Goal: Task Accomplishment & Management: Use online tool/utility

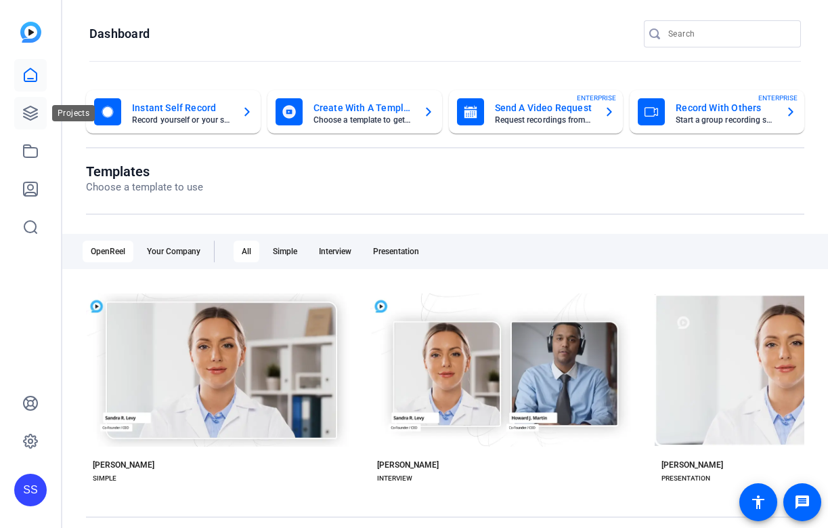
click at [26, 114] on icon at bounding box center [30, 113] width 16 height 16
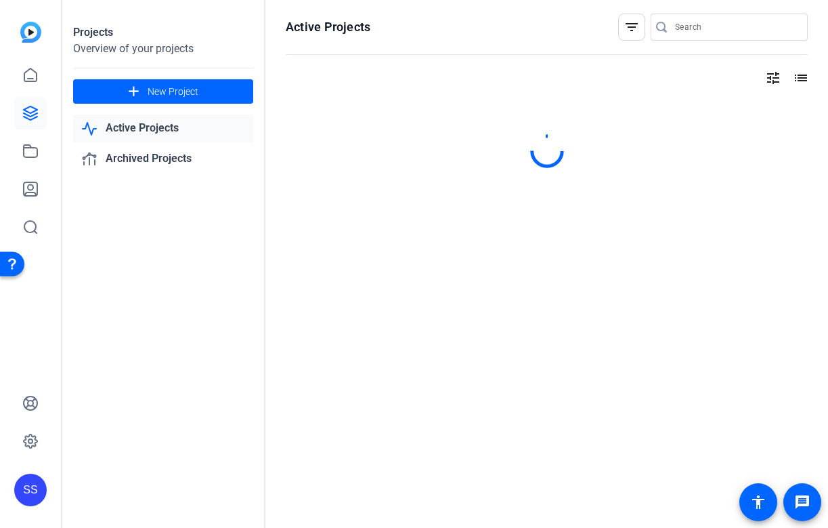
click at [36, 478] on div "SS" at bounding box center [30, 489] width 33 height 33
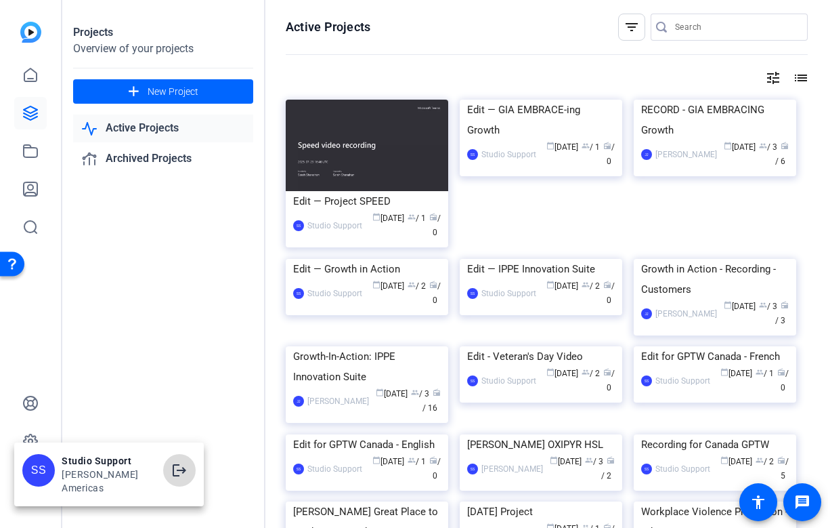
click at [171, 470] on mat-icon "logout" at bounding box center [179, 470] width 16 height 16
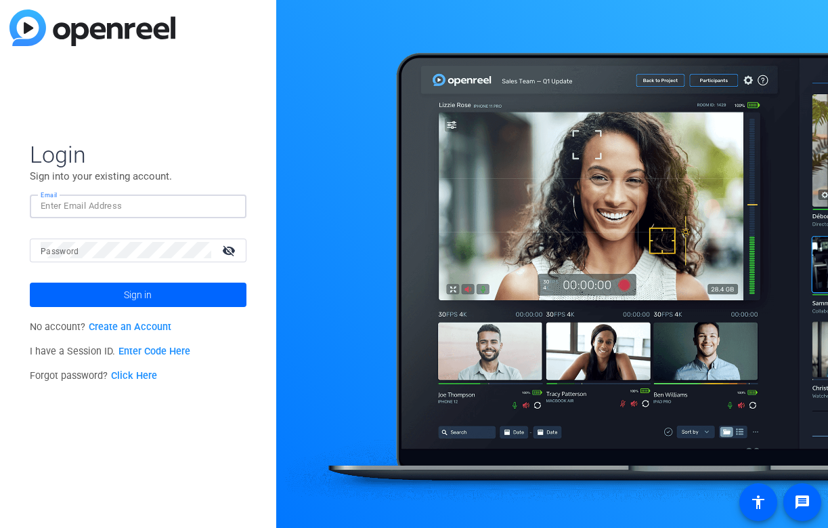
click at [181, 204] on input "Email" at bounding box center [138, 206] width 195 height 16
click at [227, 206] on img at bounding box center [223, 206] width 9 height 16
type input "studiosupport+2@openreel.com"
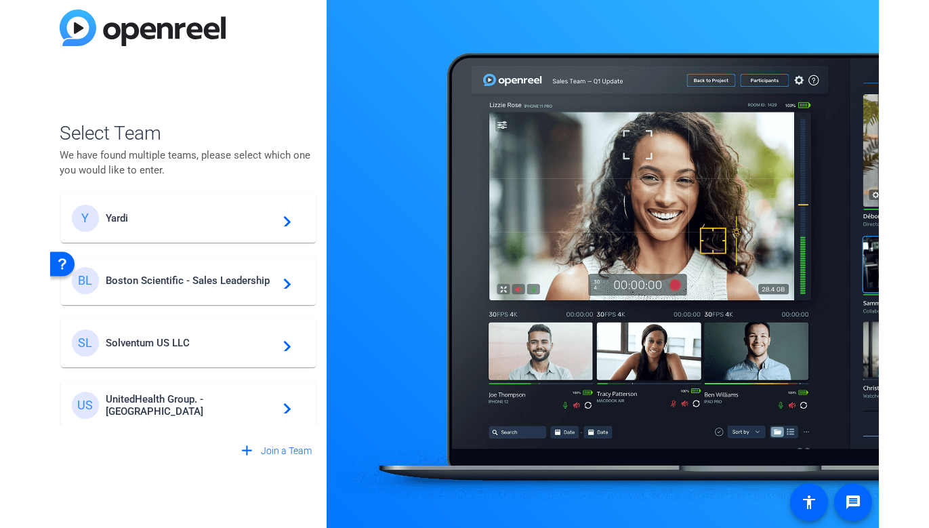
scroll to position [197, 0]
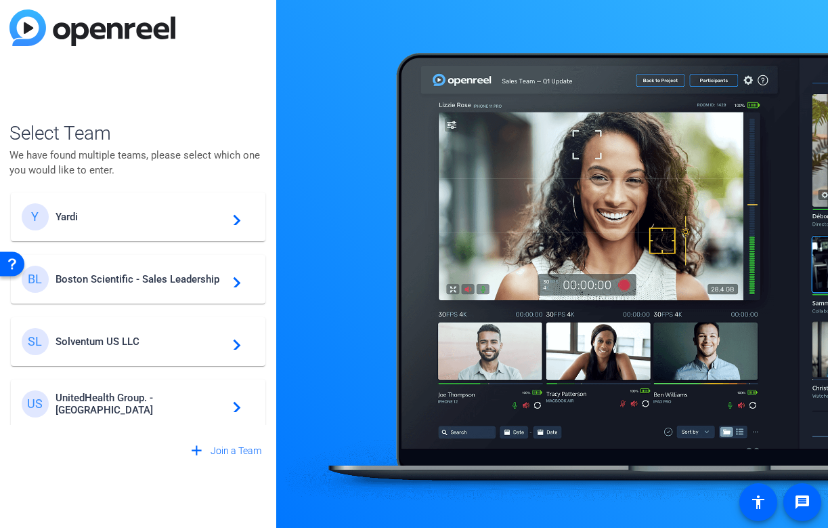
click at [184, 273] on span "Boston Scientific - Sales Leadership" at bounding box center [140, 279] width 169 height 12
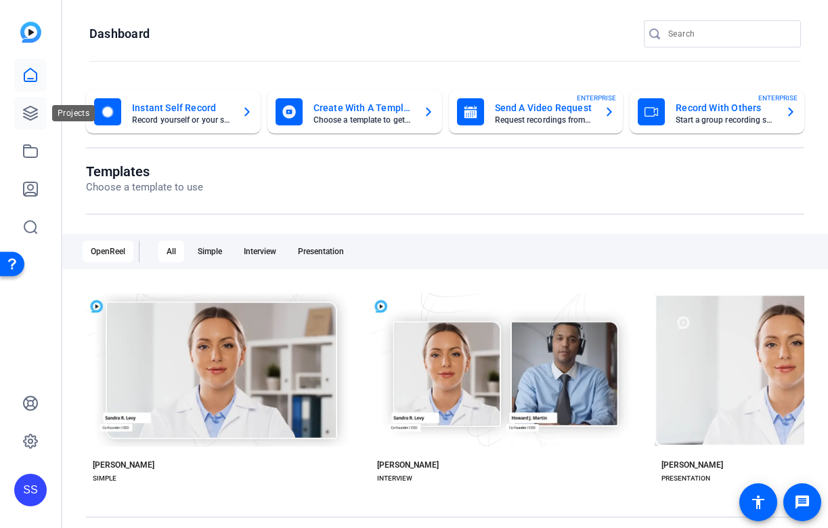
click at [34, 103] on link at bounding box center [30, 113] width 33 height 33
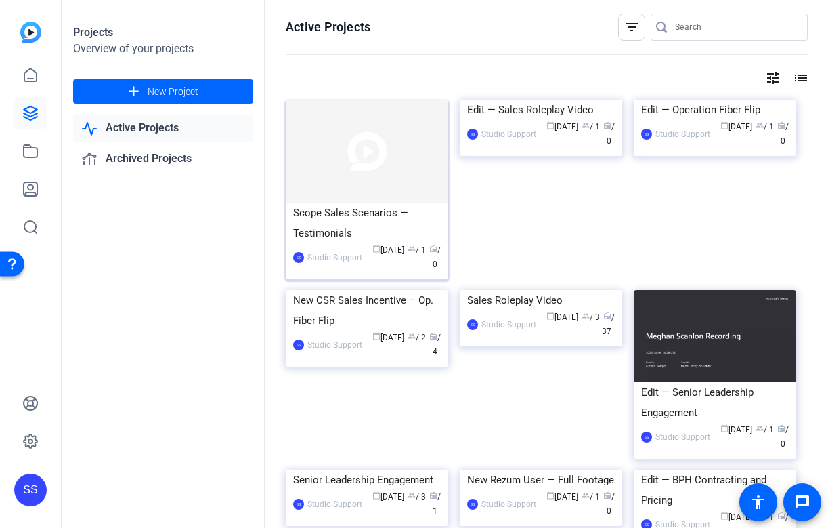
click at [325, 211] on div "Scope Sales Scenarios — Testimonials" at bounding box center [367, 223] width 148 height 41
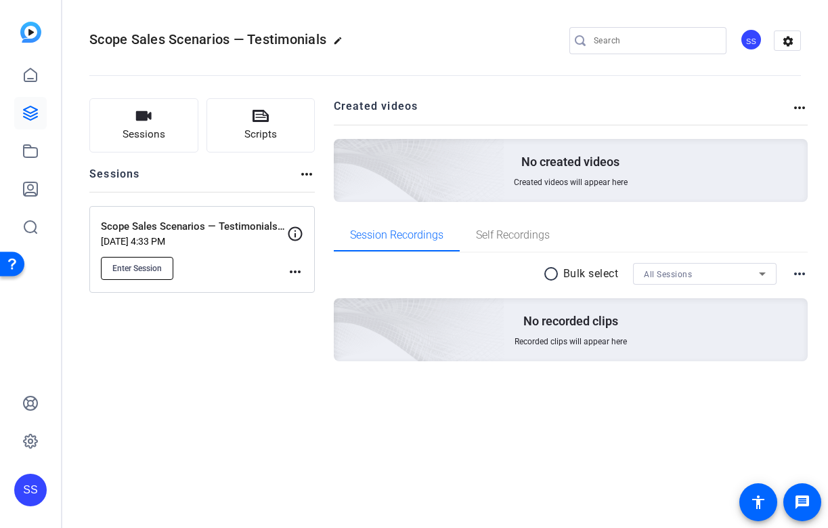
click at [153, 271] on span "Enter Session" at bounding box center [136, 268] width 49 height 11
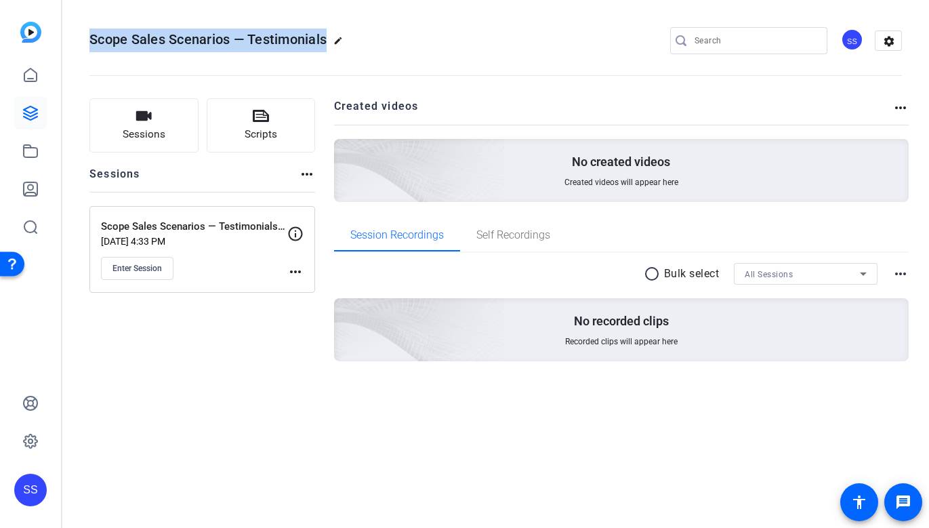
drag, startPoint x: 328, startPoint y: 45, endPoint x: 89, endPoint y: 39, distance: 239.2
click at [89, 39] on mat-toolbar "Scope Sales Scenarios — Testimonials edit SS settings" at bounding box center [495, 40] width 866 height 81
copy span "Scope Sales Scenarios — Testimonials"
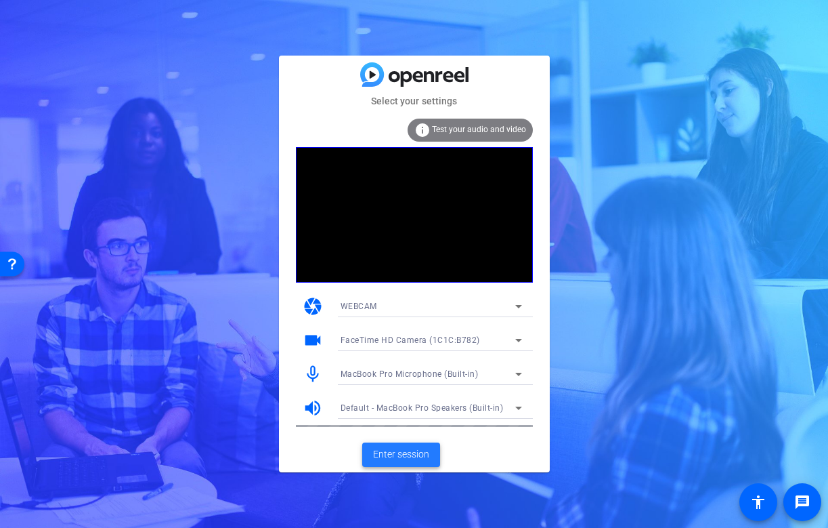
click at [413, 454] on span "Enter session" at bounding box center [401, 454] width 56 height 14
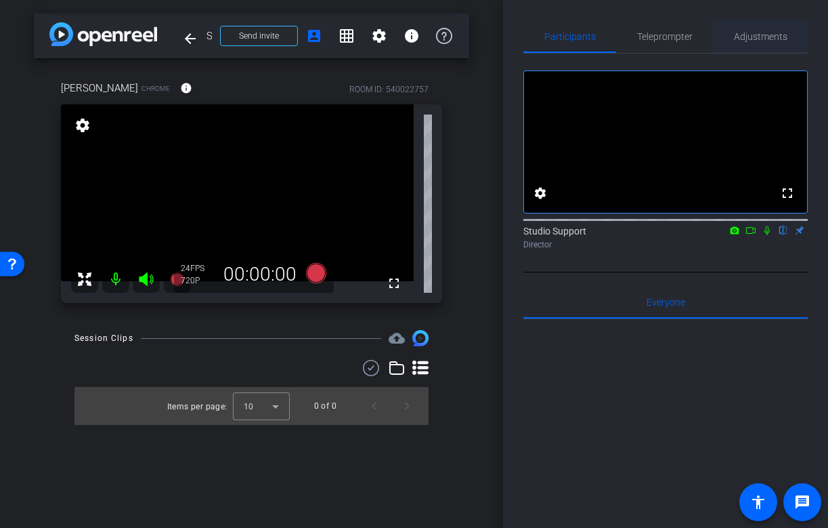
click at [759, 37] on span "Adjustments" at bounding box center [761, 36] width 54 height 9
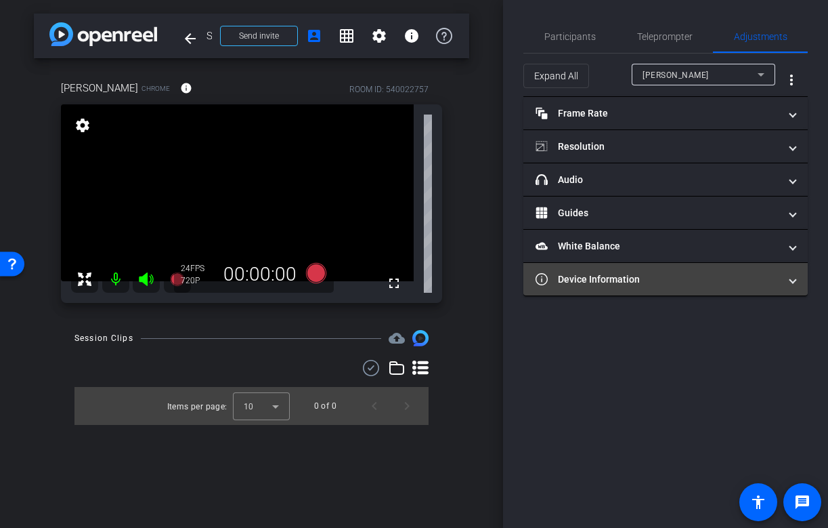
click at [638, 287] on mat-expansion-panel-header "Device Information" at bounding box center [666, 279] width 284 height 33
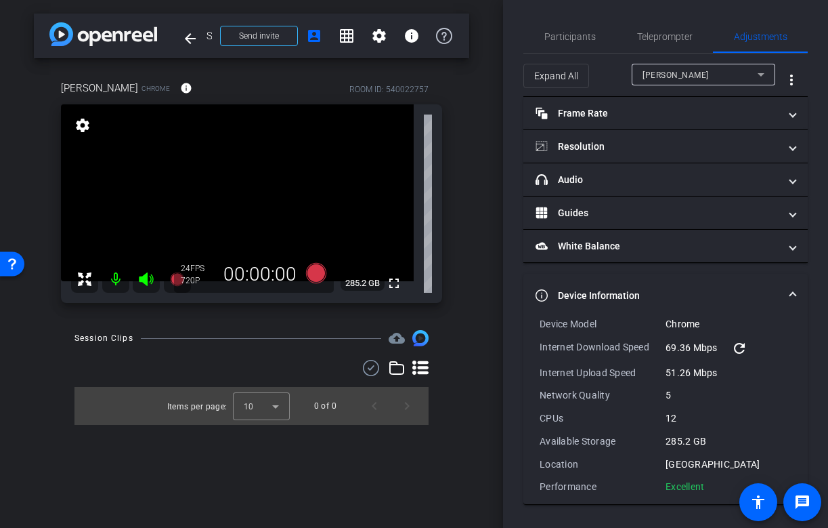
drag, startPoint x: 715, startPoint y: 489, endPoint x: 528, endPoint y: 318, distance: 253.6
click at [528, 318] on div "Device Model Chrome Internet Download Speed 69.36 Mbps refresh Internet Upload …" at bounding box center [666, 410] width 284 height 187
copy div "Device Model Chrome Internet Download Speed 69.36 Mbps refresh Internet Upload …"
click at [564, 40] on span "Participants" at bounding box center [570, 36] width 51 height 9
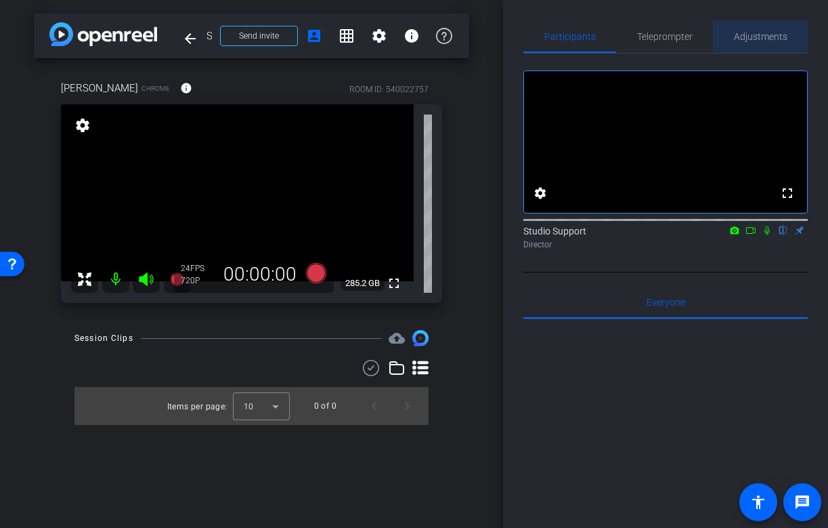
click at [749, 43] on span "Adjustments" at bounding box center [761, 36] width 54 height 33
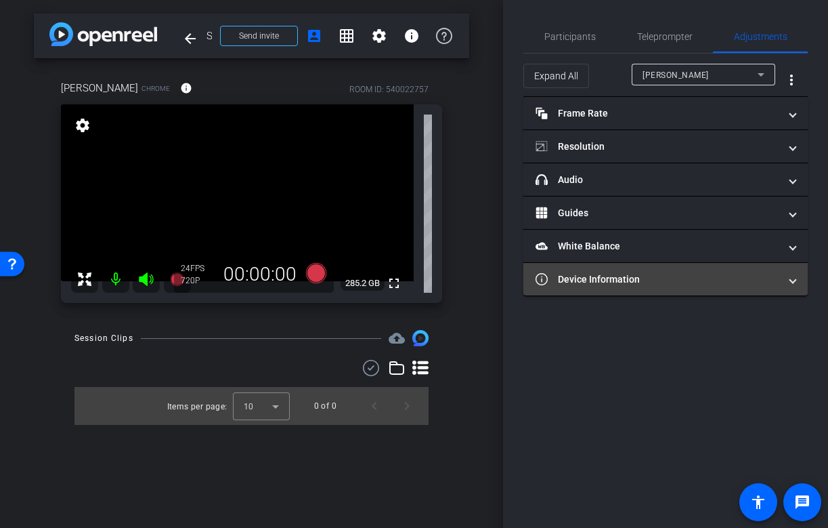
click at [660, 283] on mat-panel-title "Device Information" at bounding box center [658, 279] width 244 height 14
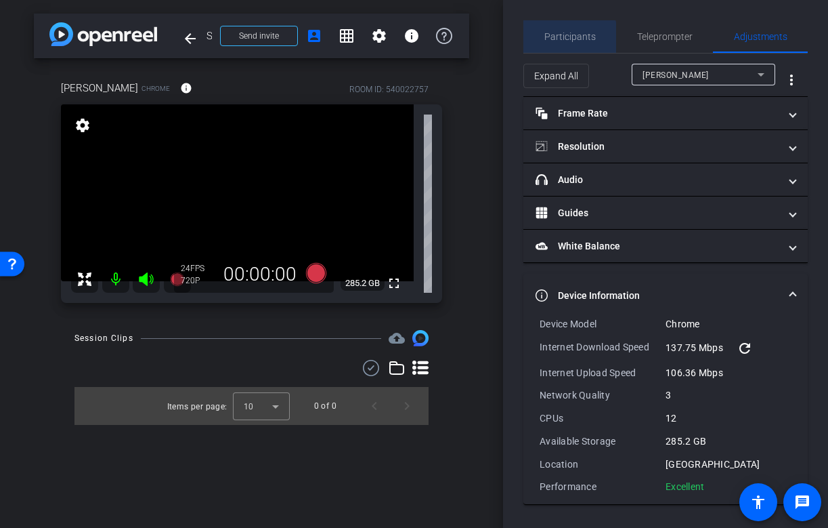
click at [563, 43] on span "Participants" at bounding box center [570, 36] width 51 height 33
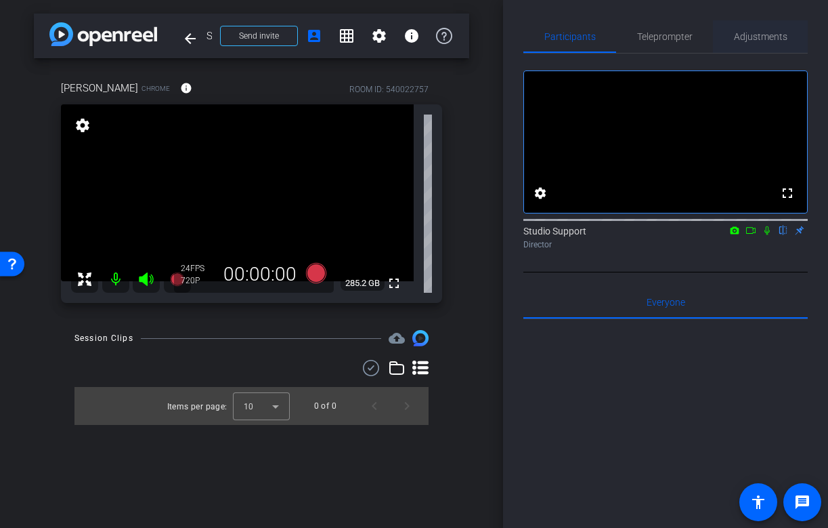
click at [762, 47] on span "Adjustments" at bounding box center [761, 36] width 54 height 33
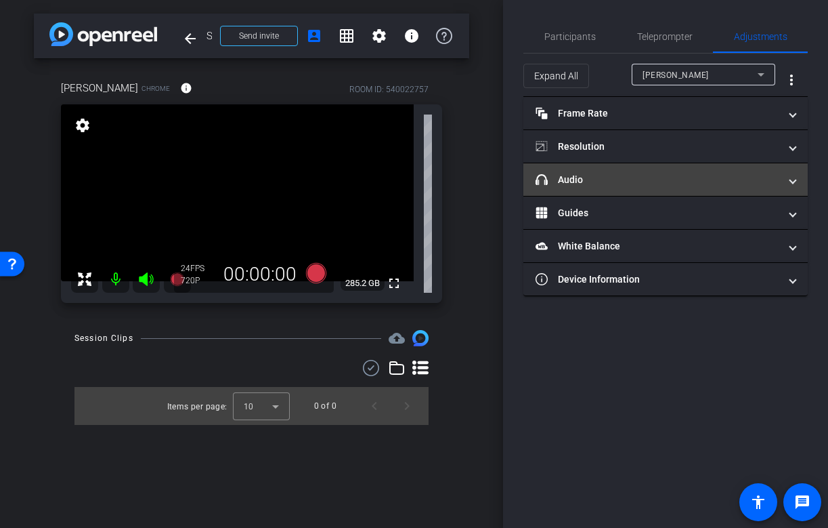
click at [632, 179] on mat-panel-title "headphone icon Audio" at bounding box center [658, 180] width 244 height 14
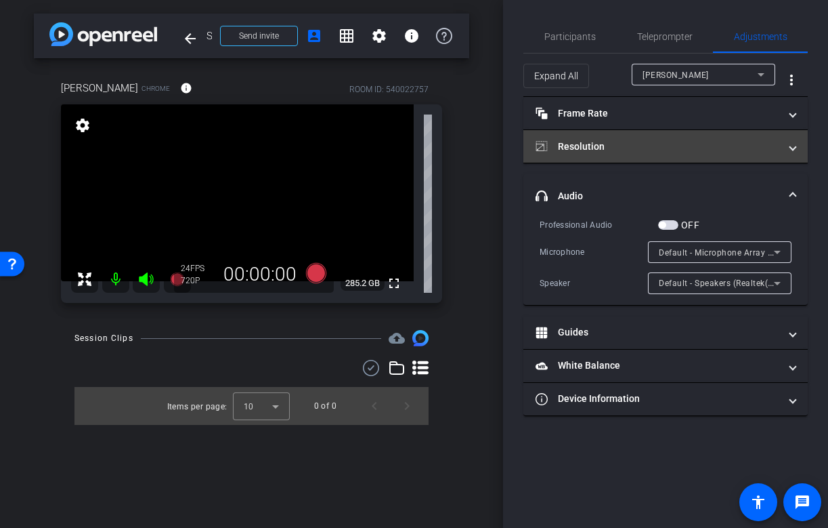
click at [660, 150] on mat-panel-title "Resolution" at bounding box center [658, 147] width 244 height 14
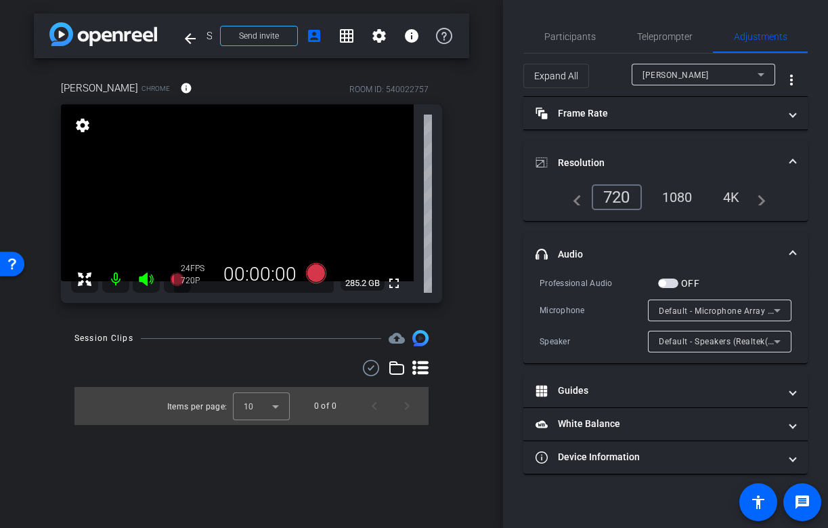
click at [681, 199] on div "1080" at bounding box center [677, 197] width 51 height 23
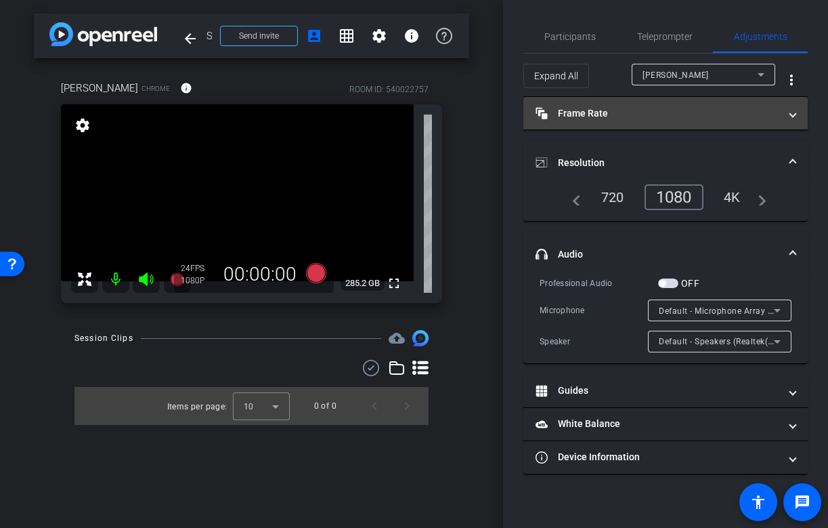
click at [607, 117] on mat-panel-title "Frame Rate Frame Rate" at bounding box center [658, 113] width 244 height 14
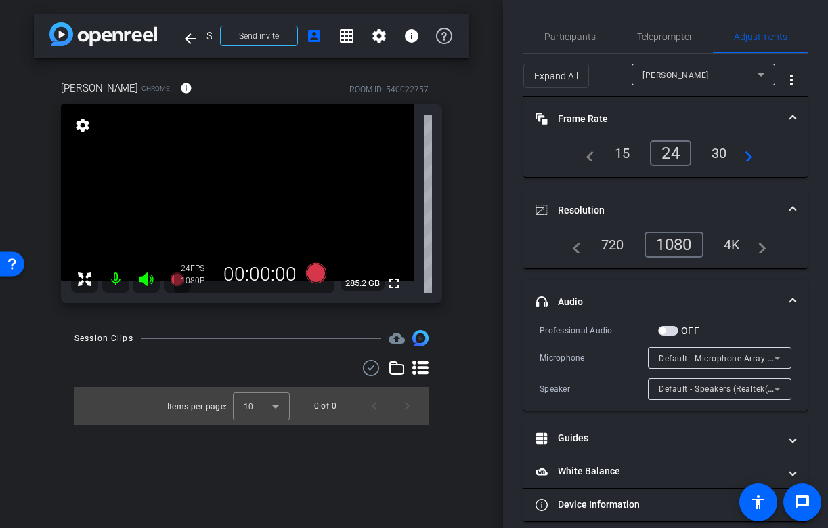
click at [711, 159] on div "30" at bounding box center [720, 153] width 36 height 23
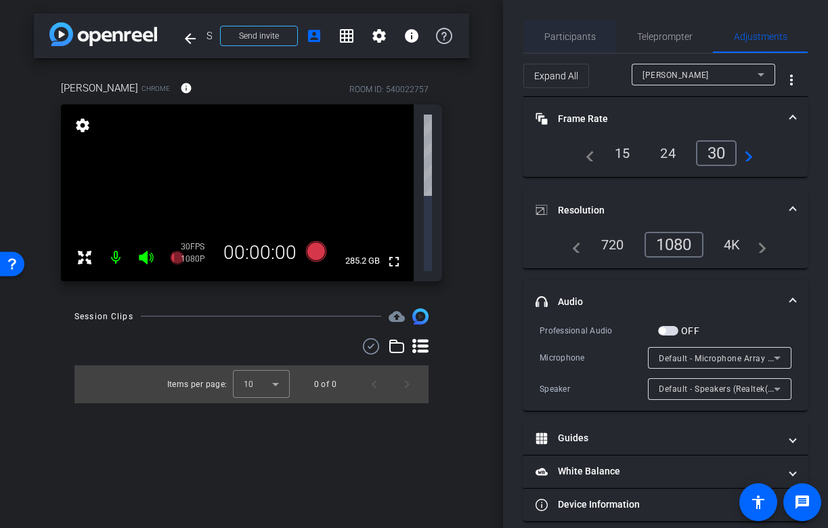
click at [560, 34] on span "Participants" at bounding box center [570, 36] width 51 height 9
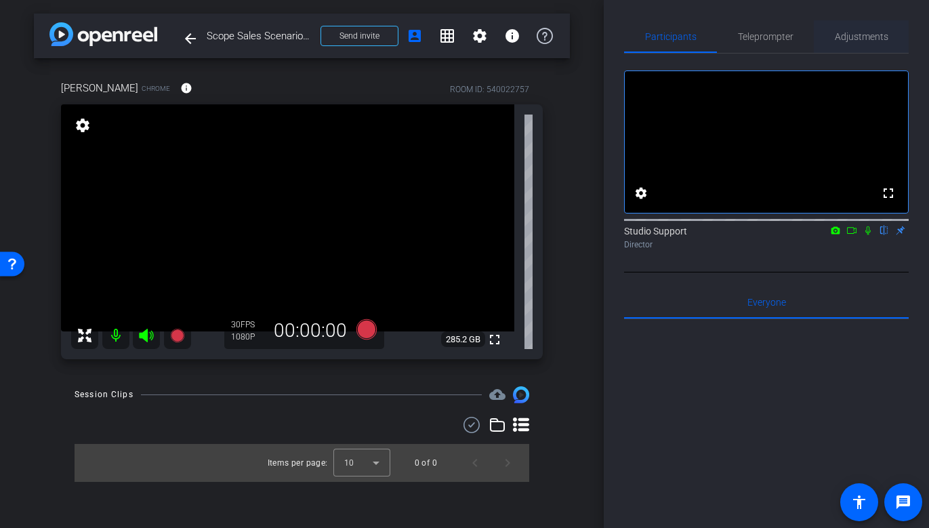
click at [828, 47] on span "Adjustments" at bounding box center [862, 36] width 54 height 33
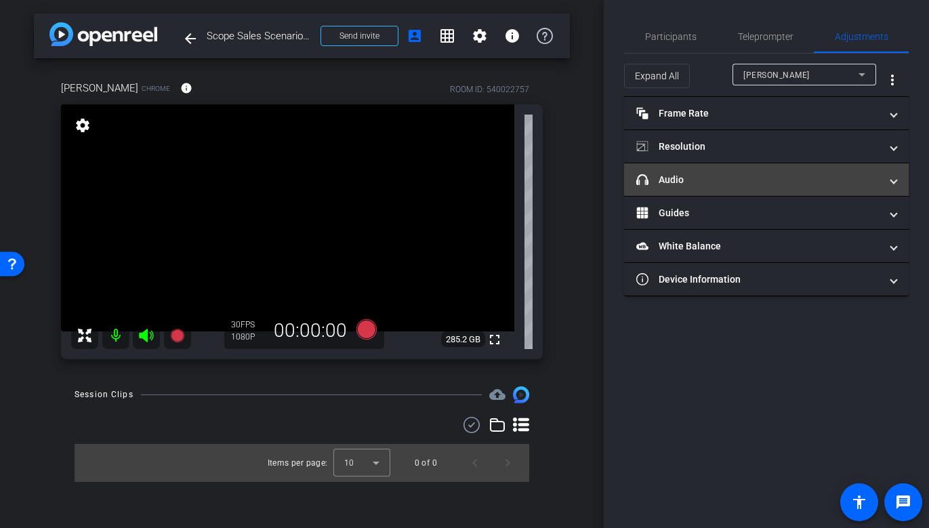
click at [742, 179] on mat-panel-title "headphone icon Audio" at bounding box center [758, 180] width 244 height 14
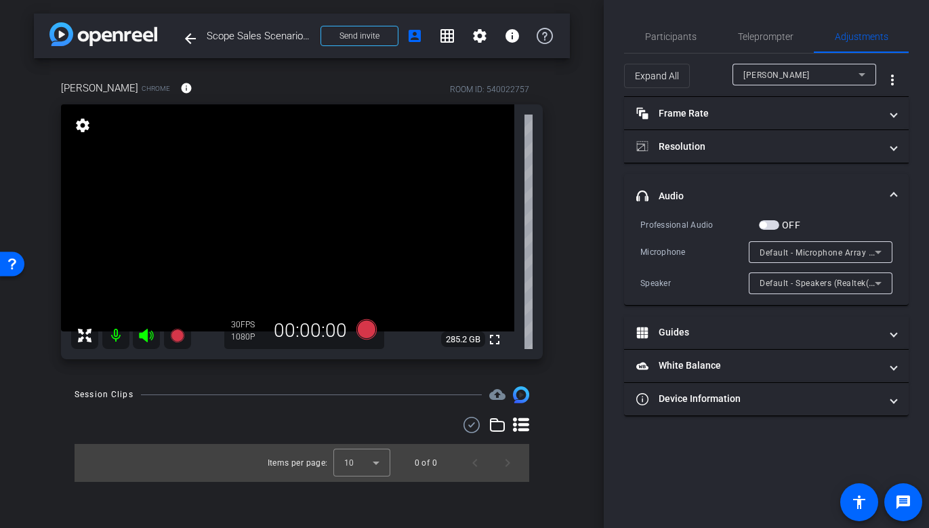
click at [803, 253] on span "Default - Microphone Array (Intel® Smart Sound Technology for Digital Microphon…" at bounding box center [927, 252] width 336 height 11
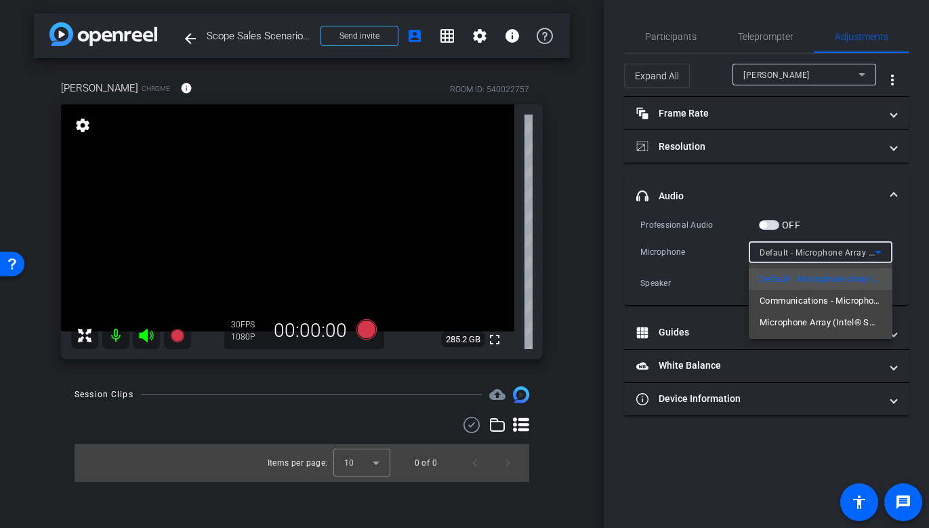
click at [667, 43] on div at bounding box center [464, 264] width 929 height 528
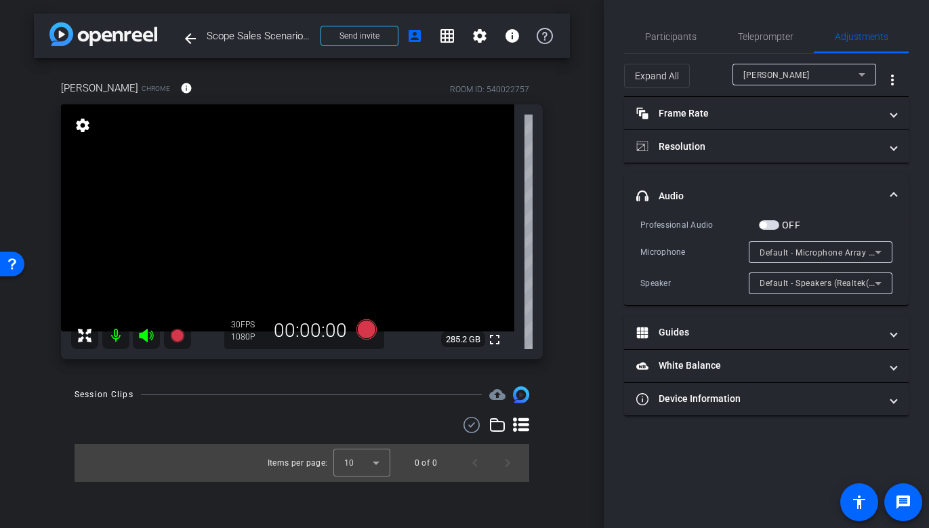
click at [667, 43] on span "Participants" at bounding box center [670, 36] width 51 height 33
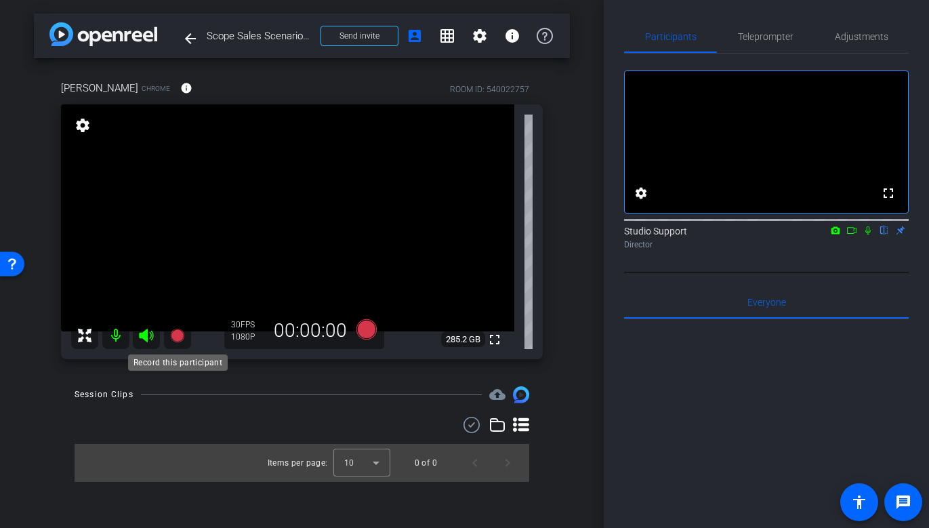
click at [180, 334] on icon at bounding box center [177, 336] width 14 height 14
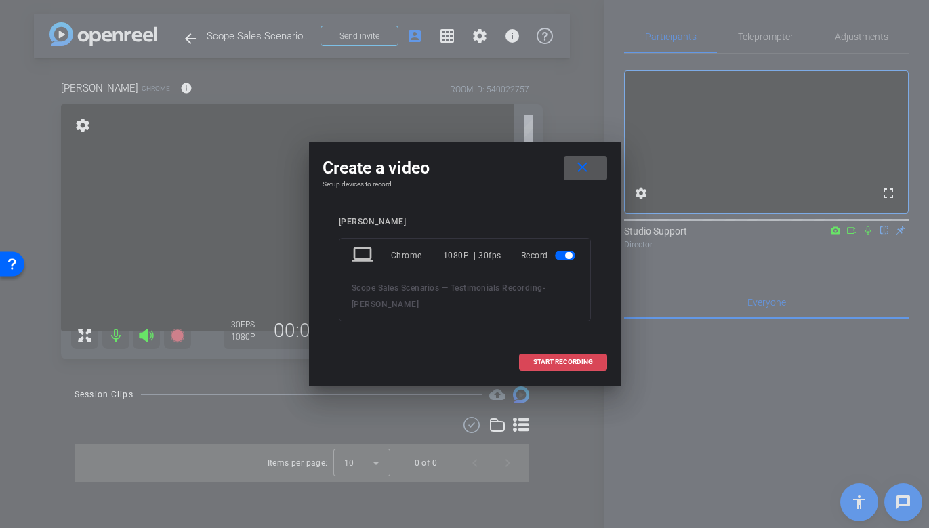
click at [557, 362] on span "START RECORDING" at bounding box center [563, 361] width 60 height 7
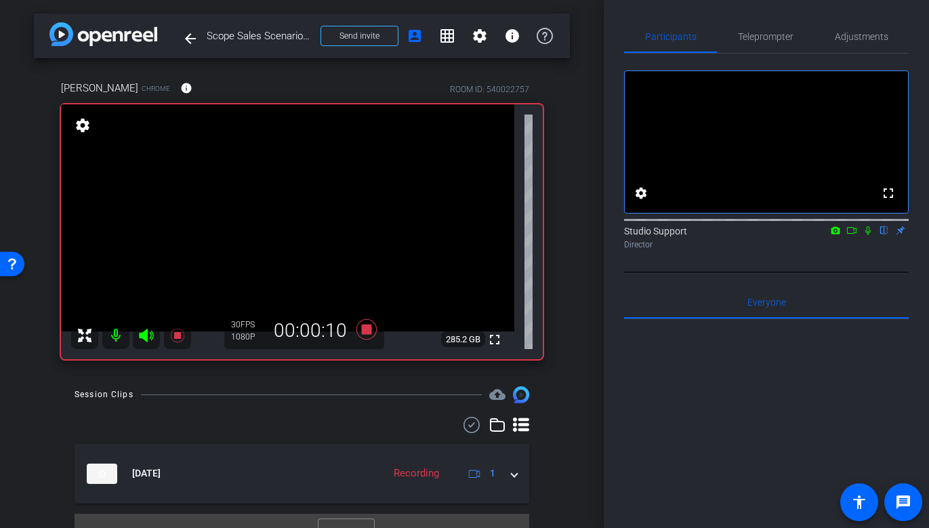
click at [828, 235] on icon at bounding box center [867, 230] width 11 height 9
click at [828, 235] on icon at bounding box center [867, 230] width 7 height 9
click at [828, 235] on icon at bounding box center [867, 230] width 5 height 9
click at [828, 235] on icon at bounding box center [867, 230] width 11 height 9
click at [370, 326] on icon at bounding box center [366, 329] width 20 height 20
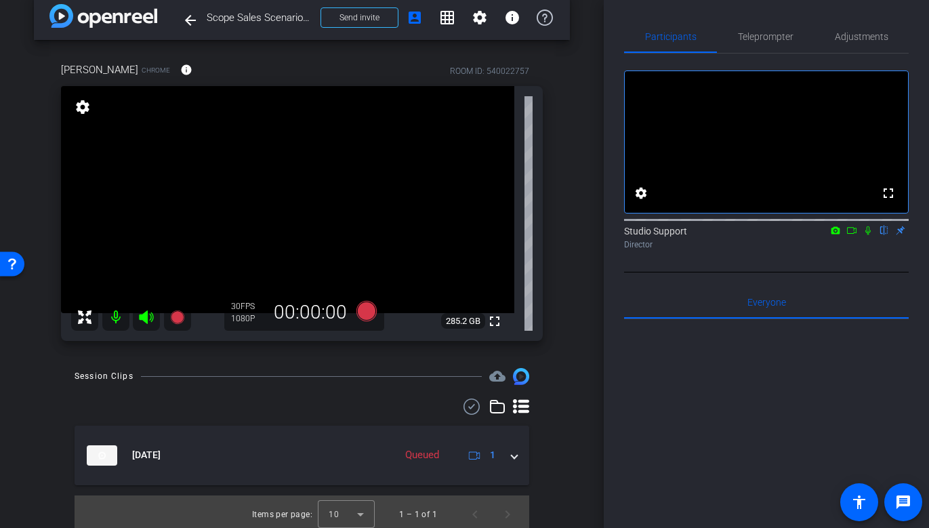
scroll to position [24, 0]
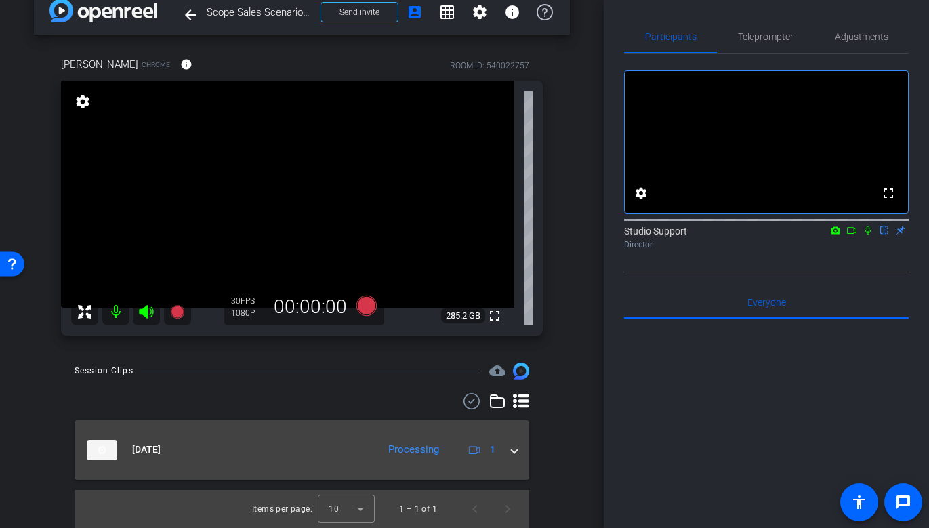
click at [515, 453] on span at bounding box center [513, 449] width 5 height 14
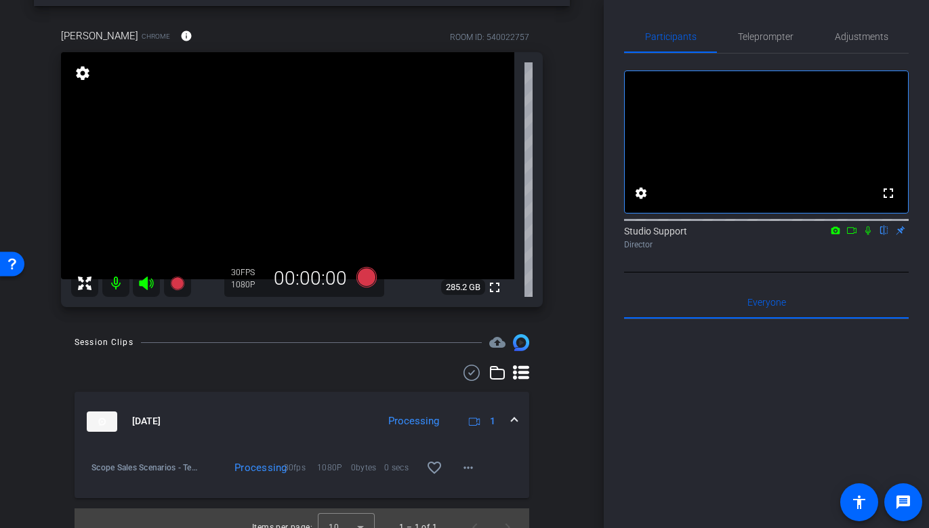
scroll to position [70, 0]
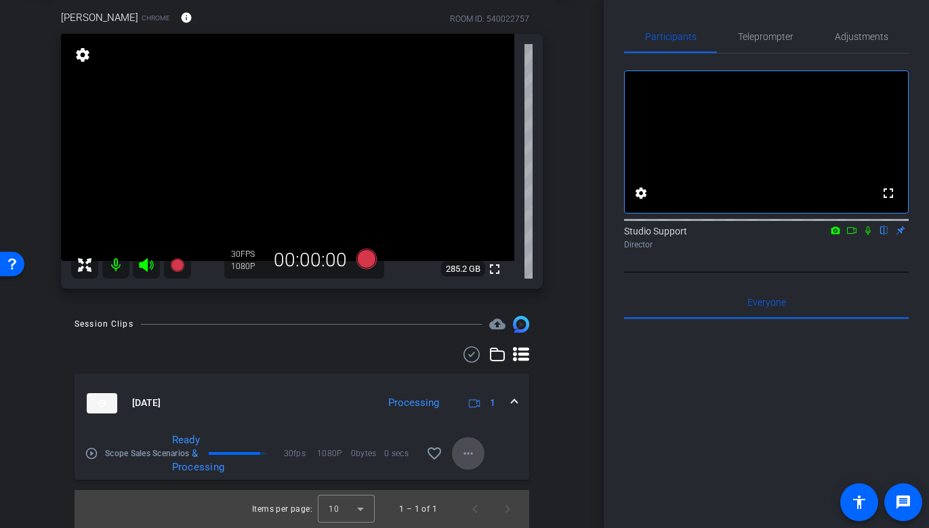
click at [472, 446] on mat-icon "more_horiz" at bounding box center [468, 453] width 16 height 16
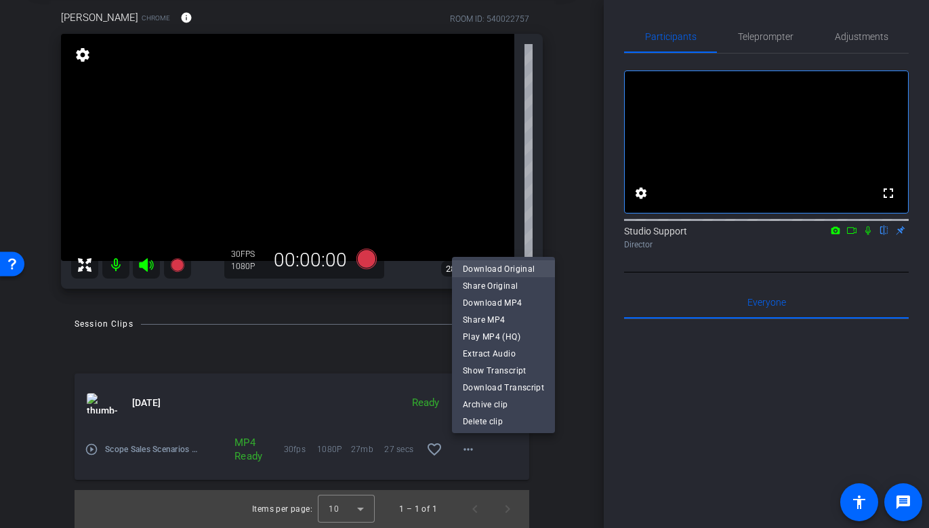
click at [507, 322] on span "Share MP4" at bounding box center [503, 319] width 81 height 16
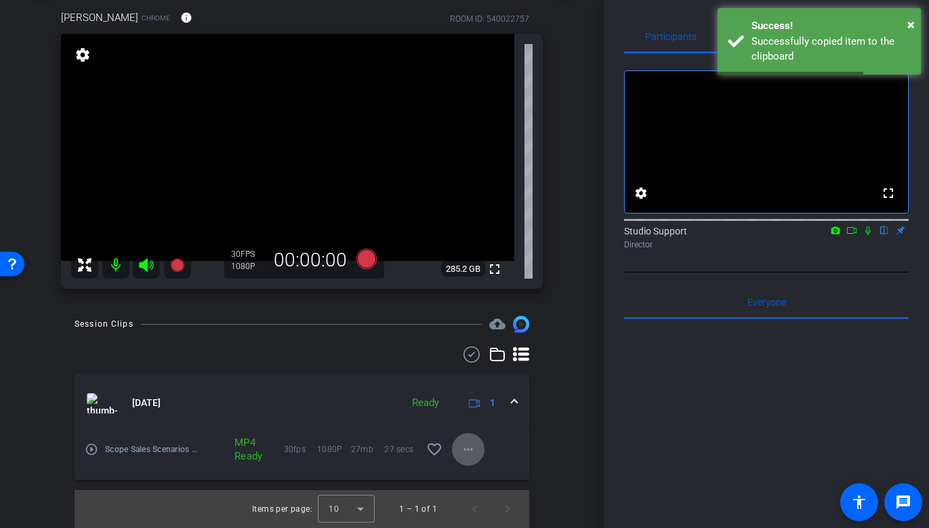
click at [473, 440] on span at bounding box center [468, 449] width 33 height 33
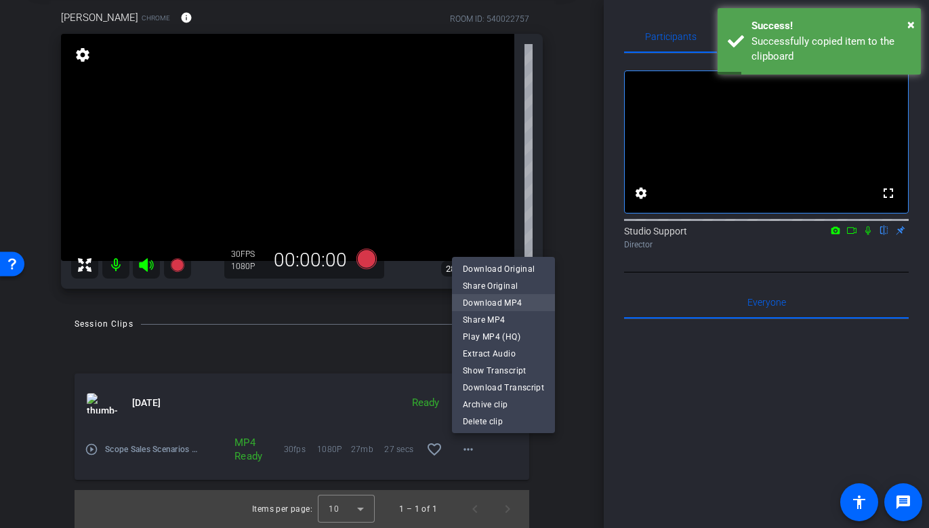
click at [522, 303] on span "Download MP4" at bounding box center [503, 302] width 81 height 16
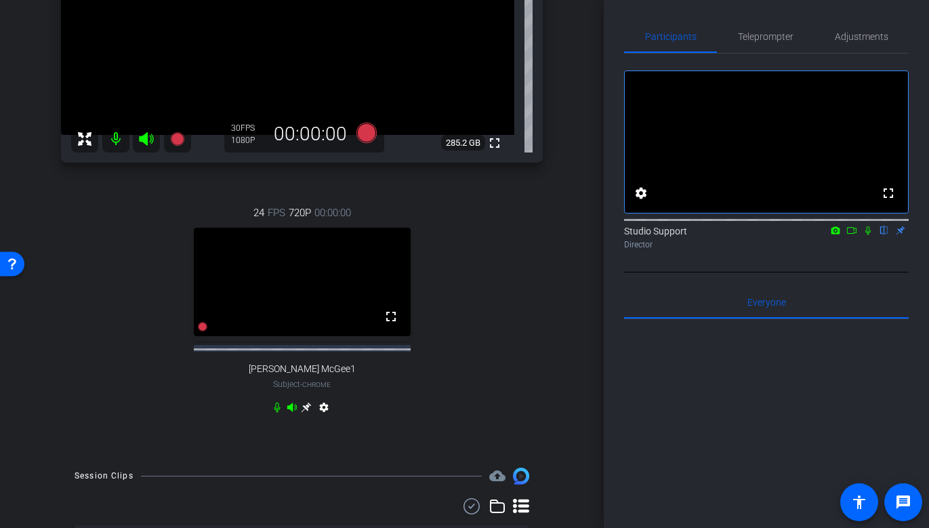
scroll to position [197, 0]
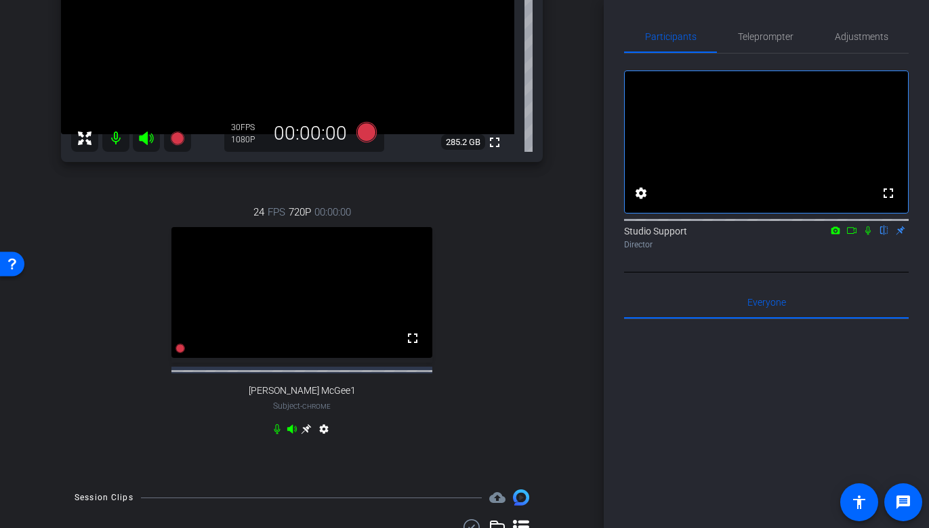
click at [305, 434] on icon at bounding box center [306, 428] width 11 height 11
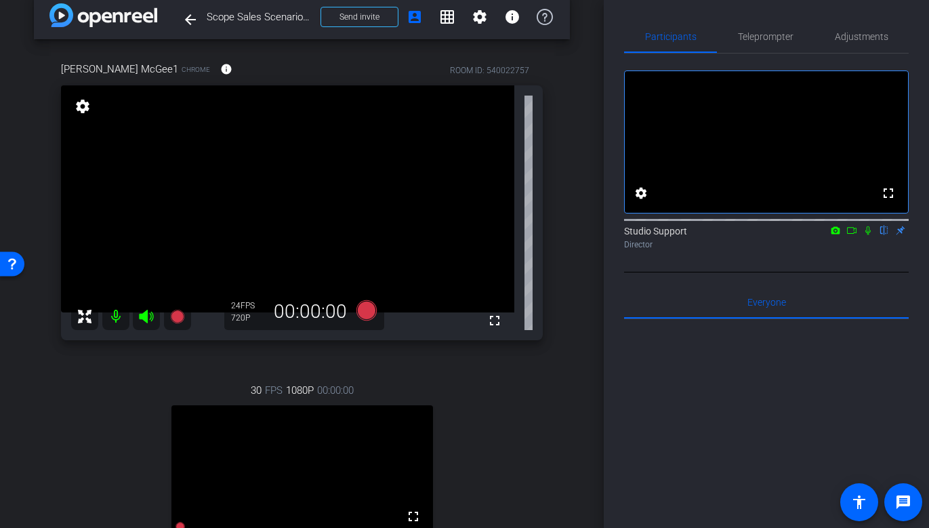
scroll to position [18, 0]
click at [828, 39] on span "Adjustments" at bounding box center [862, 36] width 54 height 9
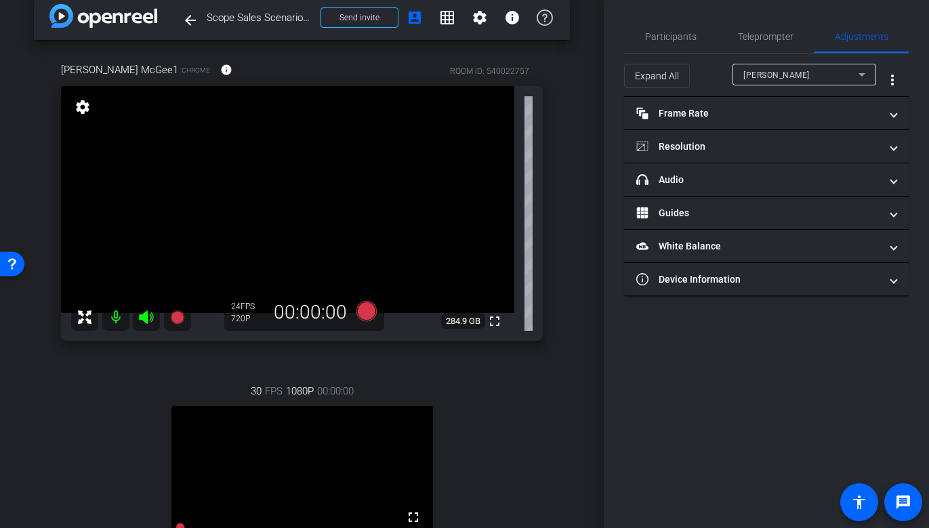
click at [767, 77] on span "[PERSON_NAME]" at bounding box center [776, 74] width 66 height 9
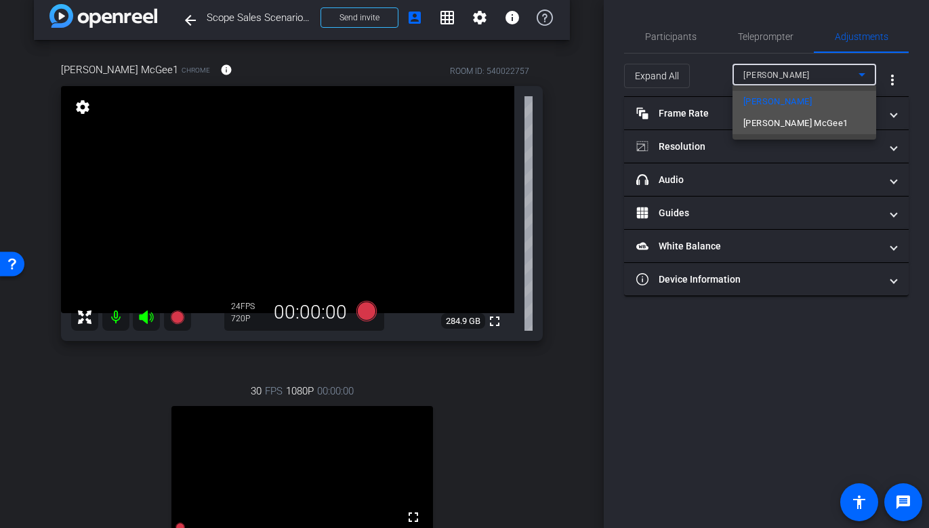
click at [753, 123] on span "[PERSON_NAME] McGee1" at bounding box center [795, 123] width 105 height 16
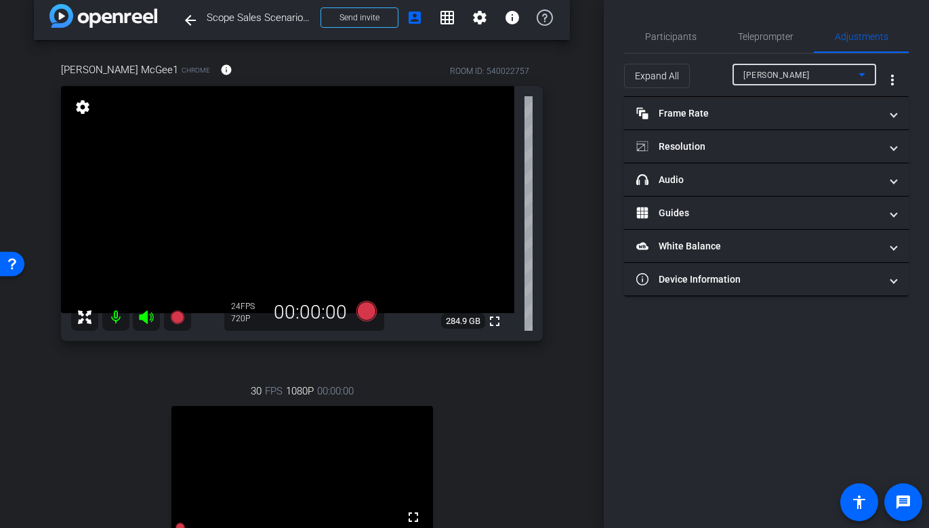
type input "11000"
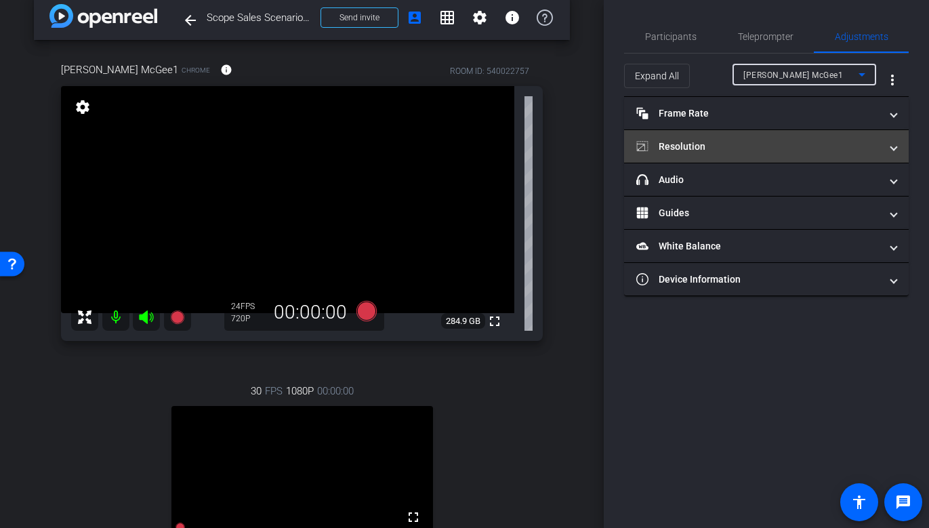
click at [730, 154] on mat-expansion-panel-header "Resolution" at bounding box center [766, 146] width 284 height 33
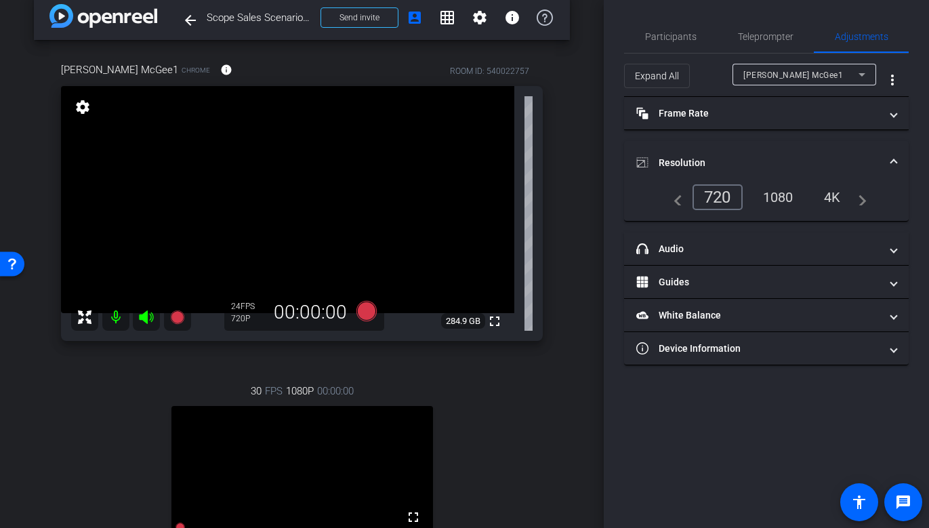
click at [776, 201] on div "1080" at bounding box center [778, 197] width 51 height 23
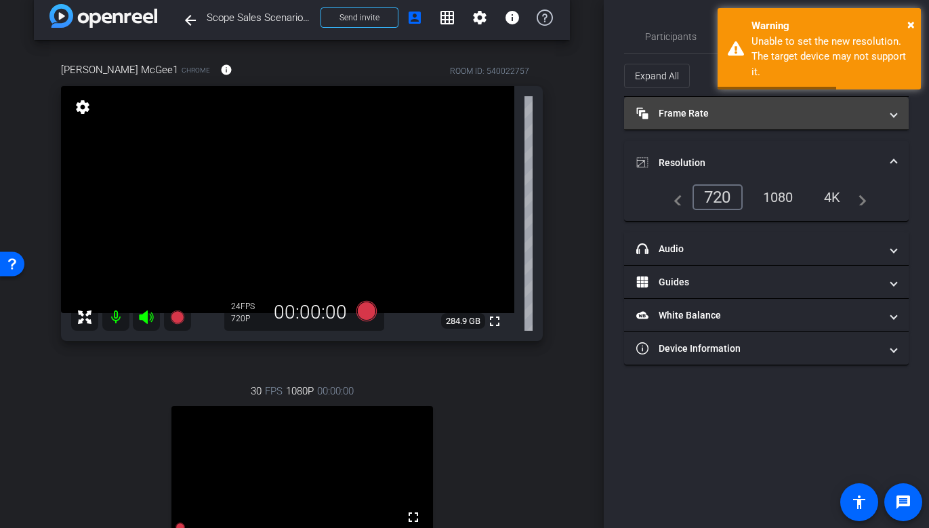
click at [748, 120] on mat-expansion-panel-header "Frame Rate Frame Rate" at bounding box center [766, 113] width 284 height 33
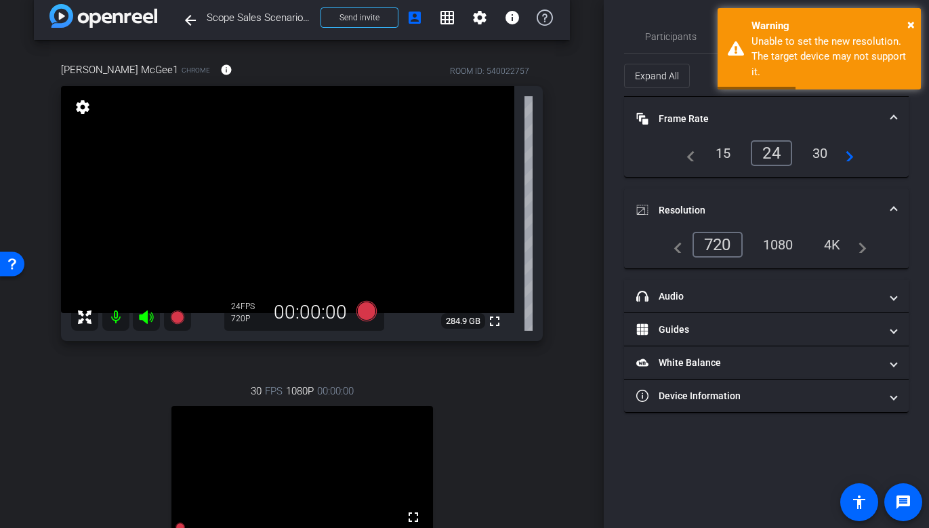
click at [823, 150] on div "30" at bounding box center [820, 153] width 36 height 23
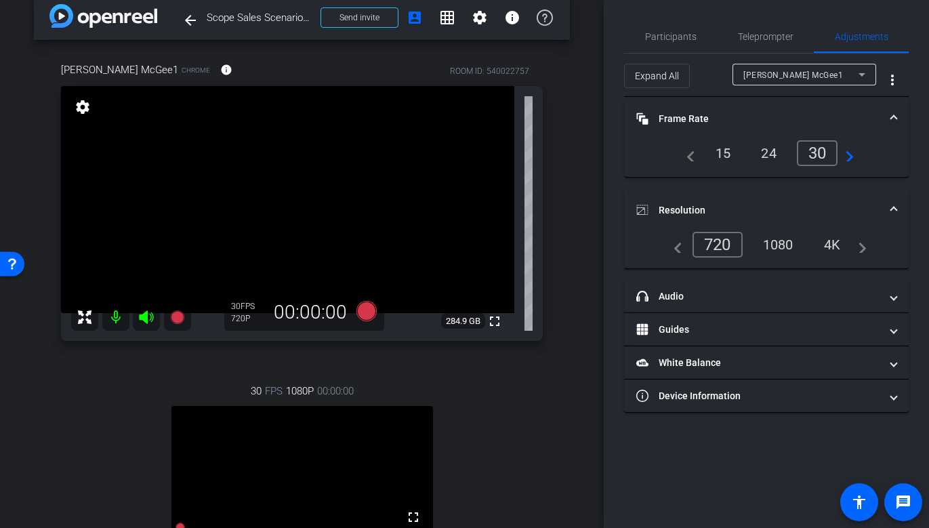
click at [646, 416] on div "Participants Teleprompter Adjustments settings Studio Support flip Director Eve…" at bounding box center [766, 264] width 325 height 528
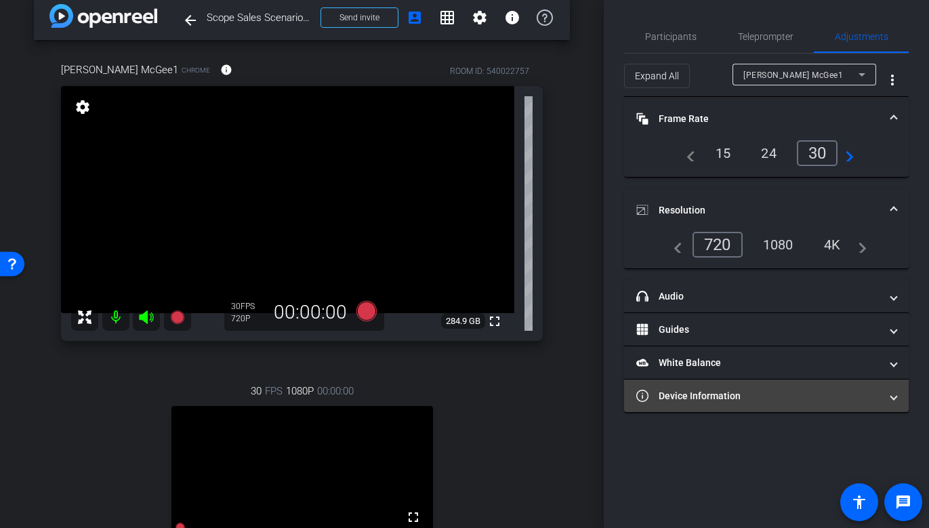
drag, startPoint x: 658, startPoint y: 406, endPoint x: 644, endPoint y: 406, distance: 14.9
click at [658, 406] on mat-expansion-panel-header "Device Information" at bounding box center [766, 395] width 284 height 33
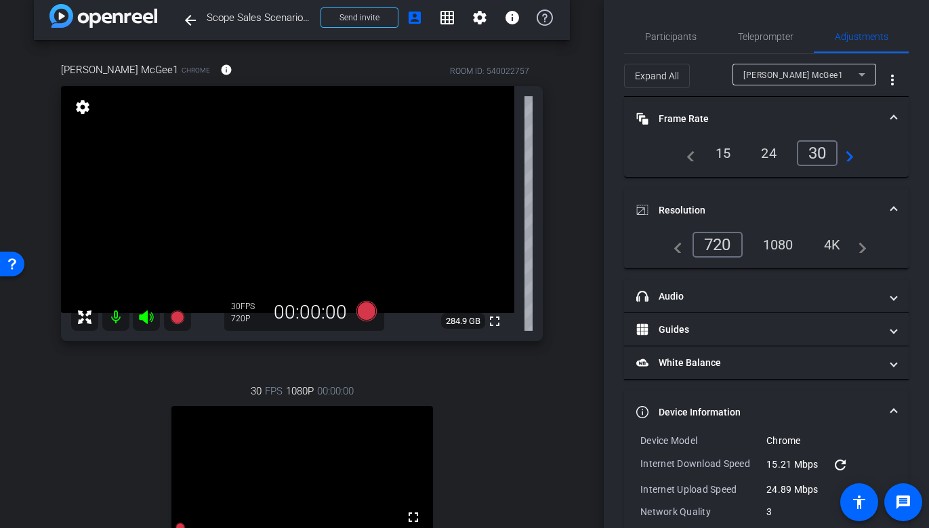
scroll to position [114, 0]
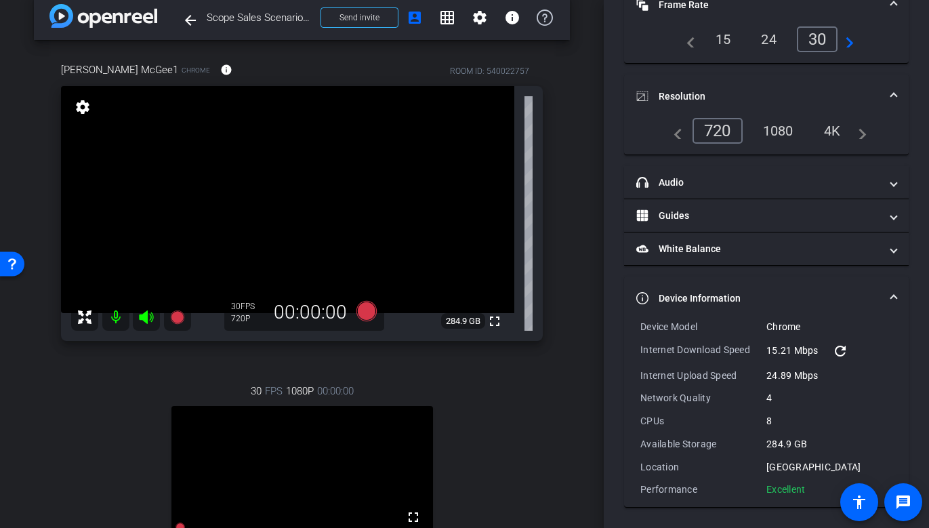
drag, startPoint x: 812, startPoint y: 490, endPoint x: 633, endPoint y: 330, distance: 239.9
click at [633, 330] on div "Device Model Chrome Internet Download Speed 15.21 Mbps refresh Internet Upload …" at bounding box center [766, 413] width 284 height 187
copy div "Device Model Chrome Internet Download Speed 15.21 Mbps refresh Internet Upload …"
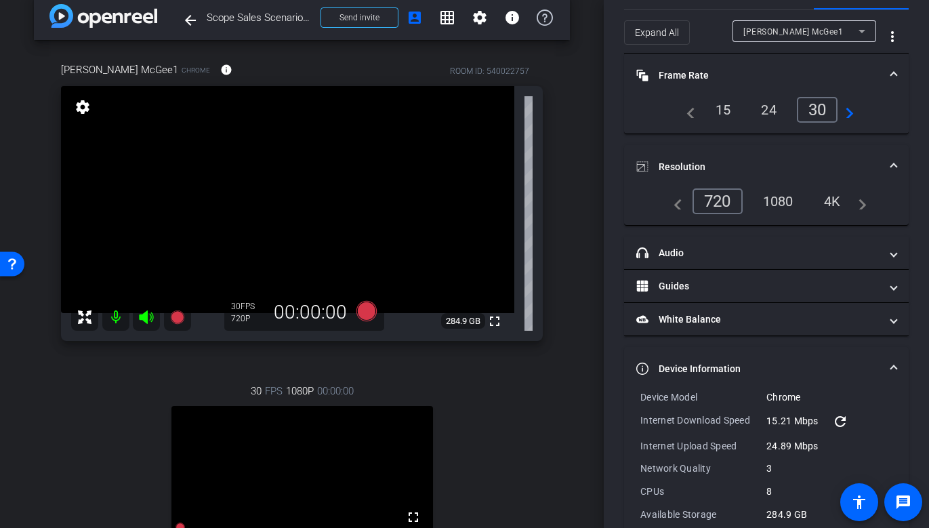
scroll to position [0, 0]
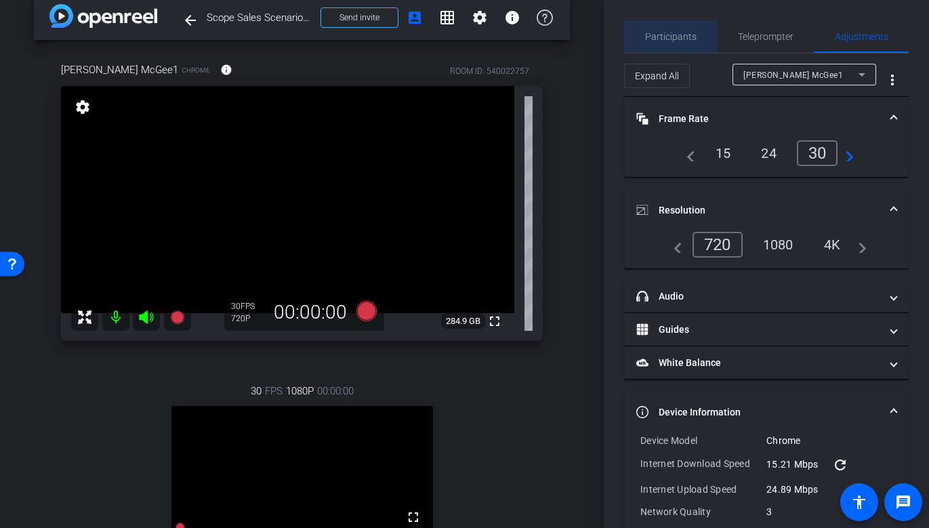
click at [663, 30] on span "Participants" at bounding box center [670, 36] width 51 height 33
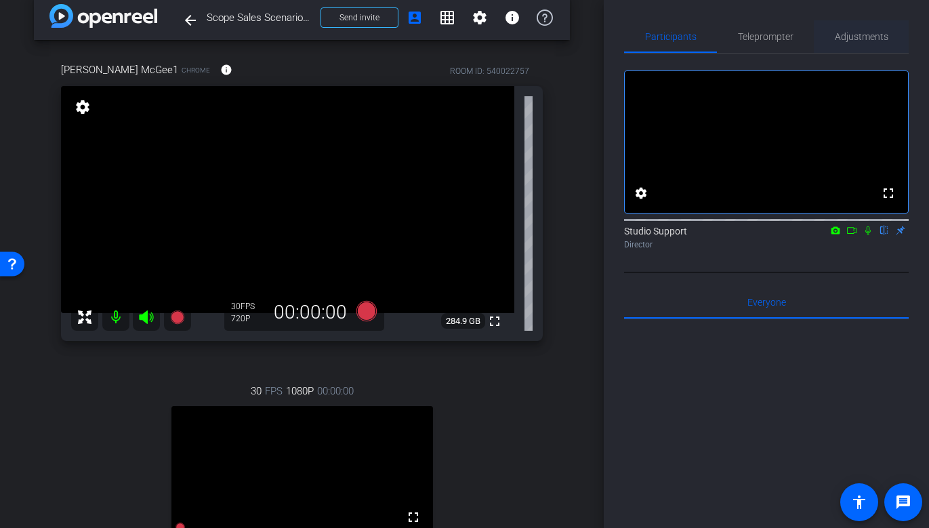
click at [828, 33] on span "Adjustments" at bounding box center [862, 36] width 54 height 9
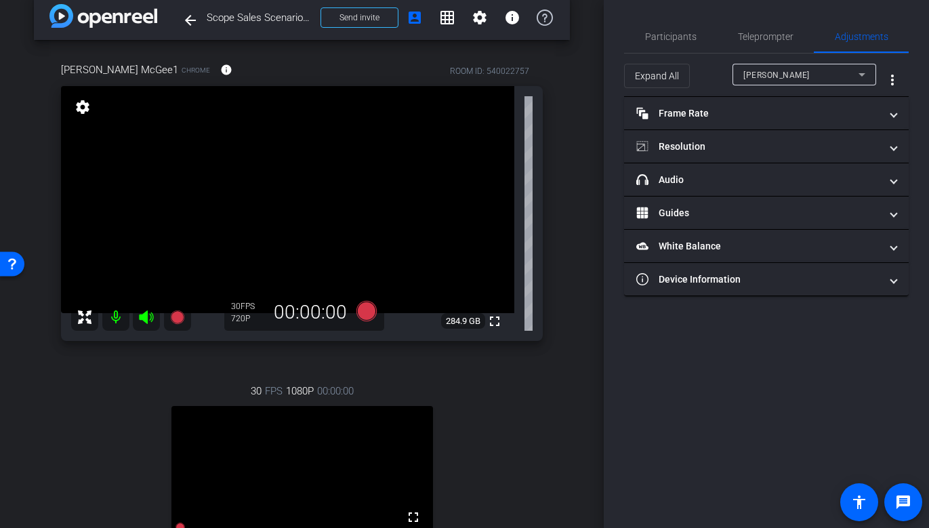
click at [795, 71] on div "[PERSON_NAME]" at bounding box center [800, 74] width 115 height 17
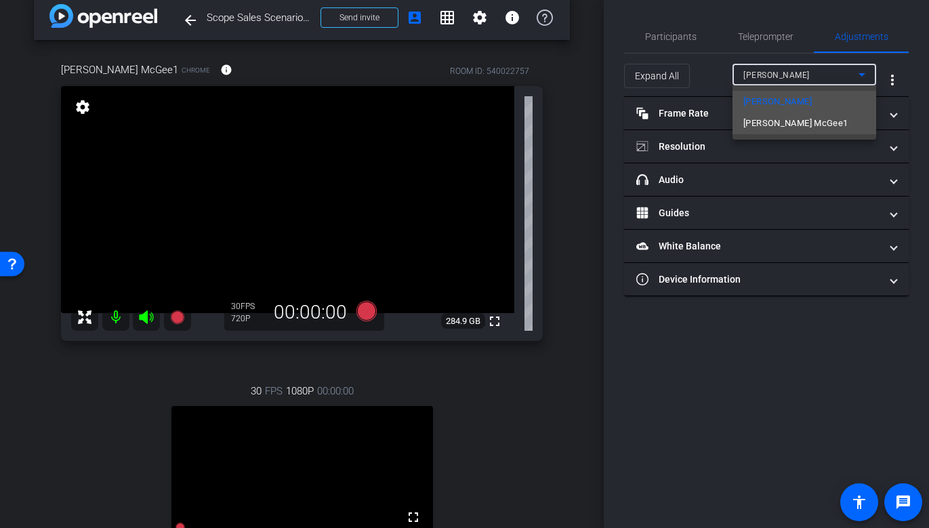
click at [742, 119] on mat-option "[PERSON_NAME] McGee1" at bounding box center [804, 123] width 144 height 22
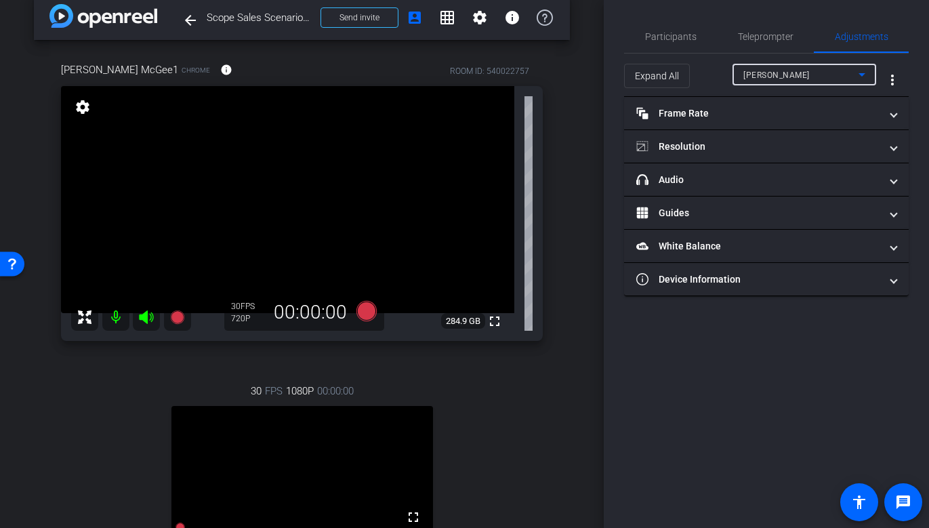
type input "11000"
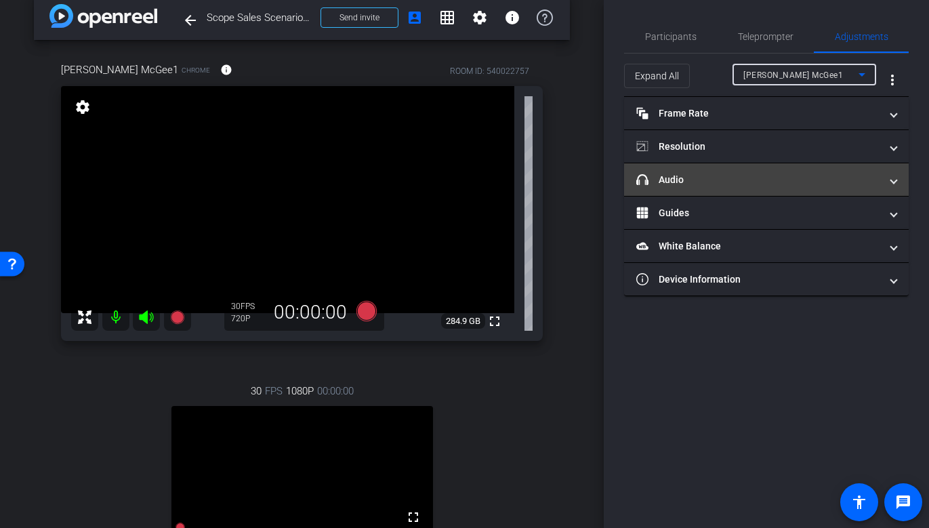
click at [729, 181] on mat-panel-title "headphone icon Audio" at bounding box center [758, 180] width 244 height 14
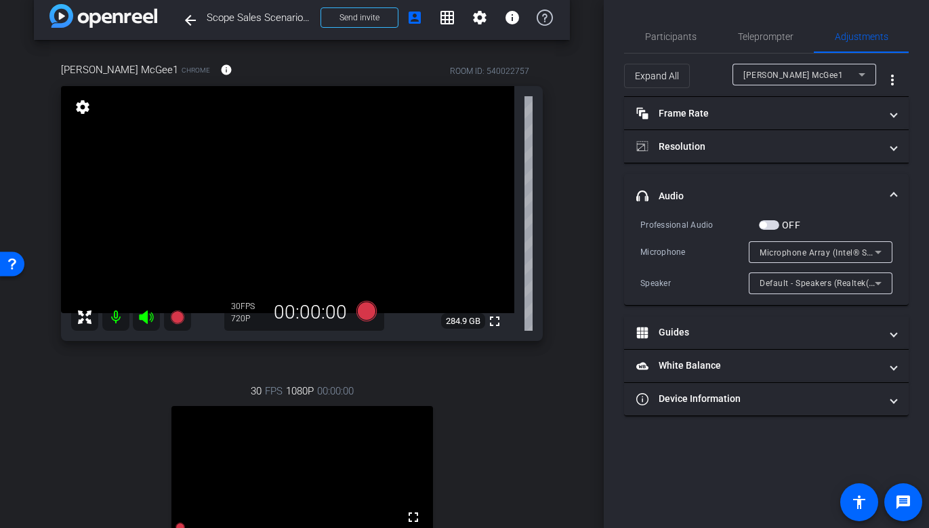
click at [785, 252] on span "Microphone Array (Intel® Smart Sound Technology for Digital Microphones)" at bounding box center [909, 252] width 300 height 11
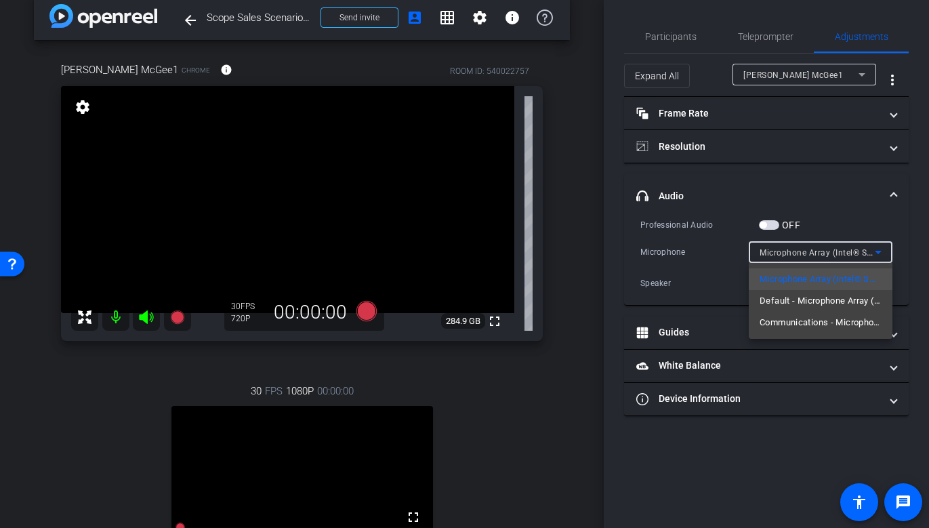
click at [720, 192] on div at bounding box center [464, 264] width 929 height 528
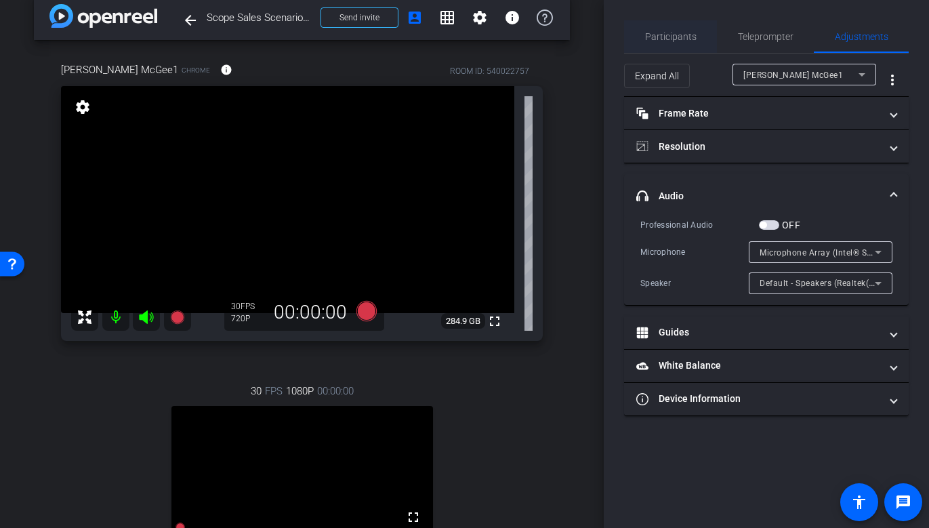
click at [673, 39] on span "Participants" at bounding box center [670, 36] width 51 height 9
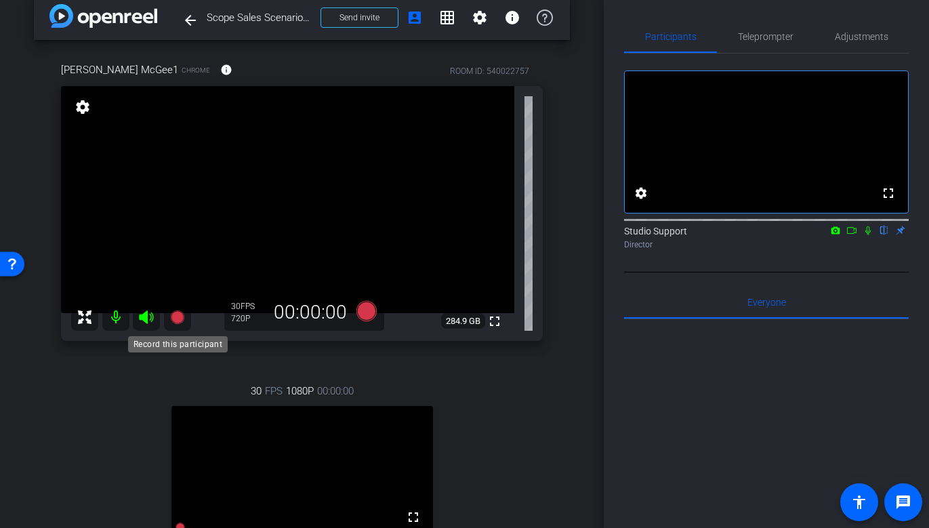
click at [174, 319] on icon at bounding box center [177, 317] width 14 height 14
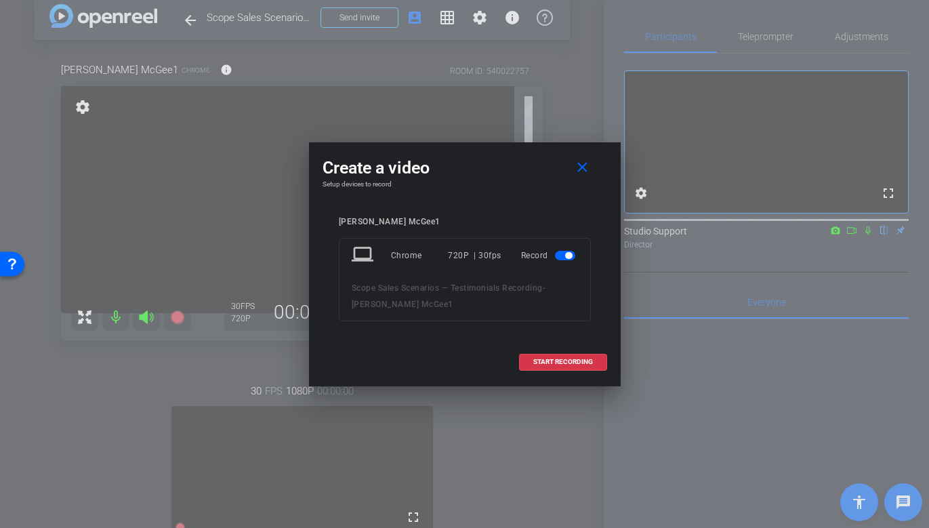
click at [610, 364] on div "Create a video close Setup devices to record [PERSON_NAME] McGee1 laptop Chrome…" at bounding box center [465, 263] width 312 height 242
click at [597, 364] on span at bounding box center [563, 361] width 87 height 33
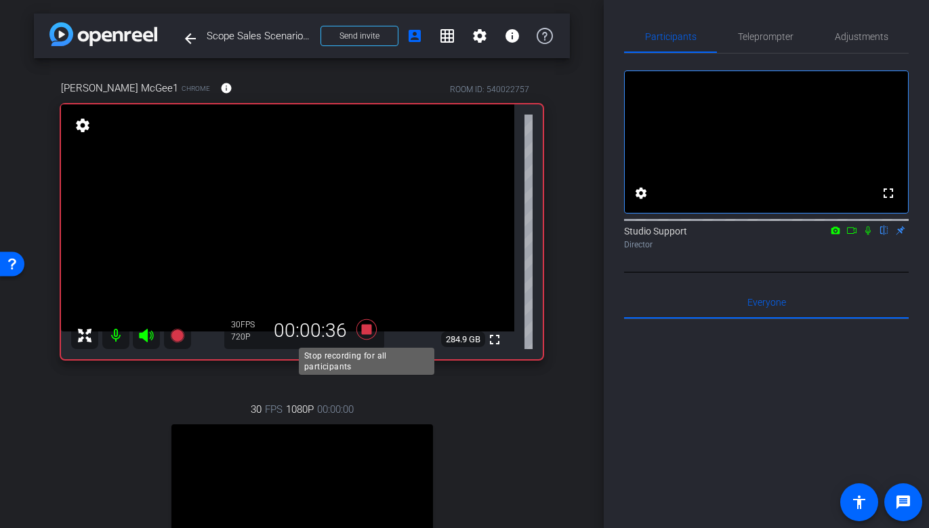
click at [370, 333] on icon at bounding box center [366, 329] width 20 height 20
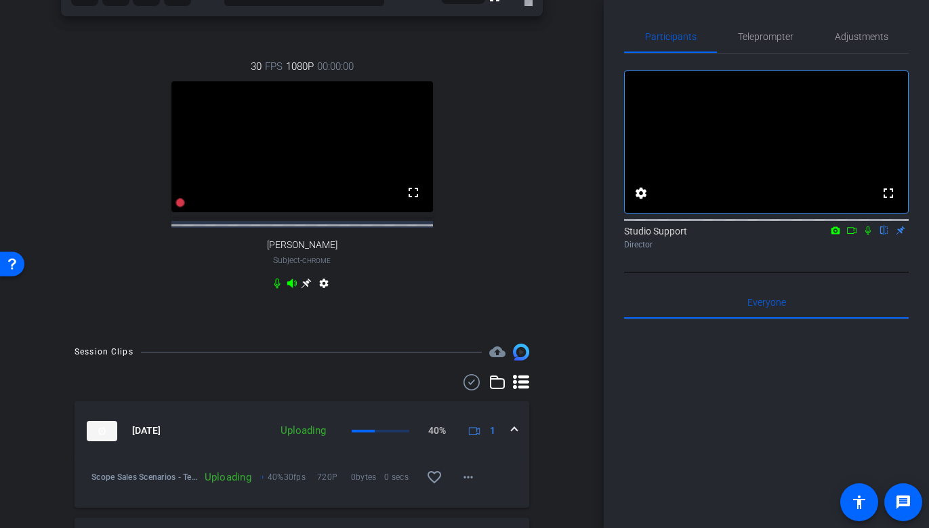
scroll to position [452, 0]
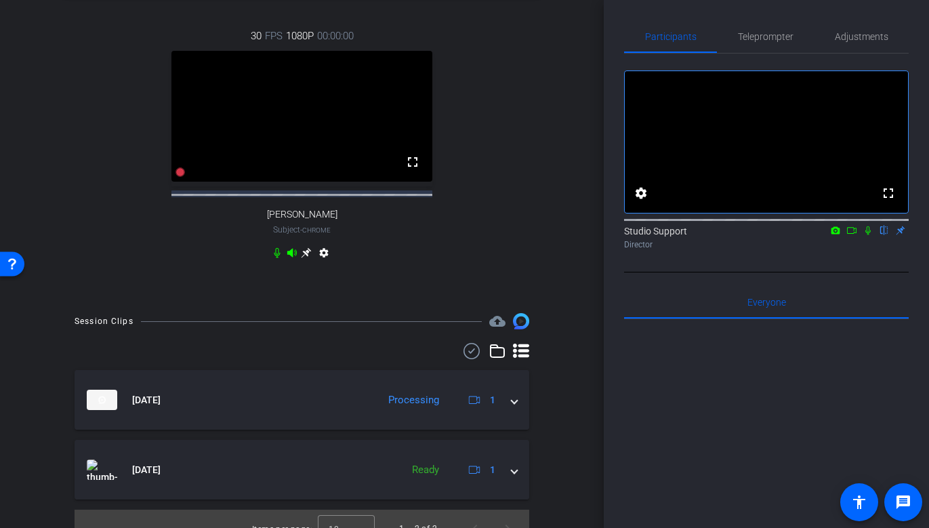
scroll to position [379, 0]
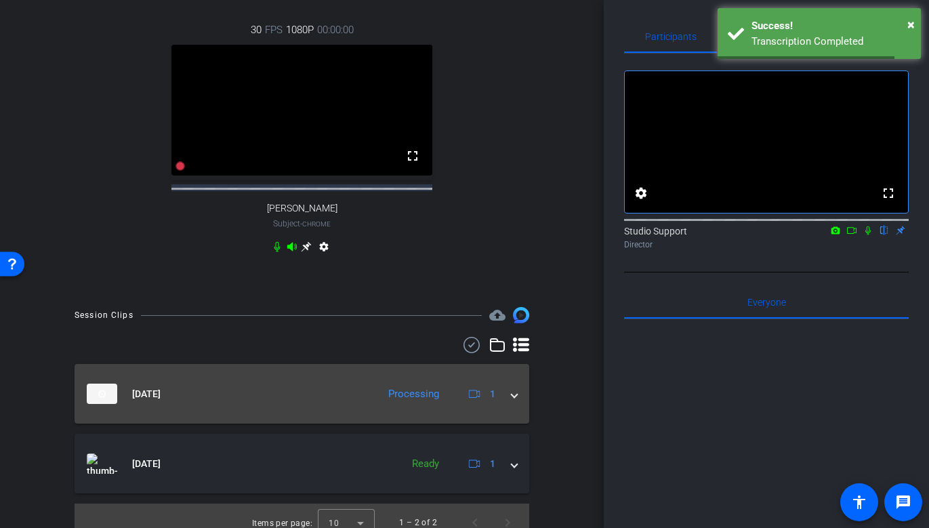
click at [514, 401] on span at bounding box center [513, 394] width 5 height 14
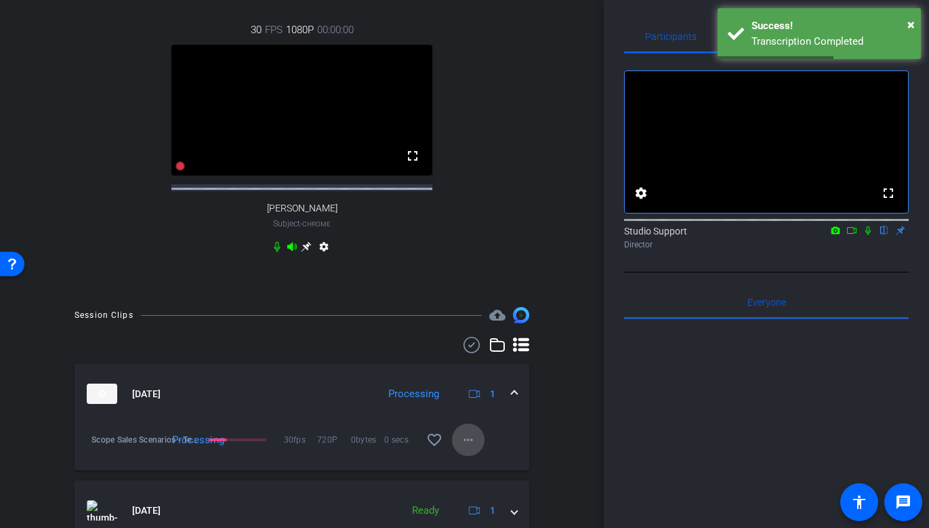
click at [460, 448] on mat-icon "more_horiz" at bounding box center [468, 439] width 16 height 16
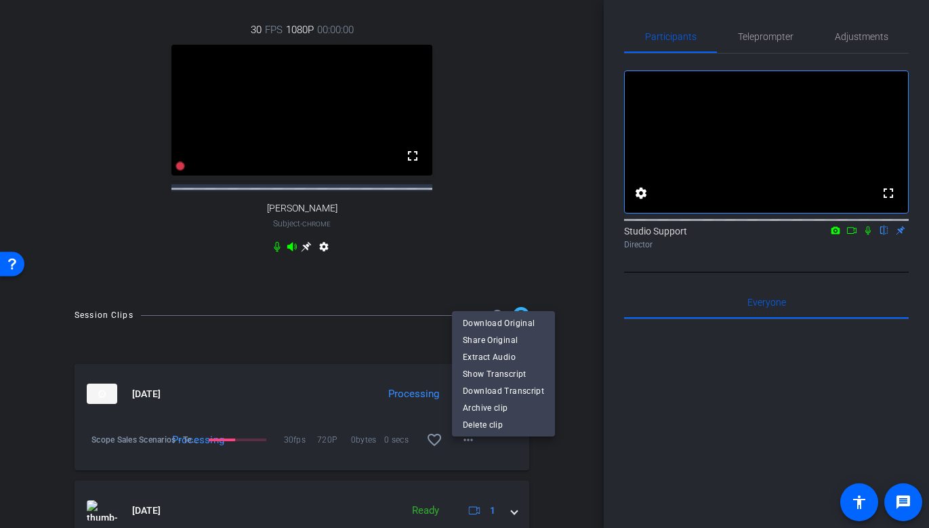
click at [518, 462] on div at bounding box center [464, 264] width 929 height 528
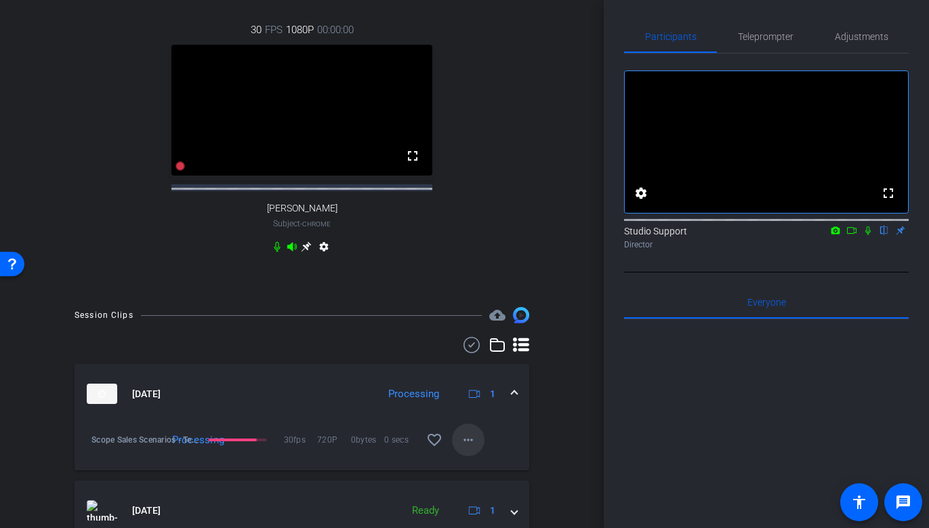
click at [465, 448] on mat-icon "more_horiz" at bounding box center [468, 439] width 16 height 16
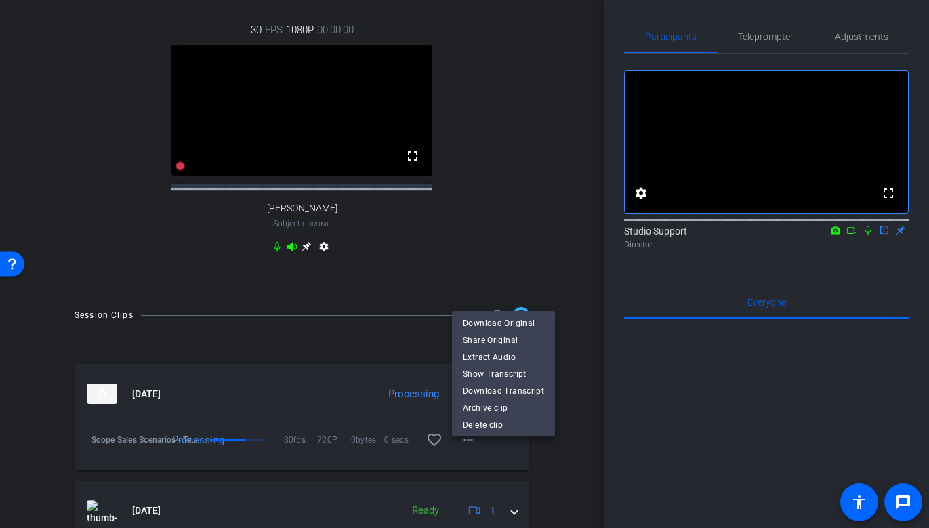
click at [492, 253] on div at bounding box center [464, 264] width 929 height 528
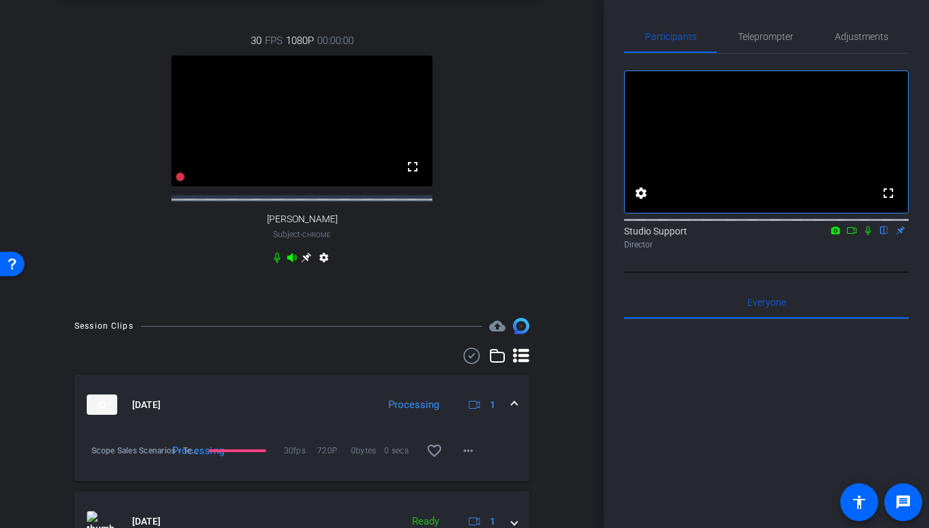
scroll to position [452, 0]
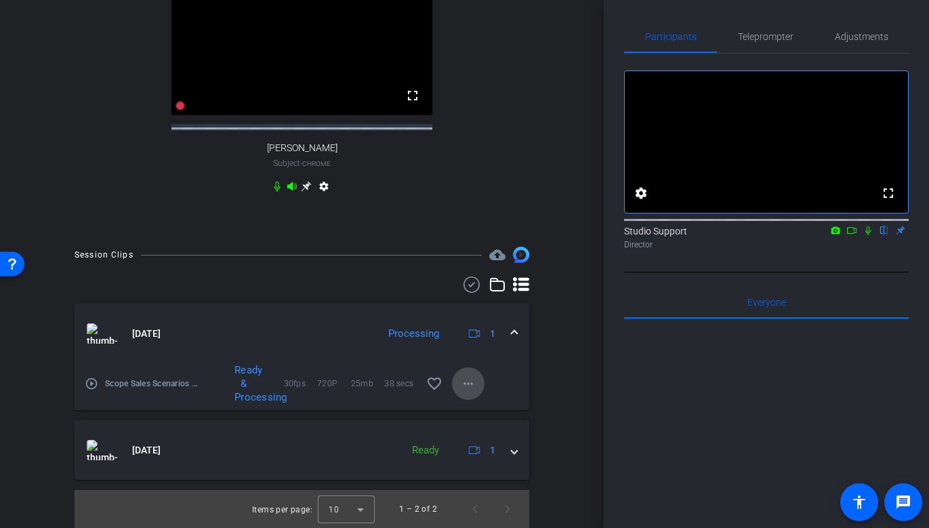
click at [469, 382] on mat-icon "more_horiz" at bounding box center [468, 383] width 16 height 16
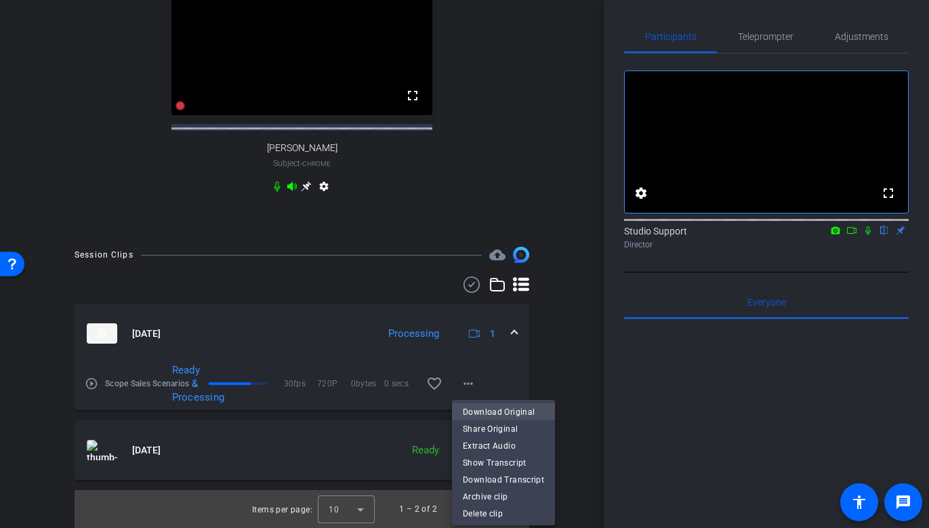
click at [508, 406] on span "Download Original" at bounding box center [503, 411] width 81 height 16
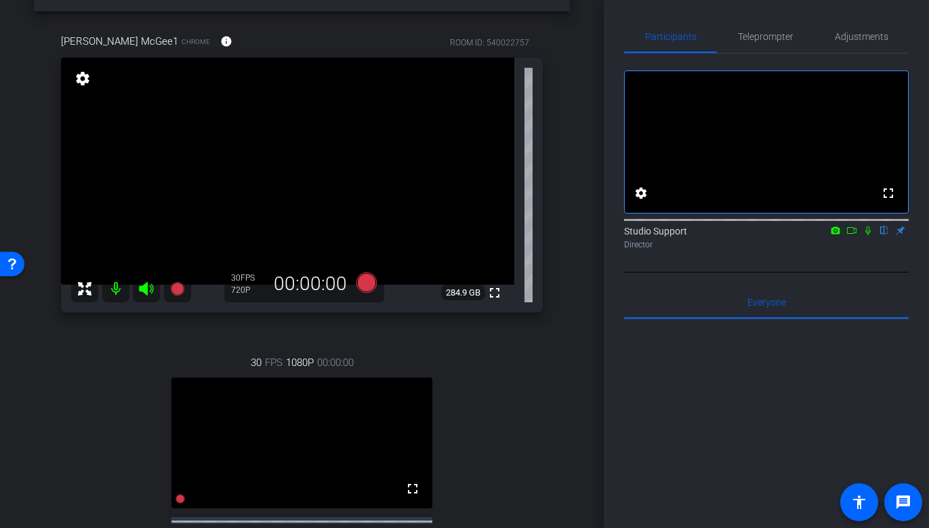
scroll to position [43, 0]
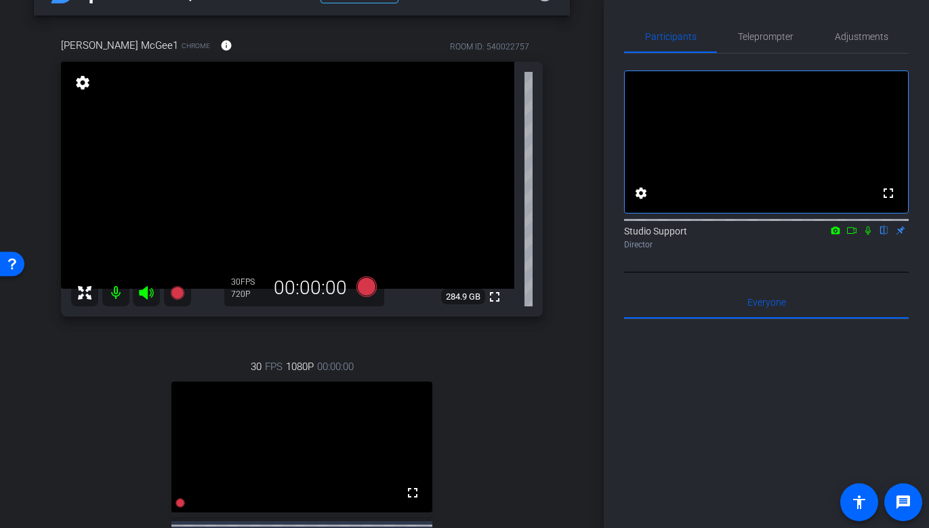
click at [828, 235] on icon at bounding box center [867, 230] width 11 height 9
click at [513, 375] on div "30 FPS 1080P 00:00:00 fullscreen [PERSON_NAME] Subject - Chrome settings" at bounding box center [302, 477] width 482 height 280
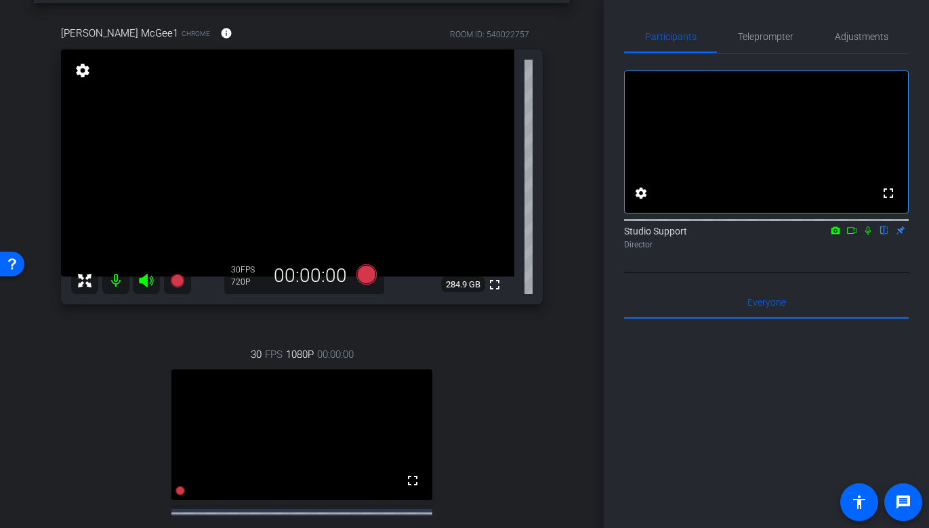
scroll to position [56, 0]
click at [368, 273] on icon at bounding box center [366, 273] width 20 height 20
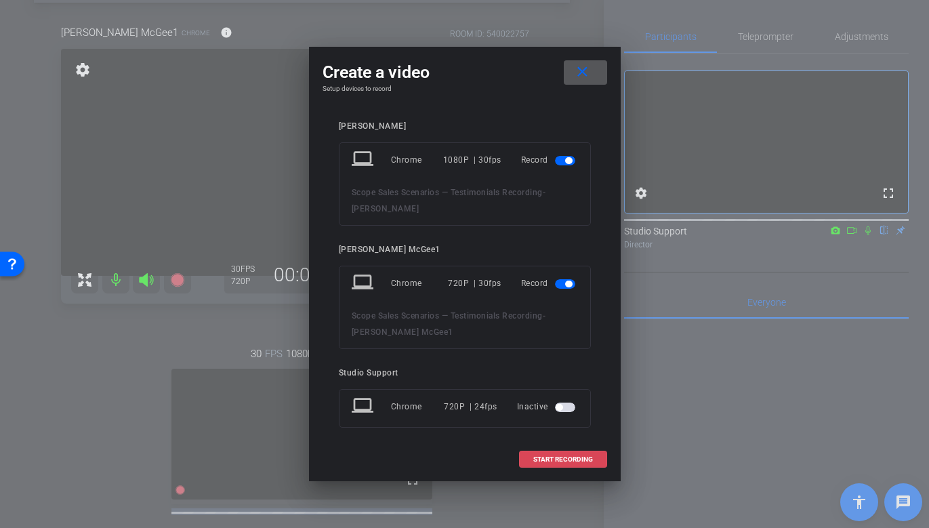
click at [555, 459] on span "START RECORDING" at bounding box center [563, 459] width 60 height 7
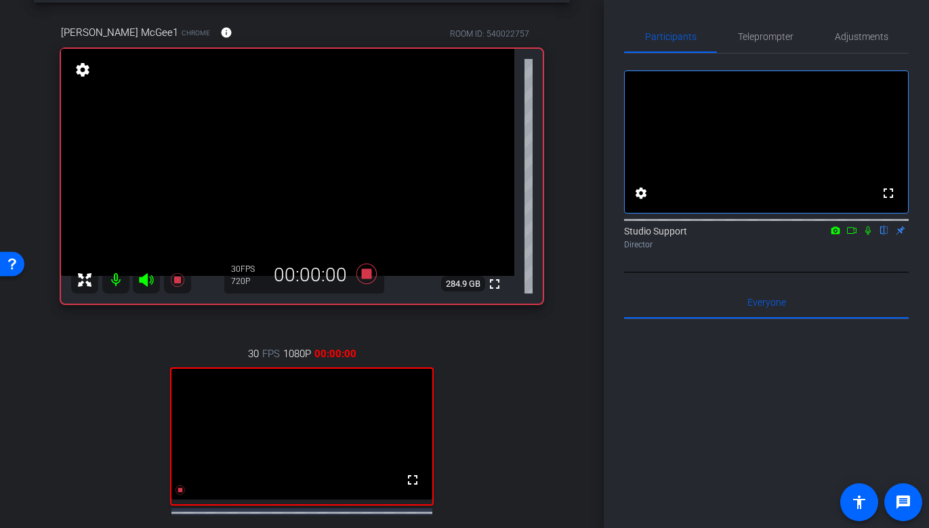
click at [828, 235] on icon at bounding box center [867, 230] width 11 height 9
click at [828, 235] on icon at bounding box center [851, 230] width 11 height 9
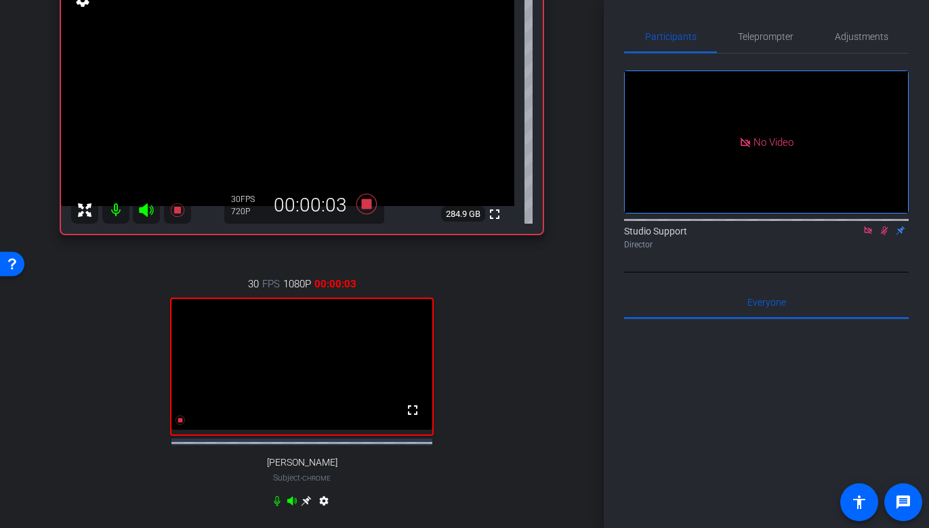
scroll to position [125, 0]
click at [308, 507] on icon at bounding box center [306, 501] width 11 height 11
click at [308, 507] on icon at bounding box center [306, 502] width 10 height 10
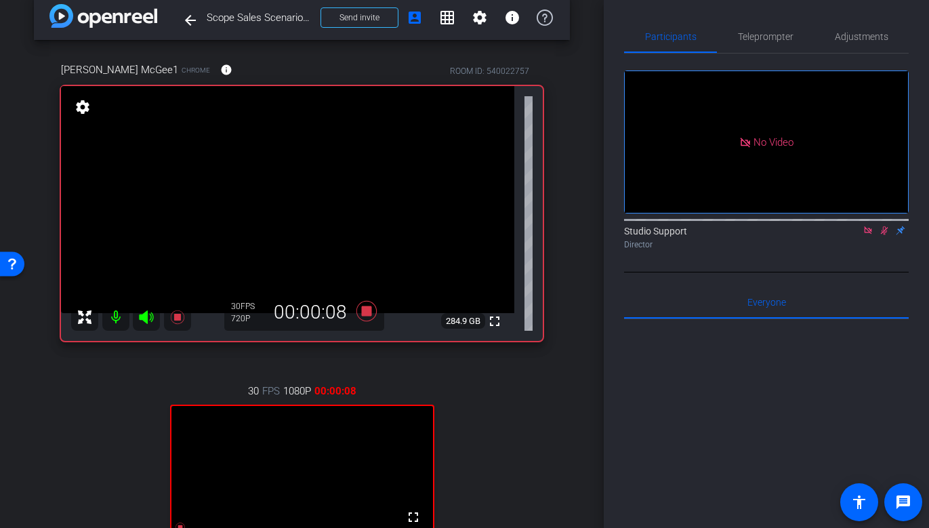
scroll to position [0, 0]
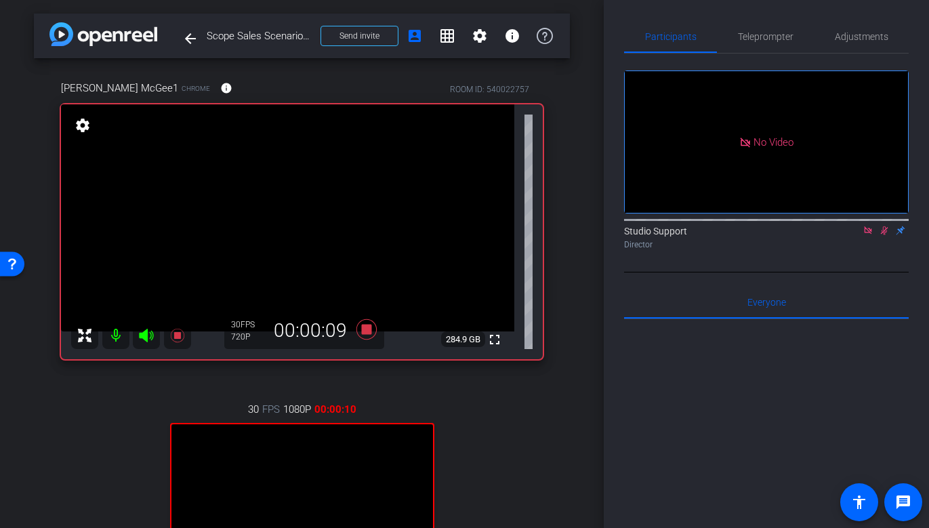
click at [828, 235] on icon at bounding box center [867, 230] width 11 height 9
click at [828, 235] on icon at bounding box center [867, 230] width 7 height 9
click at [828, 235] on icon at bounding box center [867, 230] width 11 height 9
click at [828, 236] on mat-icon at bounding box center [851, 230] width 16 height 12
click at [828, 235] on icon at bounding box center [884, 230] width 11 height 9
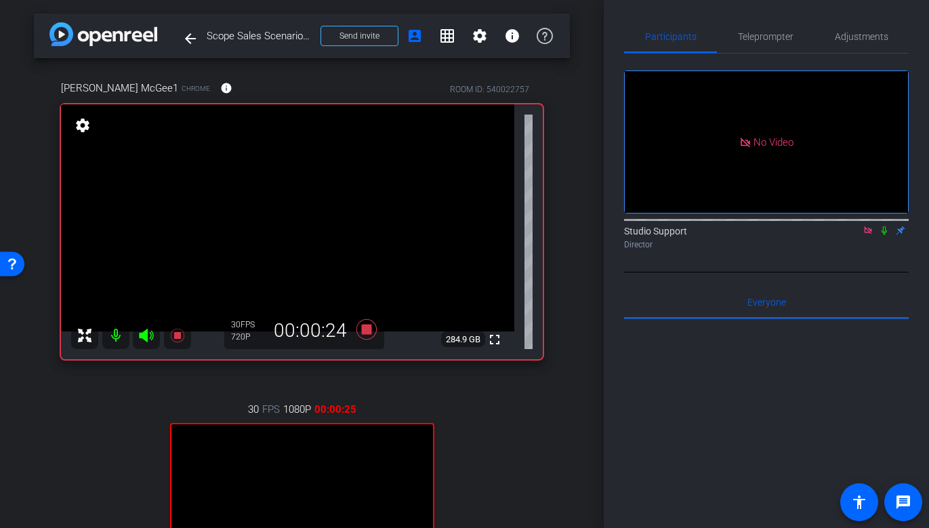
click at [828, 235] on icon at bounding box center [867, 230] width 11 height 9
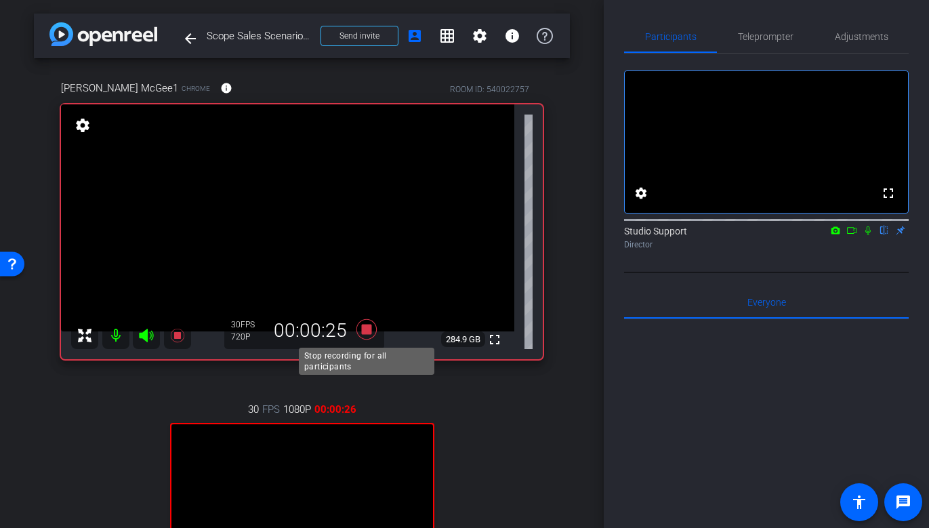
click at [357, 330] on icon at bounding box center [366, 329] width 33 height 24
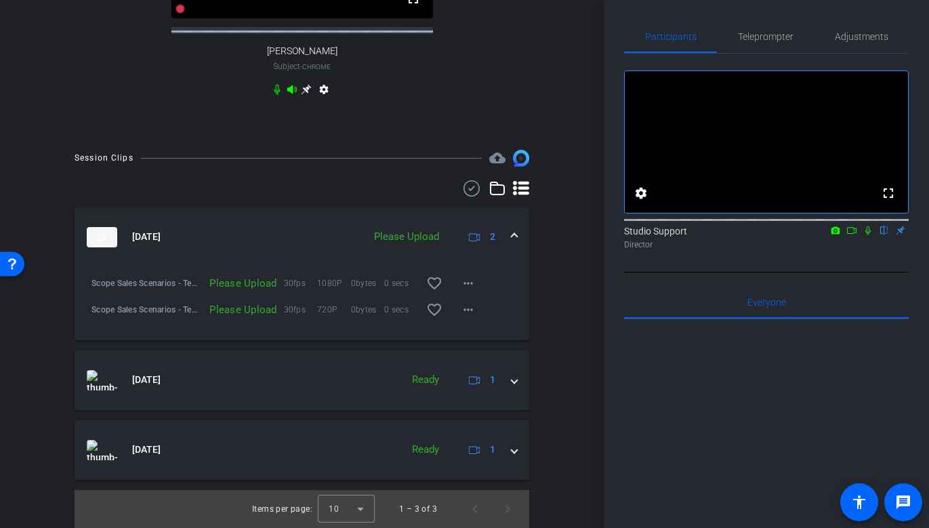
scroll to position [547, 0]
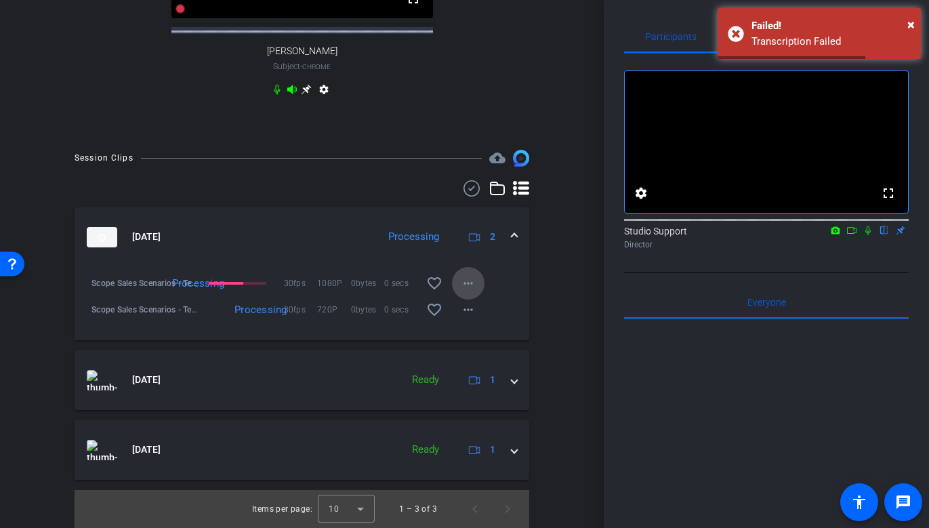
click at [472, 282] on mat-icon "more_horiz" at bounding box center [468, 283] width 16 height 16
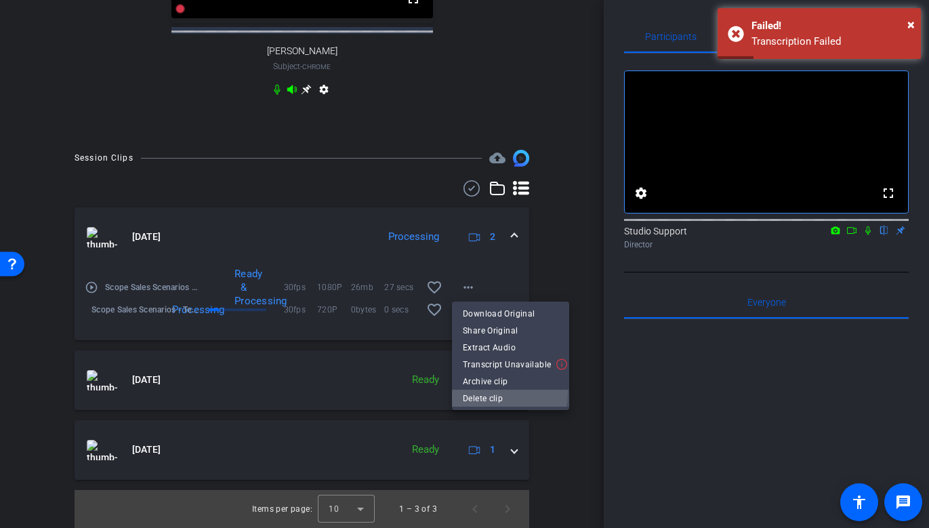
click at [486, 392] on span "Delete clip" at bounding box center [511, 397] width 96 height 16
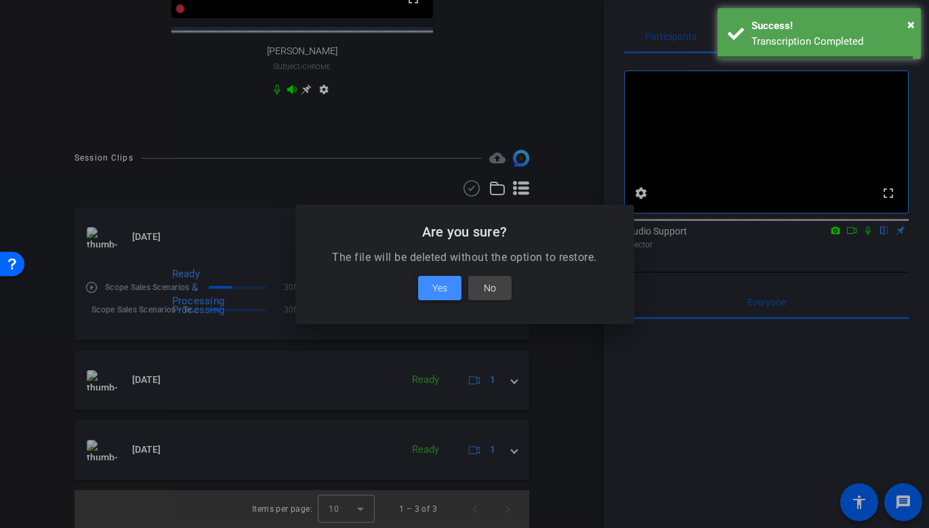
click at [448, 295] on span at bounding box center [439, 288] width 43 height 33
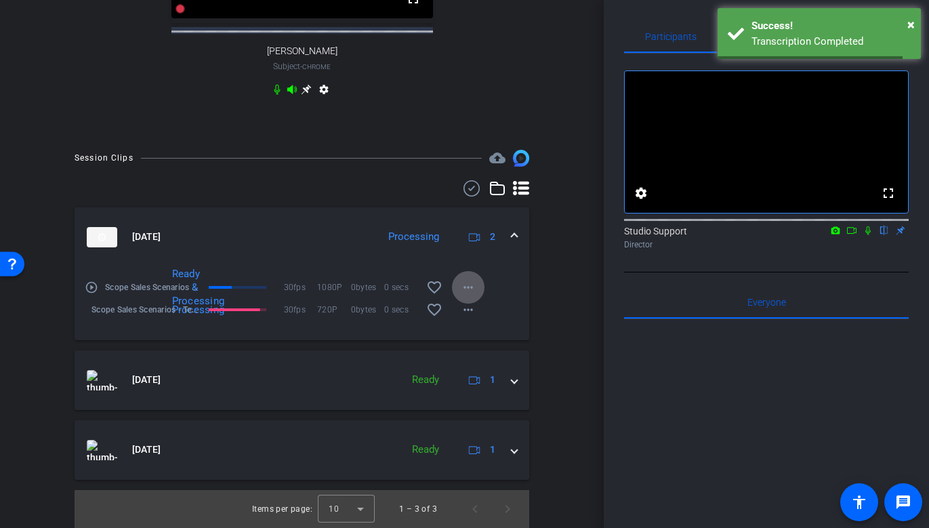
scroll to position [522, 0]
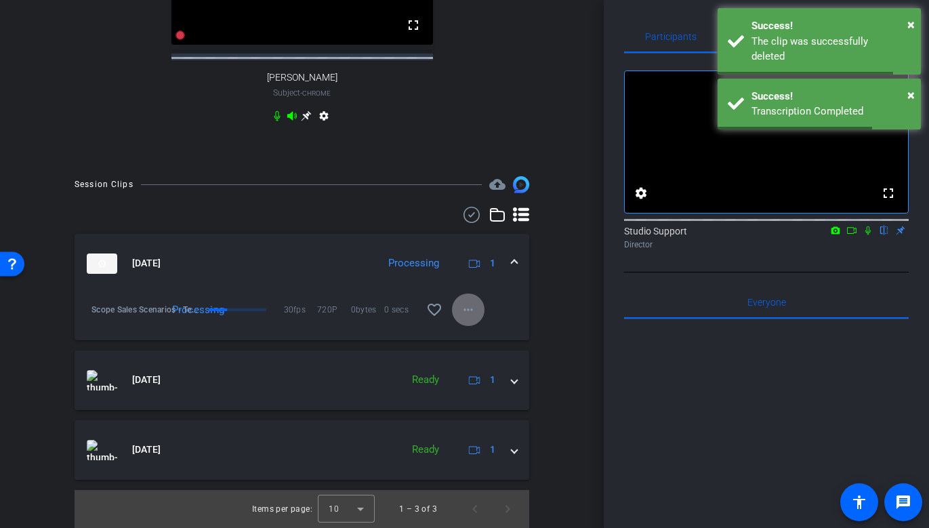
click at [467, 307] on mat-icon "more_horiz" at bounding box center [468, 309] width 16 height 16
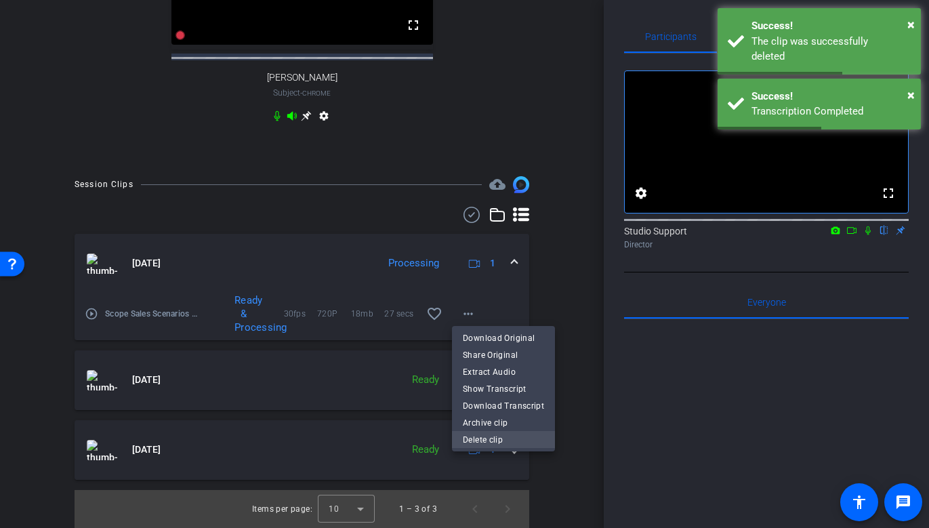
click at [484, 435] on span "Delete clip" at bounding box center [503, 439] width 81 height 16
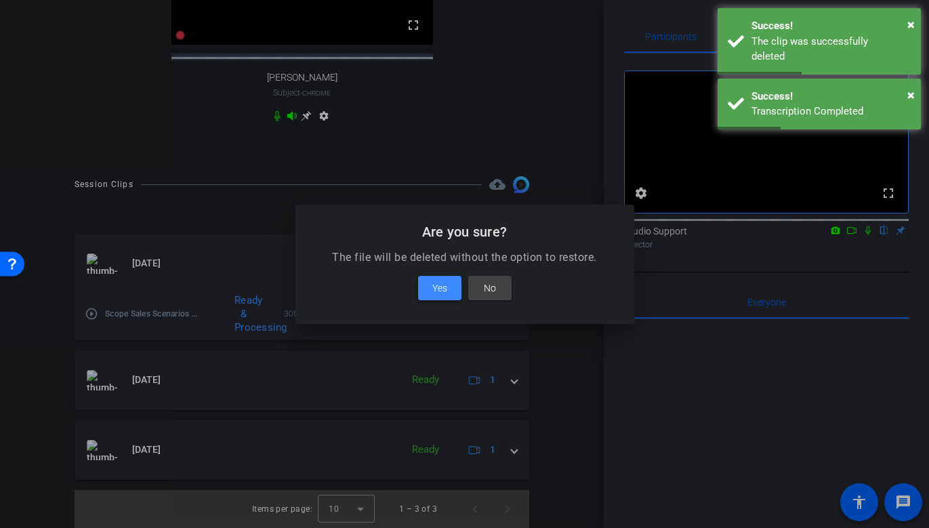
click at [436, 289] on span "Yes" at bounding box center [439, 288] width 15 height 16
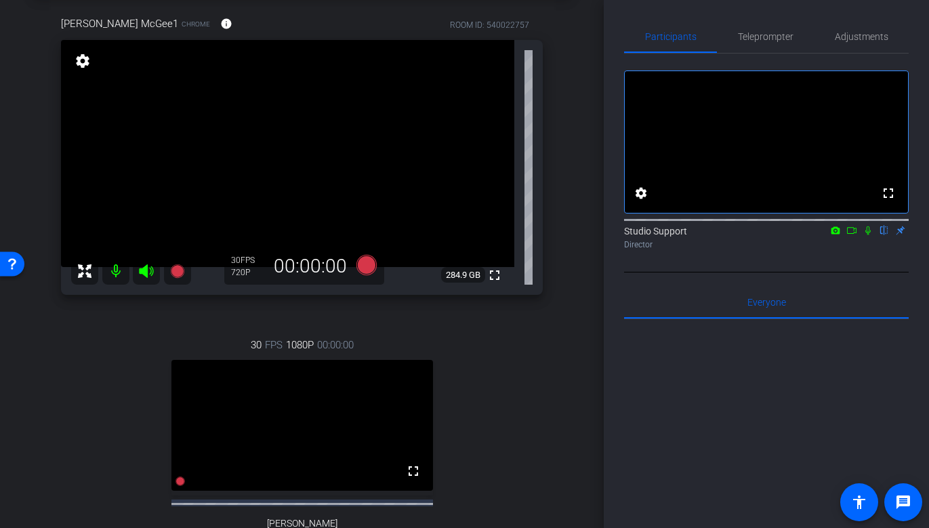
scroll to position [0, 0]
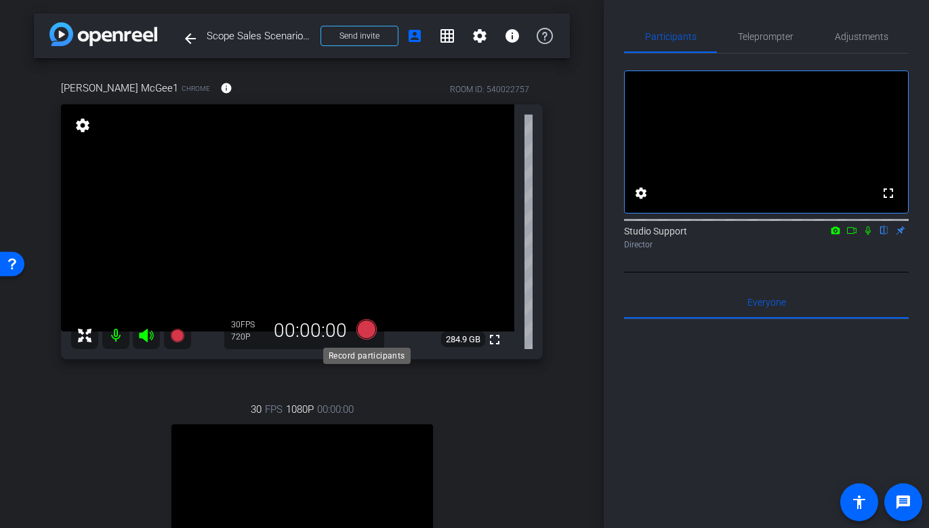
click at [371, 333] on icon at bounding box center [366, 329] width 20 height 20
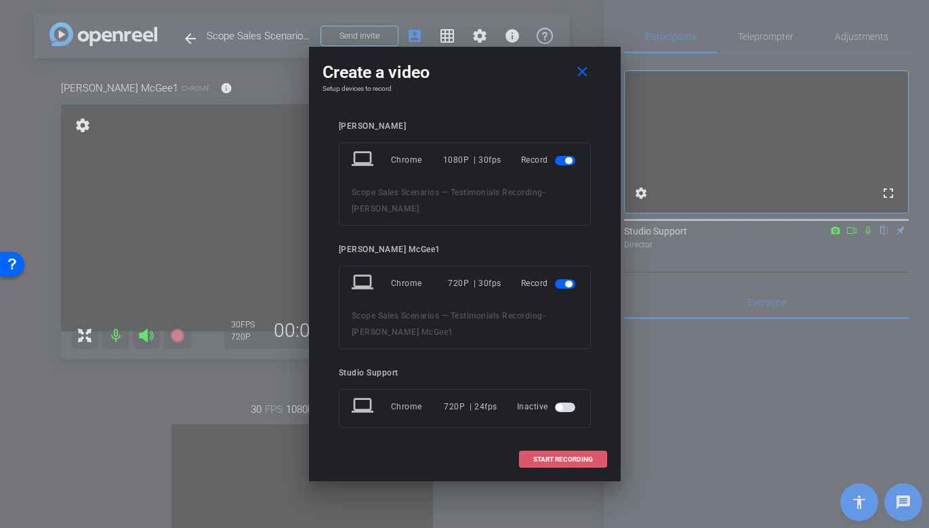
click at [526, 461] on span at bounding box center [563, 459] width 87 height 33
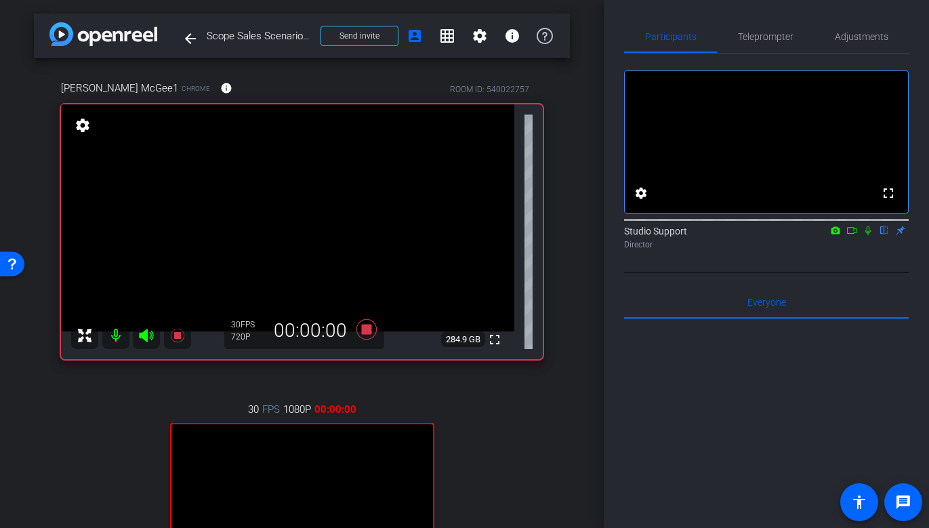
click at [828, 235] on icon at bounding box center [867, 230] width 11 height 9
click at [828, 235] on icon at bounding box center [851, 230] width 11 height 9
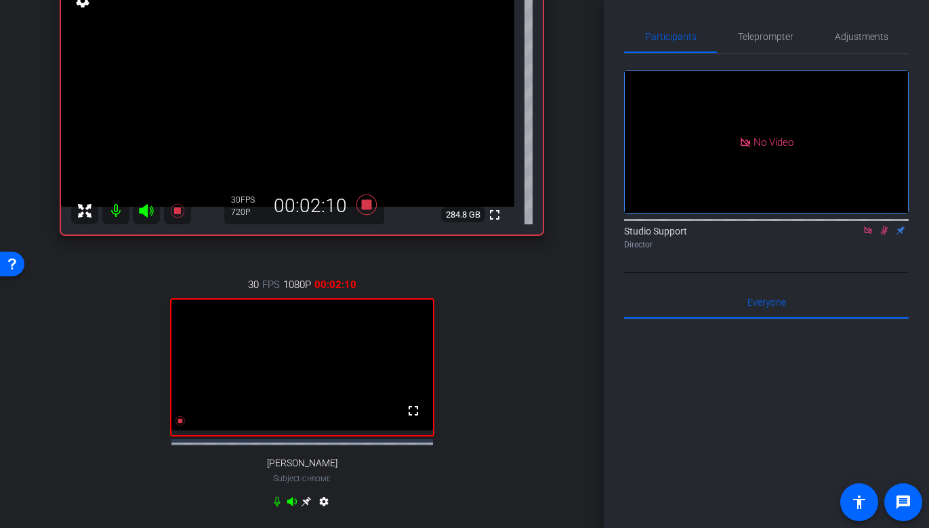
scroll to position [142, 0]
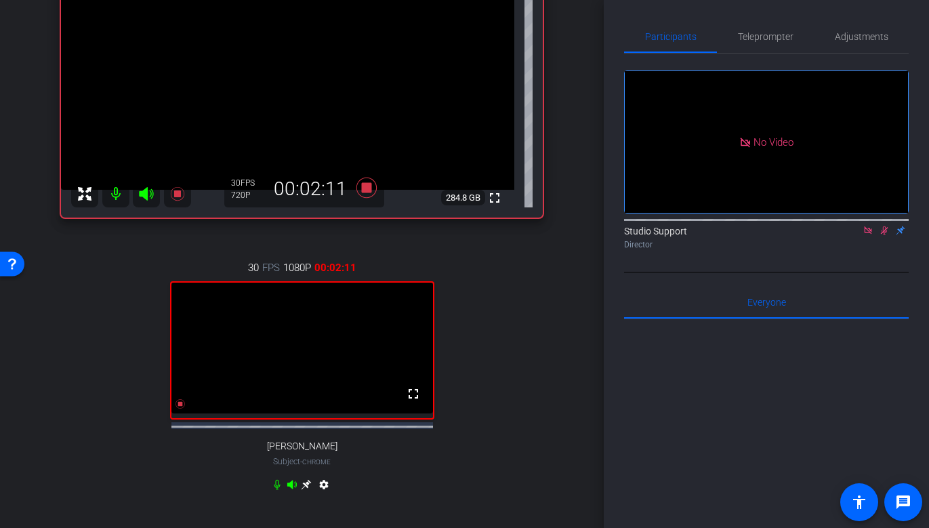
click at [310, 490] on icon at bounding box center [306, 484] width 11 height 11
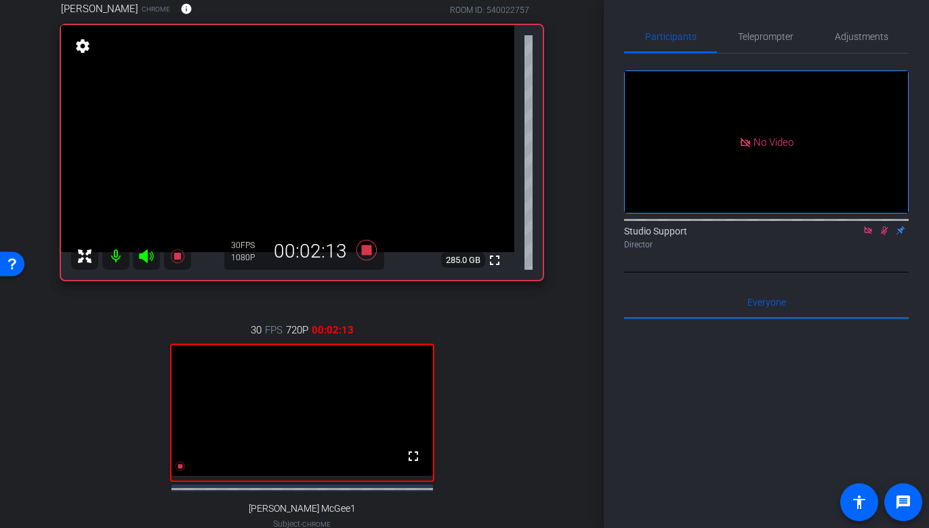
scroll to position [57, 0]
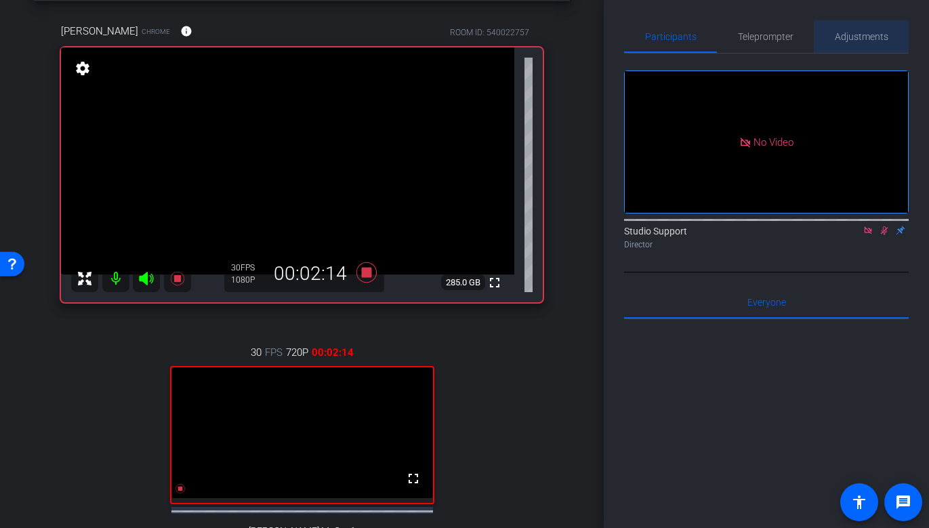
click at [828, 35] on span "Adjustments" at bounding box center [862, 36] width 54 height 9
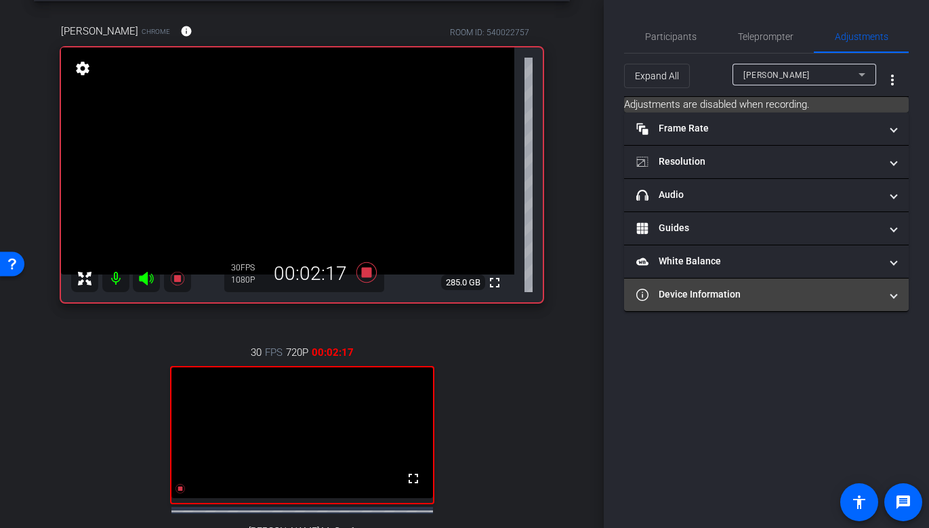
click at [709, 296] on mat-panel-title "Device Information" at bounding box center [758, 294] width 244 height 14
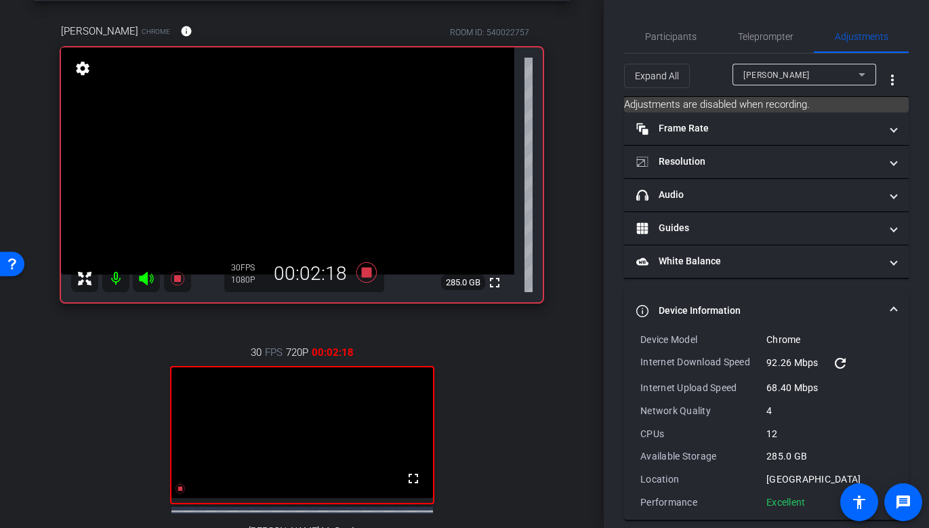
scroll to position [13, 0]
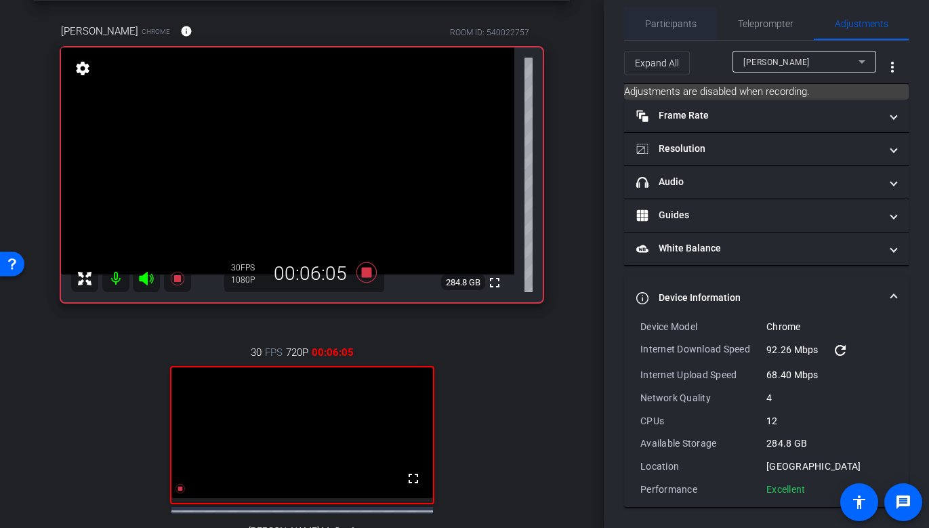
click at [669, 17] on span "Participants" at bounding box center [670, 23] width 51 height 33
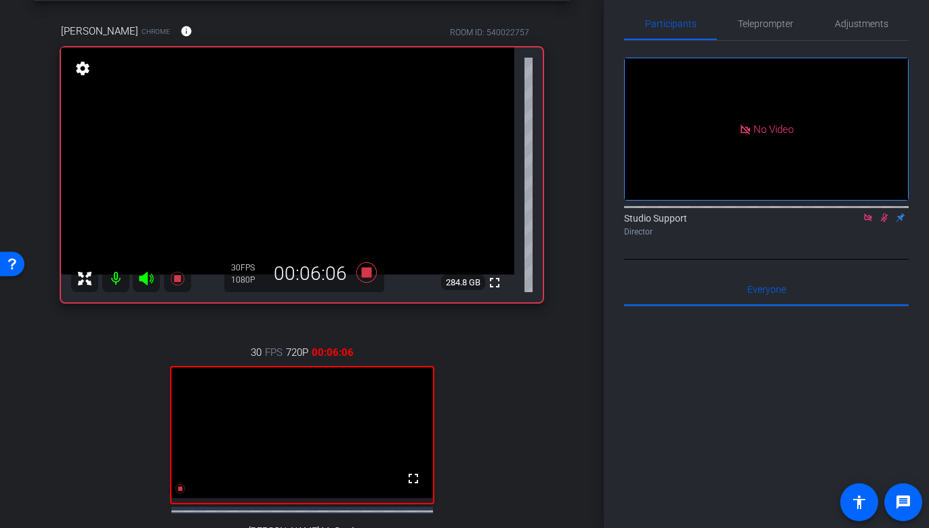
click at [828, 213] on icon at bounding box center [884, 217] width 11 height 9
click at [828, 213] on icon at bounding box center [867, 216] width 7 height 7
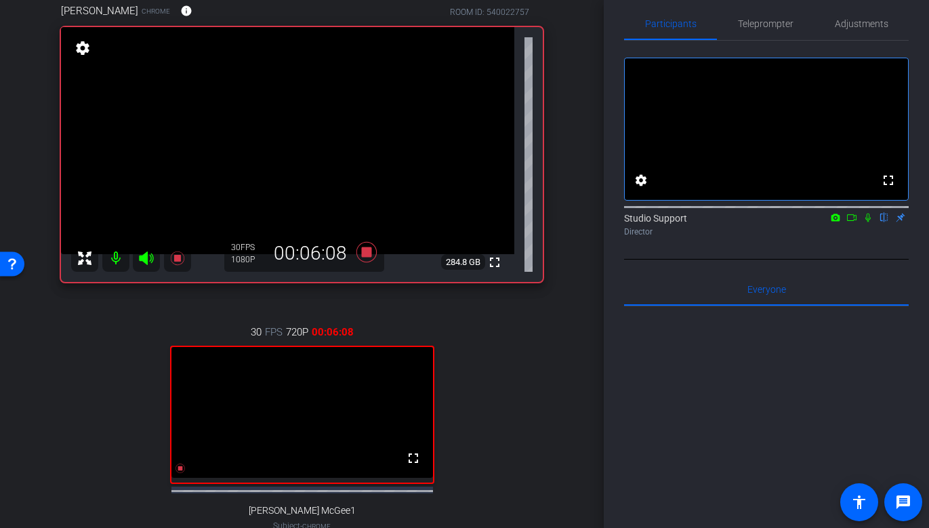
scroll to position [79, 0]
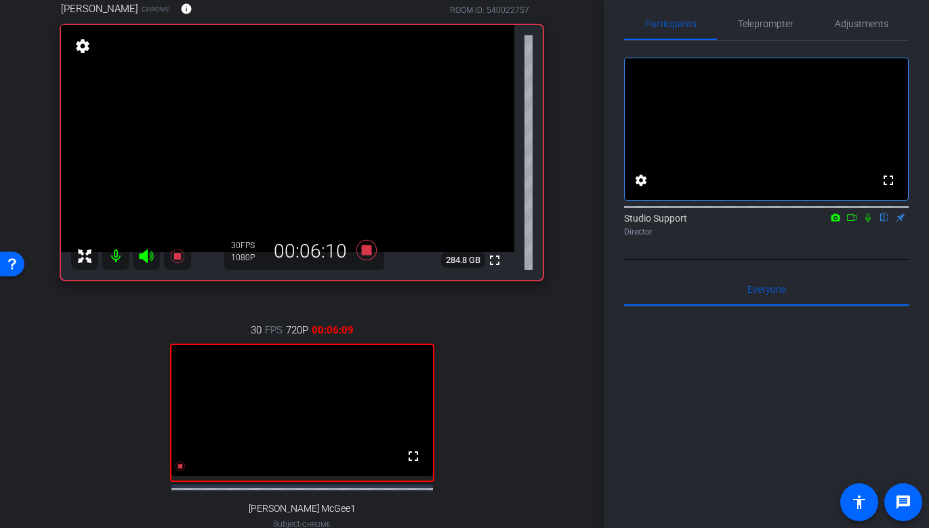
drag, startPoint x: 375, startPoint y: 247, endPoint x: 431, endPoint y: 292, distance: 71.8
click at [431, 292] on div "[PERSON_NAME] Chrome info ROOM ID: 540022757 fullscreen settings 284.8 GB 30 FP…" at bounding box center [302, 286] width 536 height 614
click at [372, 253] on icon at bounding box center [366, 250] width 33 height 24
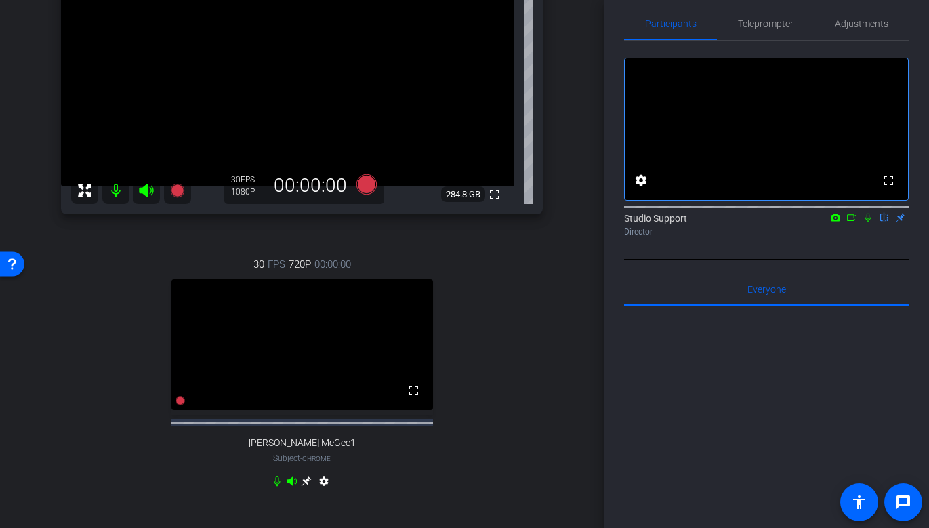
scroll to position [152, 0]
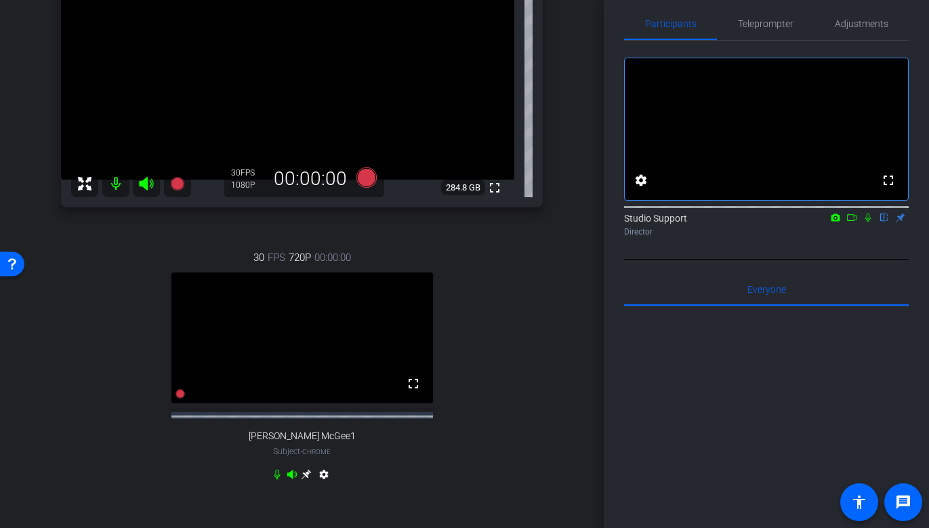
click at [828, 222] on icon at bounding box center [867, 217] width 5 height 9
click at [828, 222] on icon at bounding box center [867, 217] width 11 height 9
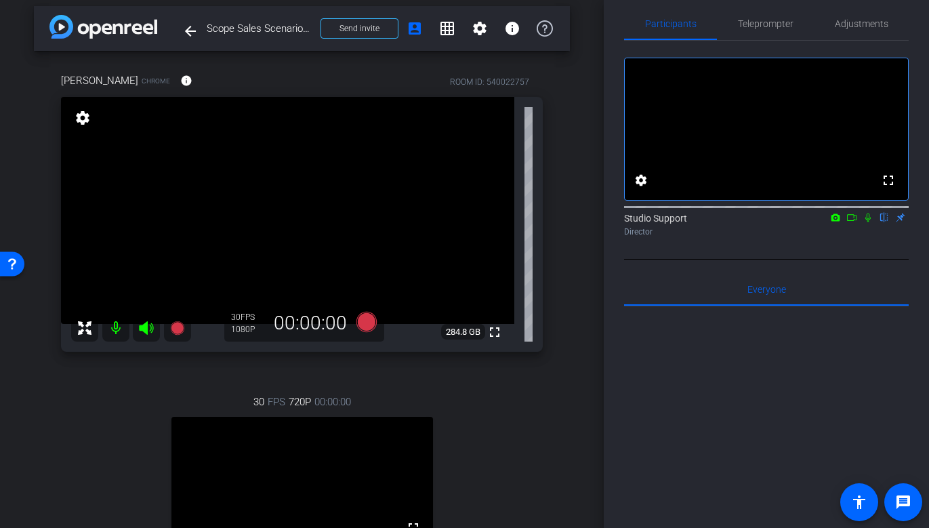
scroll to position [0, 0]
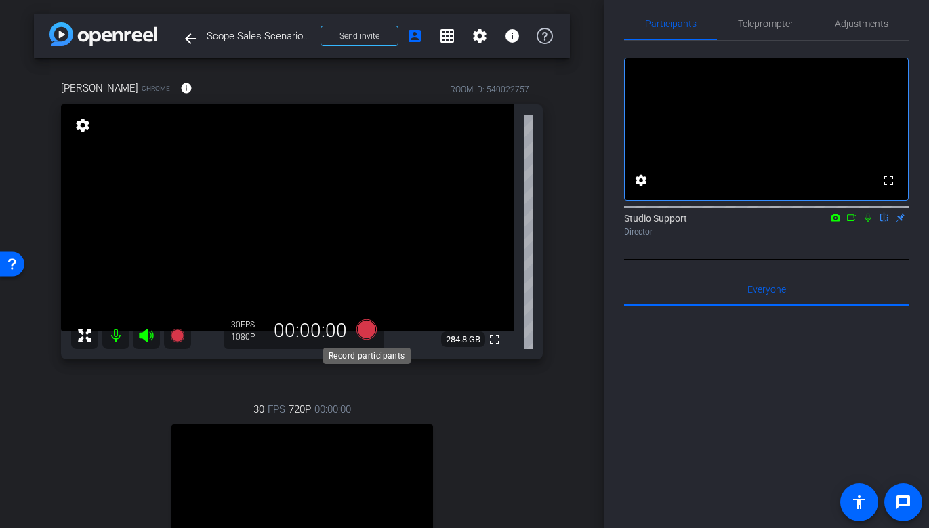
click at [371, 331] on icon at bounding box center [366, 329] width 20 height 20
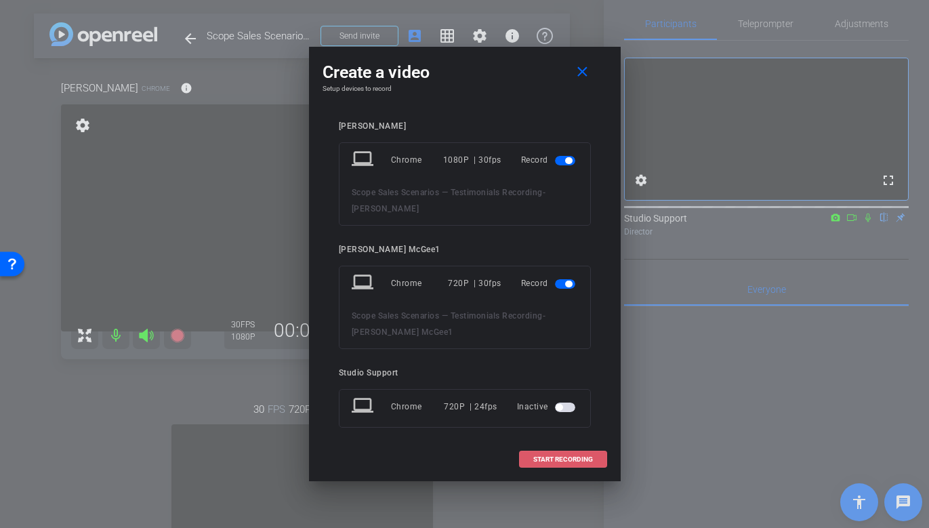
click at [551, 463] on span at bounding box center [563, 459] width 87 height 33
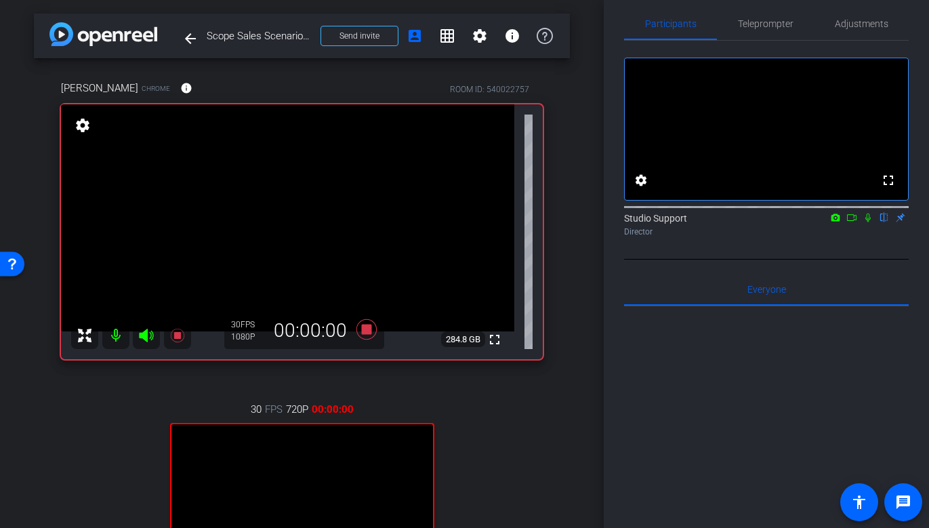
click at [828, 222] on icon at bounding box center [867, 217] width 5 height 9
click at [828, 222] on icon at bounding box center [851, 217] width 11 height 9
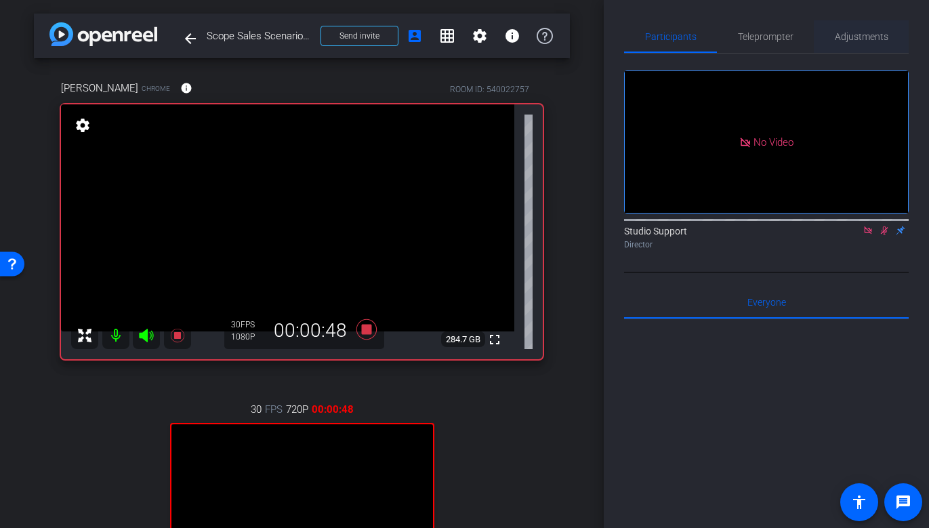
click at [828, 32] on span "Adjustments" at bounding box center [862, 36] width 54 height 9
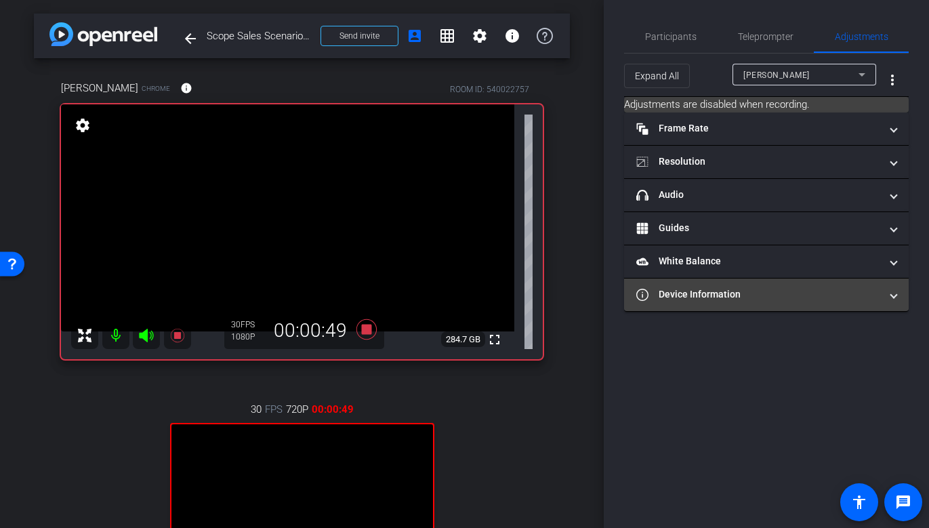
click at [765, 295] on mat-panel-title "Device Information" at bounding box center [758, 294] width 244 height 14
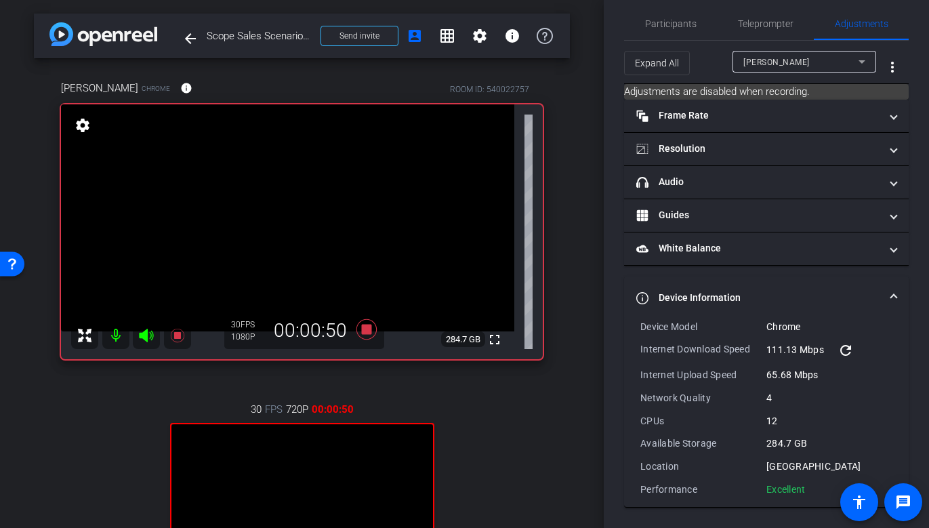
scroll to position [12, 0]
click at [793, 64] on div "[PERSON_NAME]" at bounding box center [800, 62] width 115 height 17
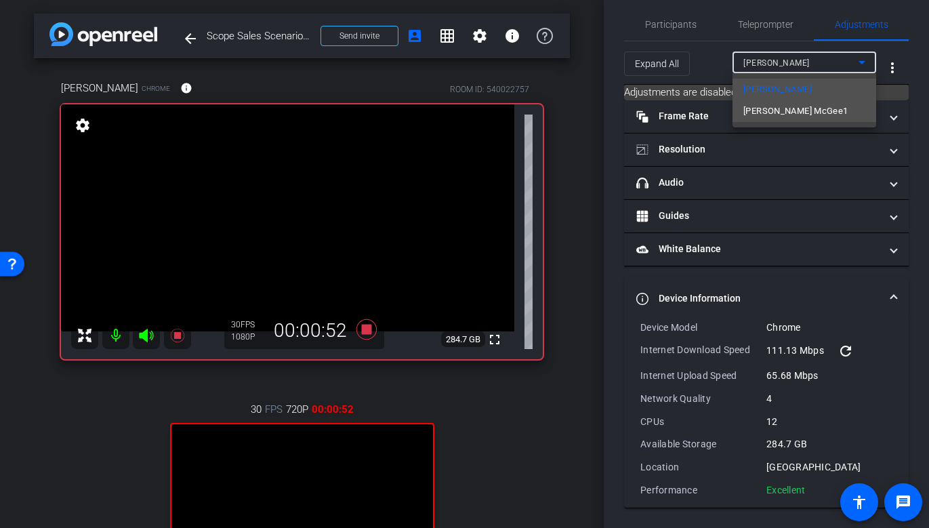
click at [778, 107] on span "[PERSON_NAME] McGee1" at bounding box center [795, 111] width 105 height 16
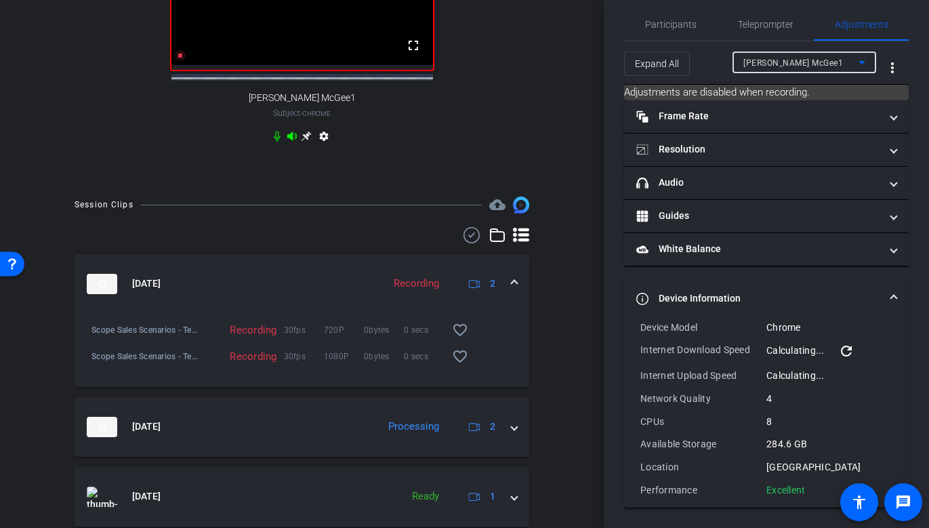
scroll to position [495, 0]
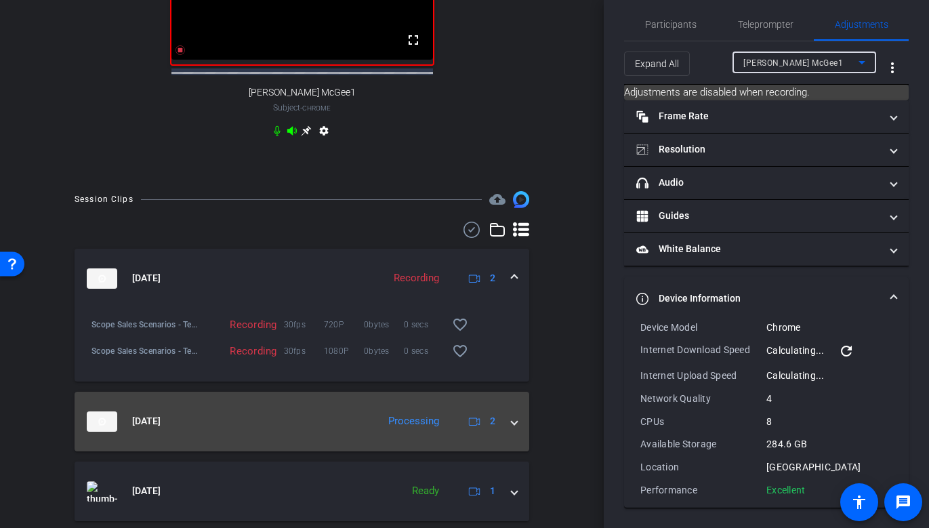
click at [255, 441] on mat-expansion-panel-header "[DATE] Processing 2" at bounding box center [302, 422] width 455 height 60
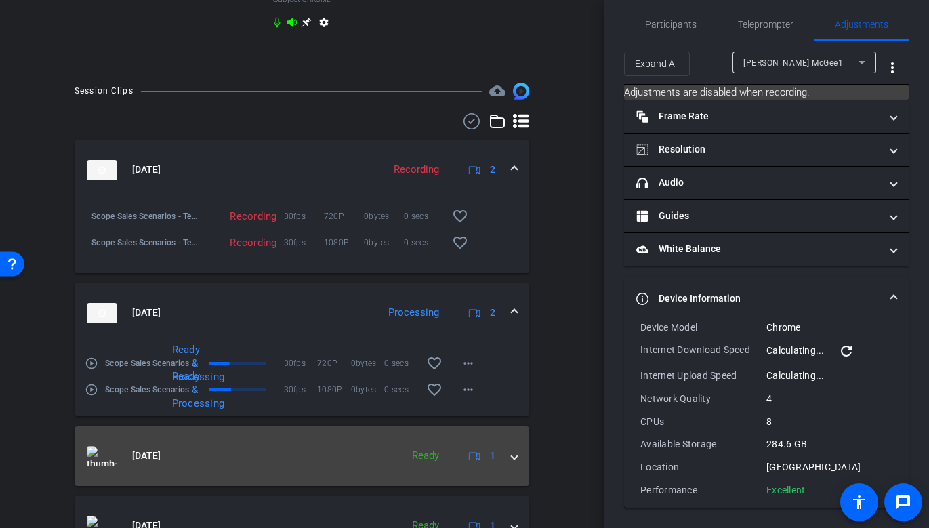
scroll to position [615, 0]
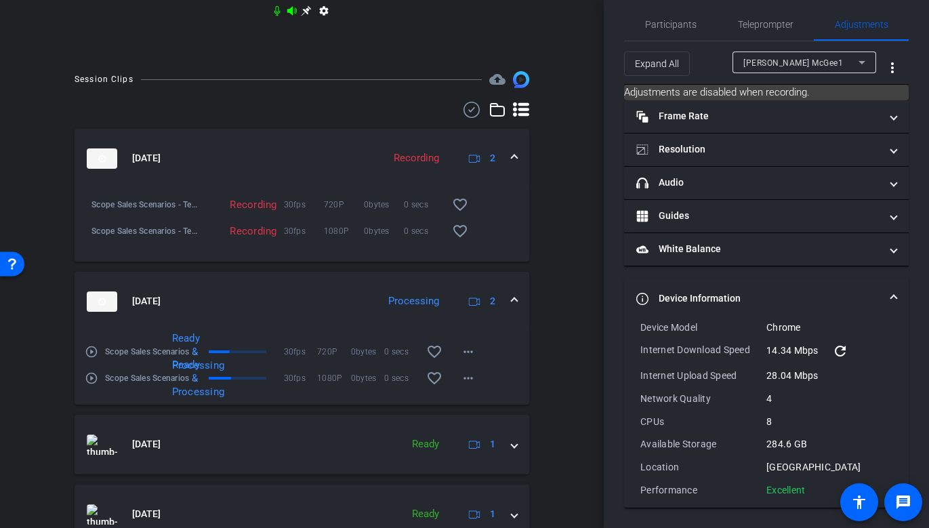
click at [93, 385] on mat-icon "play_circle_outline" at bounding box center [92, 378] width 14 height 14
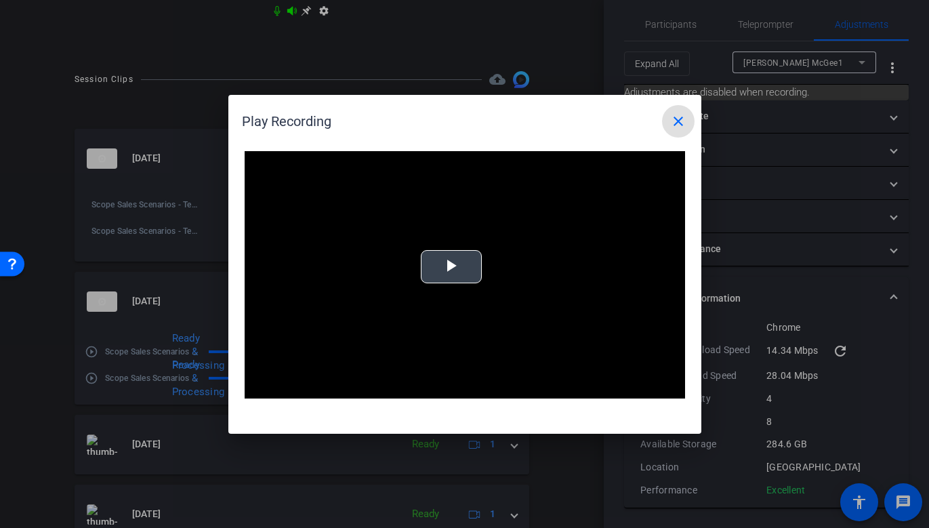
click at [448, 248] on video "Video Player" at bounding box center [465, 275] width 440 height 248
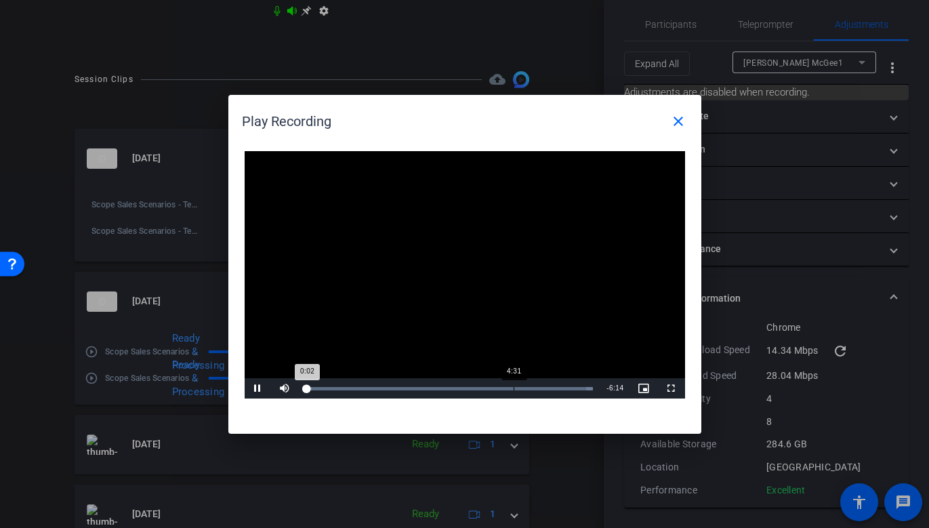
click at [513, 388] on div "Loaded : 100.00% 4:31 0:02" at bounding box center [449, 388] width 288 height 3
click at [465, 396] on div "Loaded : 100.00% 3:28 4:41" at bounding box center [449, 388] width 301 height 20
click at [580, 387] on div "Loaded : 100.00% 5:58 3:29" at bounding box center [449, 388] width 288 height 3
click at [681, 112] on span at bounding box center [678, 121] width 33 height 33
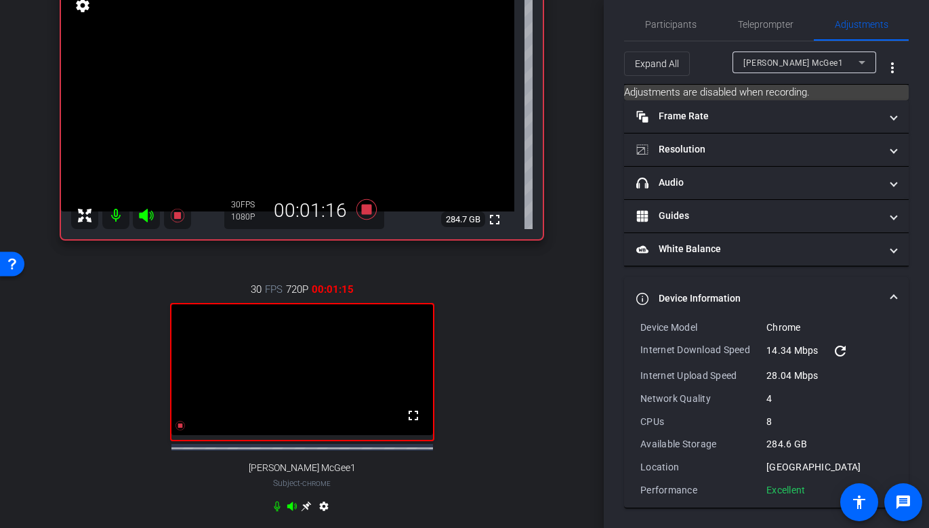
scroll to position [0, 0]
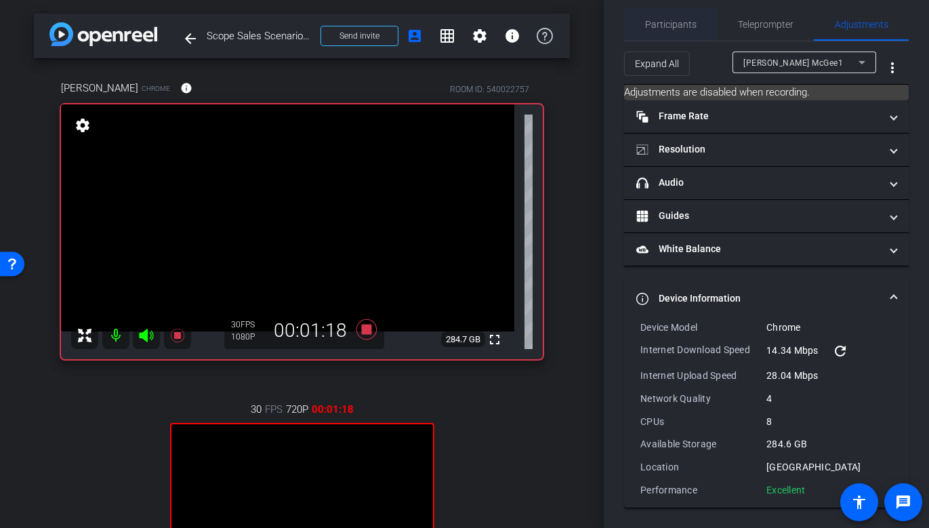
click at [674, 23] on span "Participants" at bounding box center [670, 24] width 51 height 9
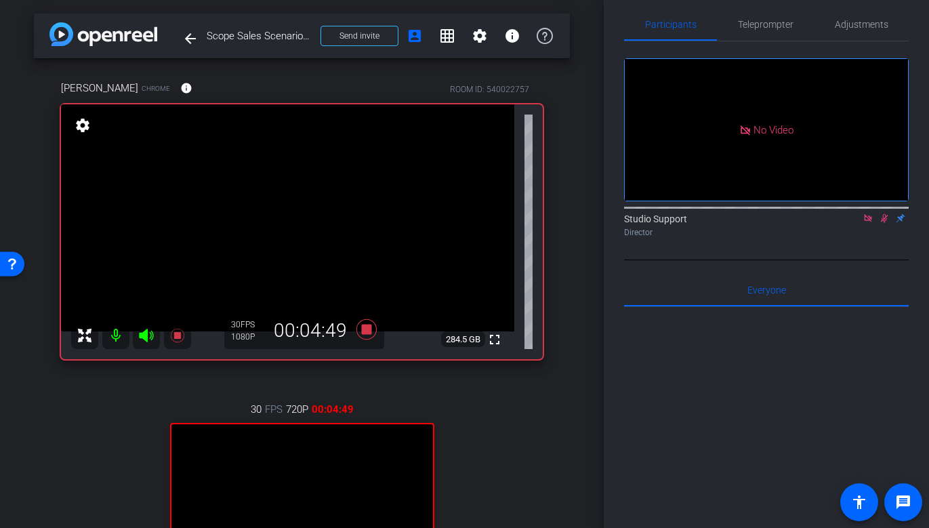
click at [828, 214] on icon at bounding box center [867, 217] width 7 height 7
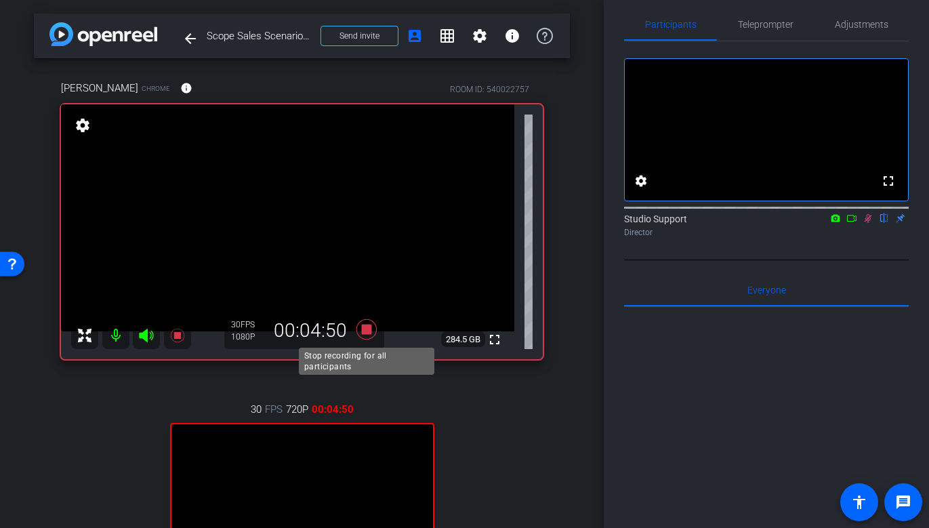
click at [360, 326] on icon at bounding box center [366, 329] width 33 height 24
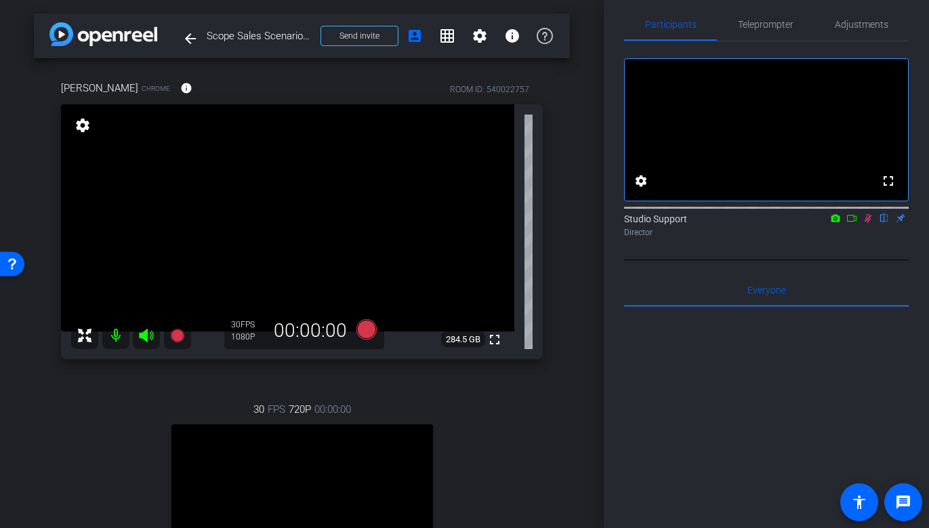
click at [828, 223] on icon at bounding box center [867, 217] width 11 height 9
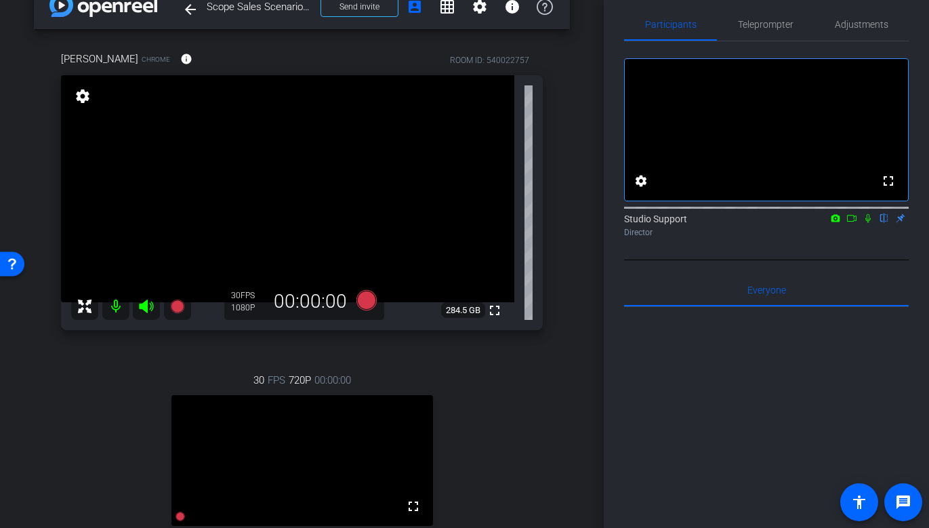
scroll to position [30, 0]
click at [828, 223] on icon at bounding box center [867, 217] width 11 height 9
click at [359, 305] on icon at bounding box center [366, 299] width 33 height 24
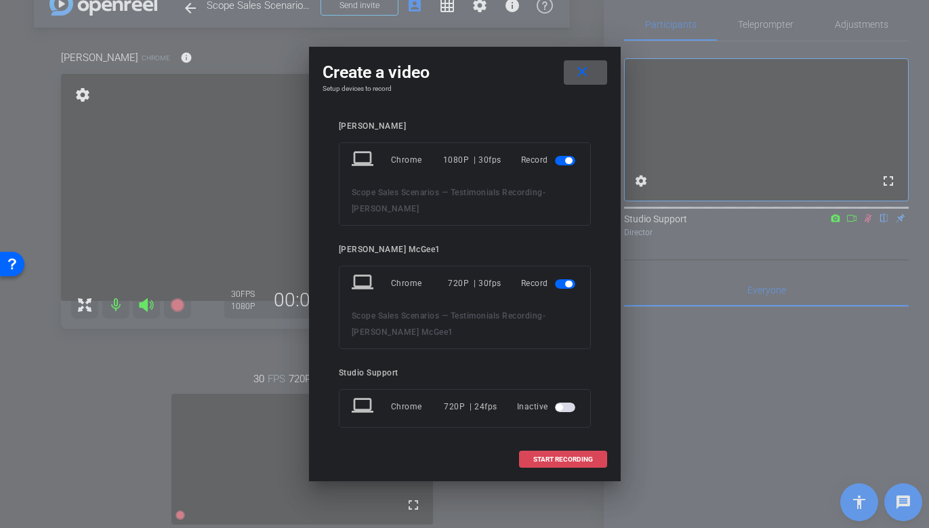
click at [560, 456] on span "START RECORDING" at bounding box center [563, 459] width 60 height 7
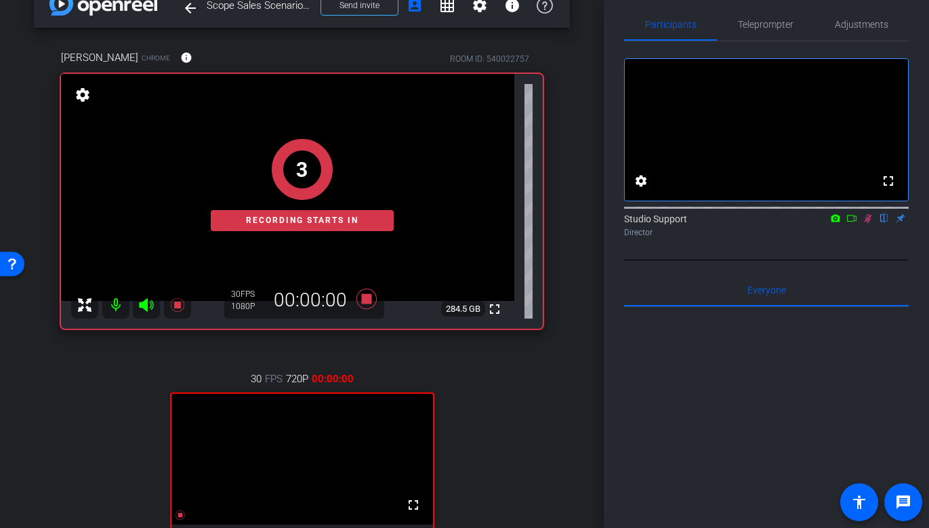
click at [828, 223] on icon at bounding box center [867, 217] width 11 height 9
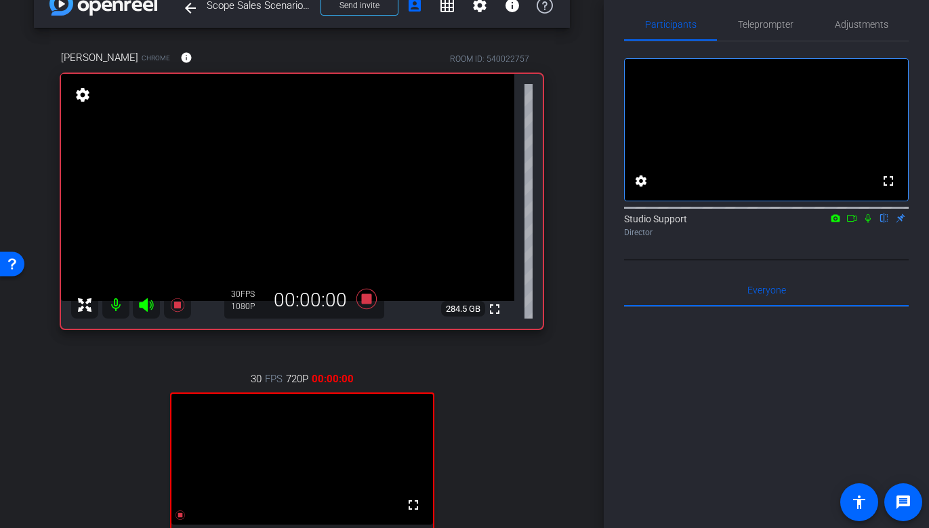
click at [828, 223] on icon at bounding box center [867, 217] width 11 height 9
click at [828, 224] on mat-icon at bounding box center [868, 218] width 16 height 12
click at [828, 223] on icon at bounding box center [867, 217] width 11 height 9
click at [828, 223] on icon at bounding box center [851, 217] width 11 height 9
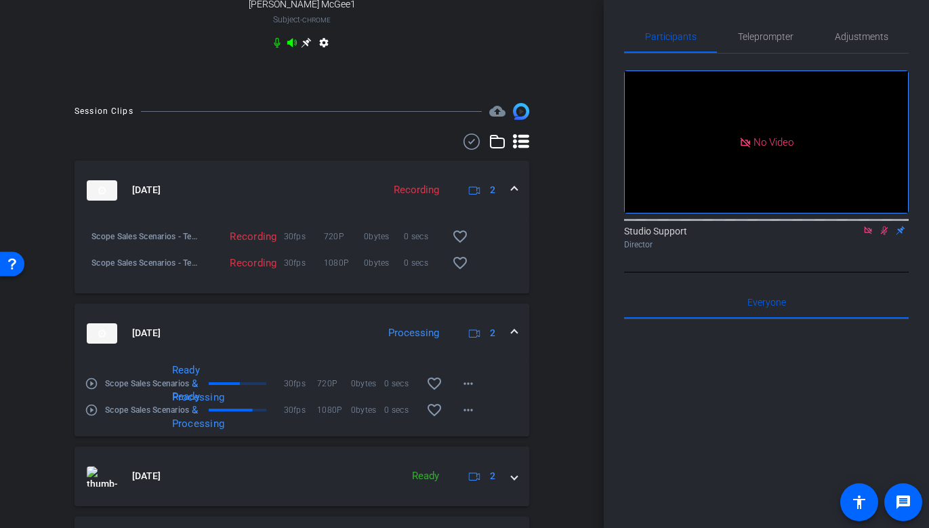
scroll to position [613, 0]
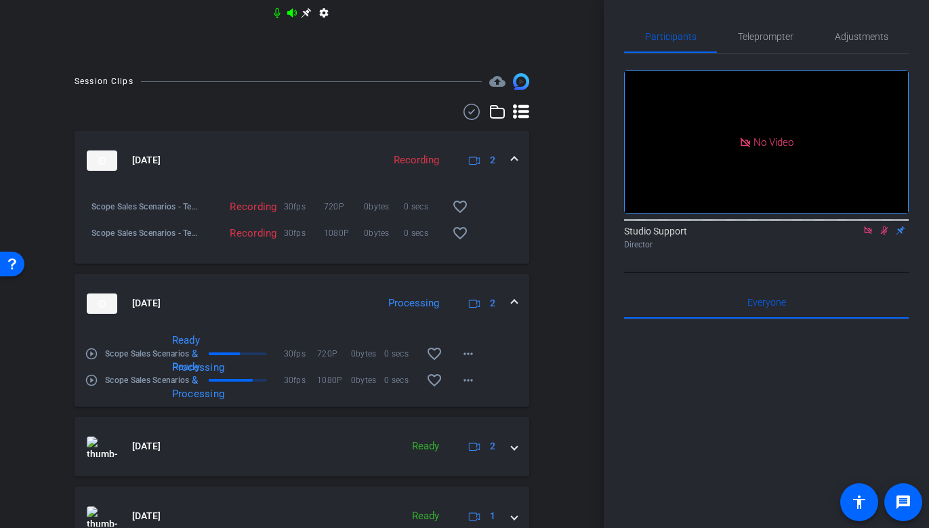
click at [94, 387] on mat-icon "play_circle_outline" at bounding box center [92, 380] width 14 height 14
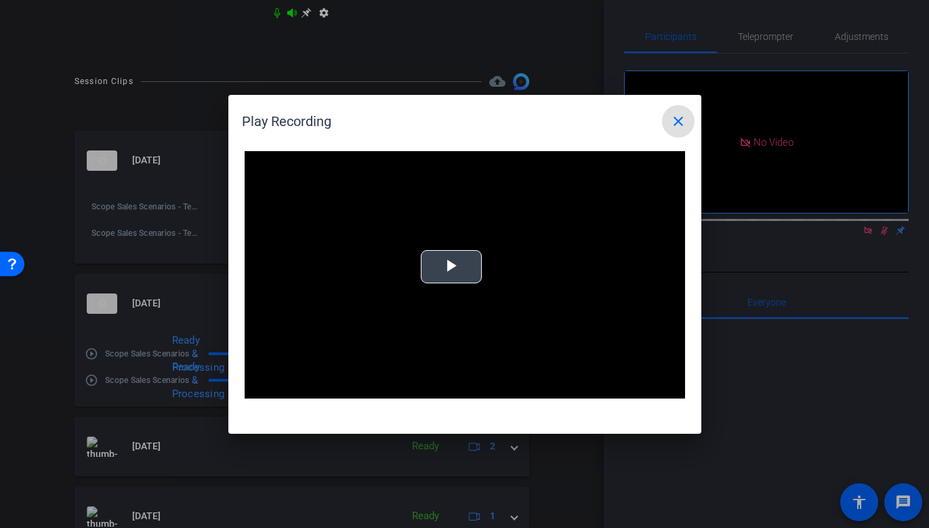
click at [451, 266] on span "Video Player" at bounding box center [451, 266] width 0 height 0
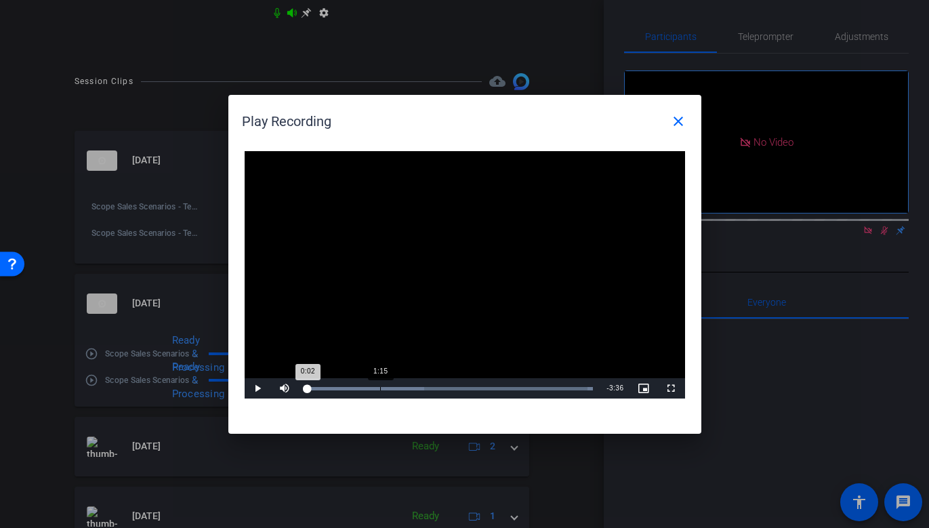
click at [380, 387] on div "1:15" at bounding box center [380, 388] width 1 height 3
click at [446, 381] on div "Loaded : 100.00% 2:22 1:16" at bounding box center [449, 388] width 301 height 20
click at [529, 385] on div "Loaded : 100.00% 3:46 2:26" at bounding box center [449, 388] width 301 height 20
click at [677, 123] on mat-icon "close" at bounding box center [678, 121] width 16 height 16
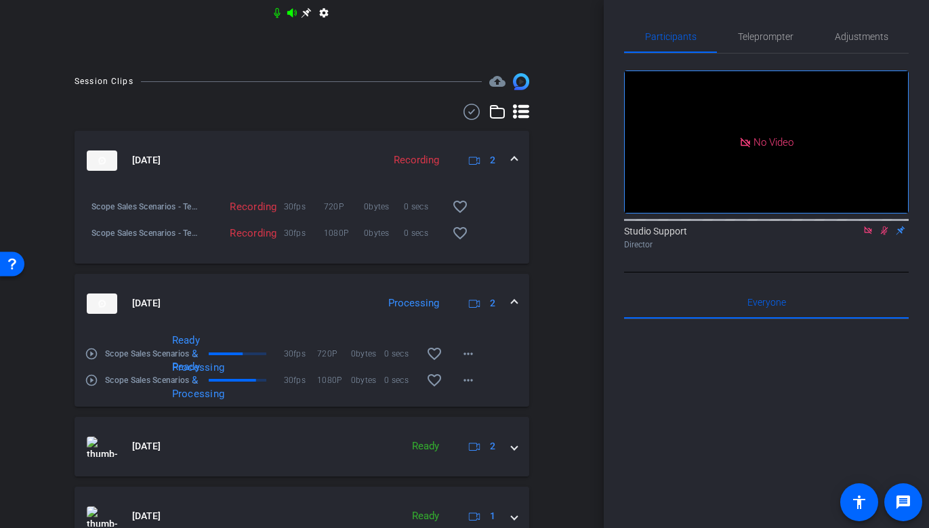
click at [95, 359] on mat-icon "play_circle_outline" at bounding box center [92, 354] width 14 height 14
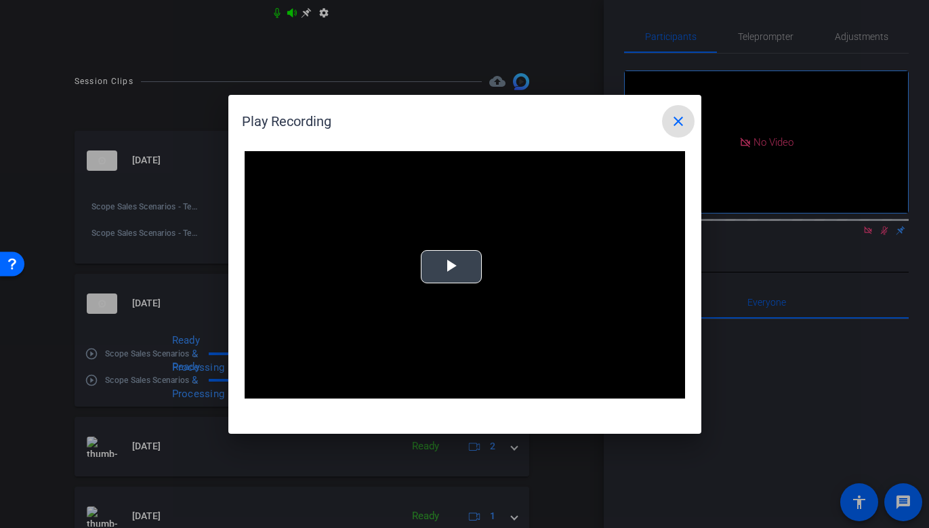
click at [508, 251] on video "Video Player" at bounding box center [465, 275] width 440 height 248
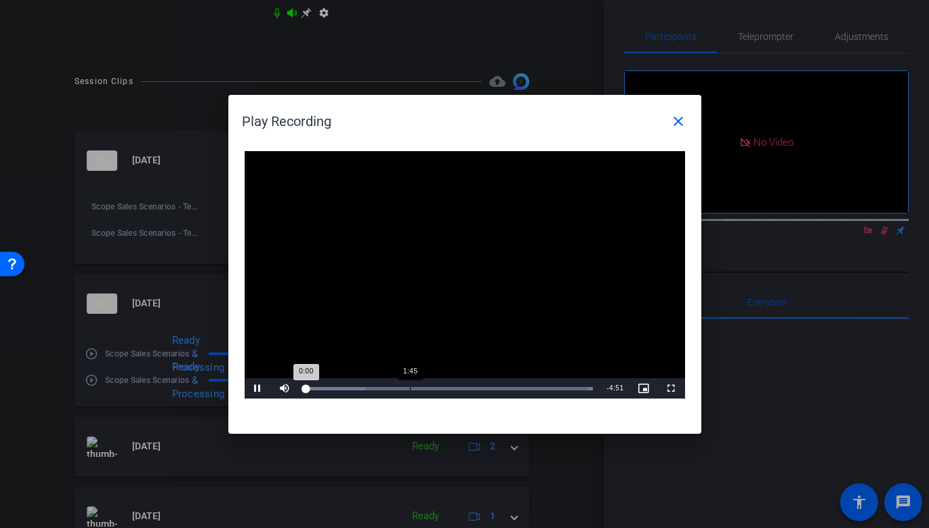
click at [410, 387] on div "1:45" at bounding box center [410, 388] width 1 height 3
click at [484, 383] on div "Loaded : 100.00% 3:01 1:45" at bounding box center [449, 388] width 301 height 20
click at [568, 390] on div "Loaded : 100.00% 4:26 3:03" at bounding box center [449, 388] width 301 height 20
click at [684, 116] on mat-icon "close" at bounding box center [678, 121] width 16 height 16
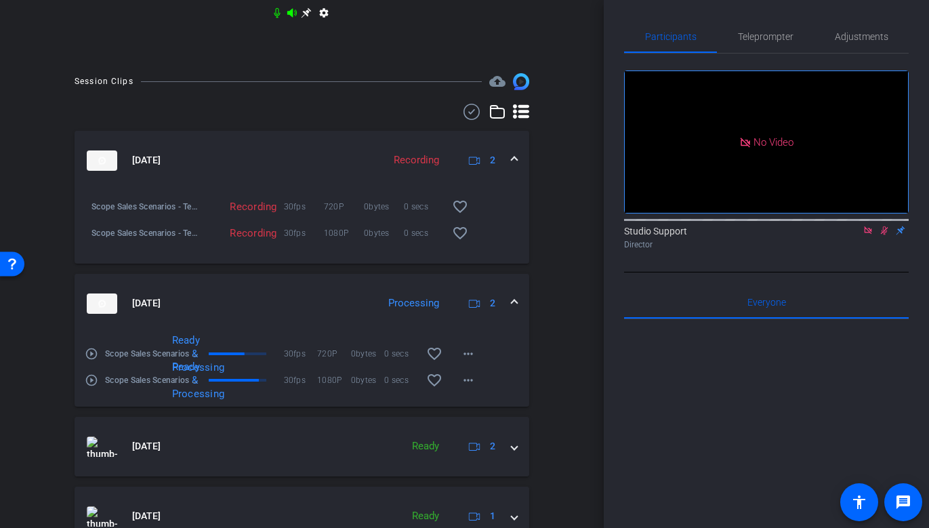
scroll to position [0, 0]
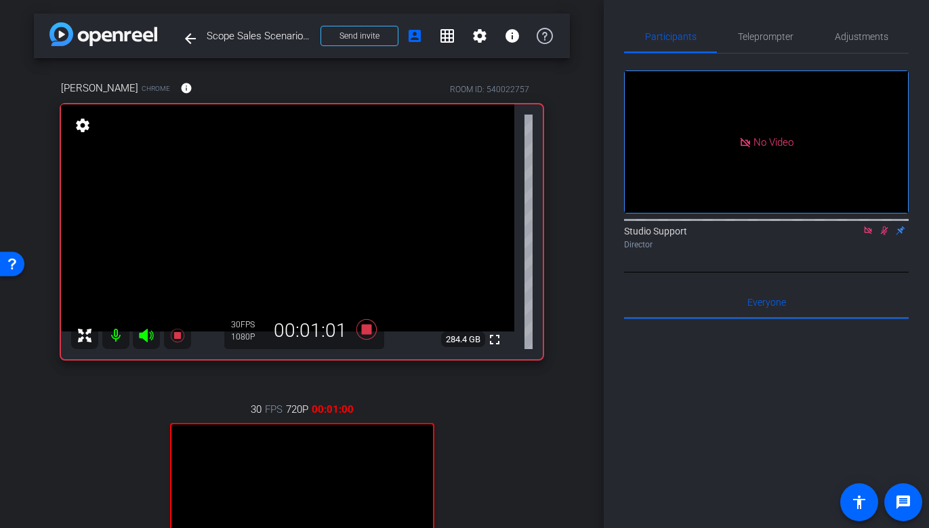
click at [828, 235] on icon at bounding box center [884, 230] width 11 height 9
click at [362, 327] on icon at bounding box center [366, 329] width 20 height 20
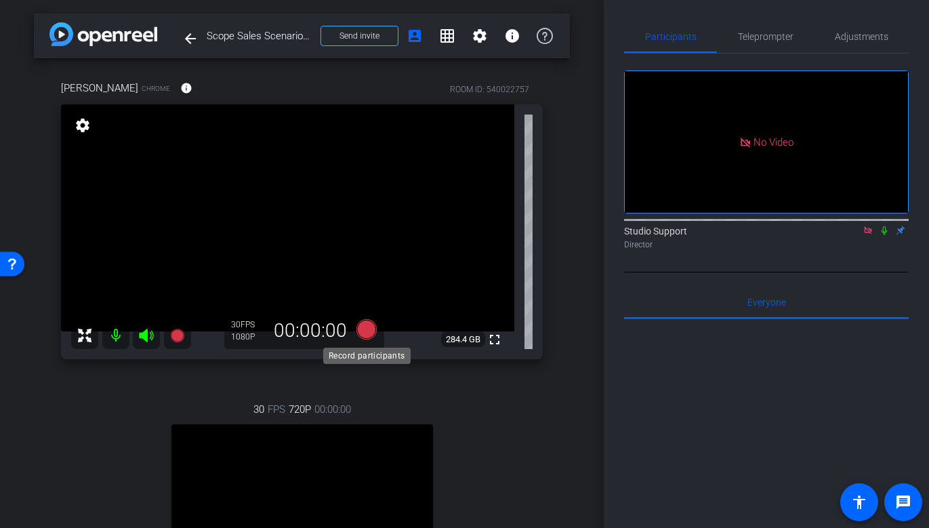
click at [364, 335] on icon at bounding box center [366, 329] width 20 height 20
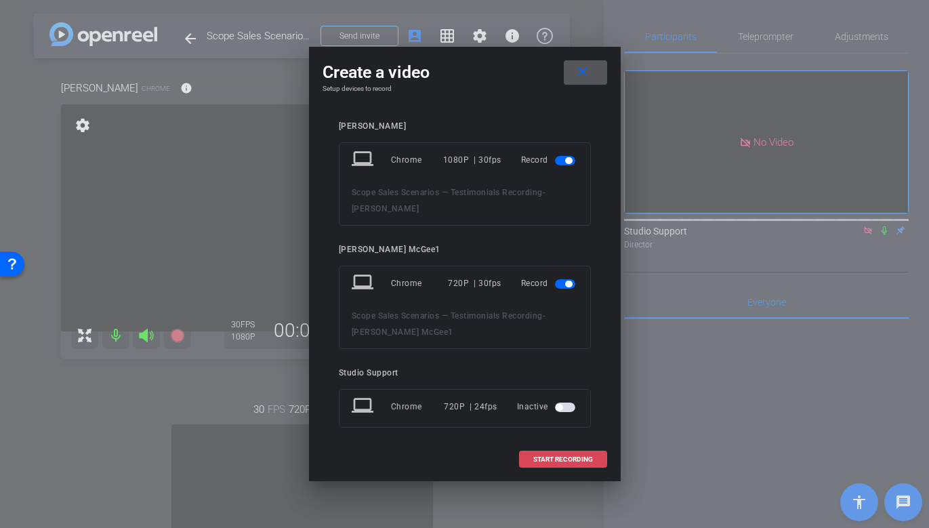
click at [553, 456] on span "START RECORDING" at bounding box center [563, 459] width 60 height 7
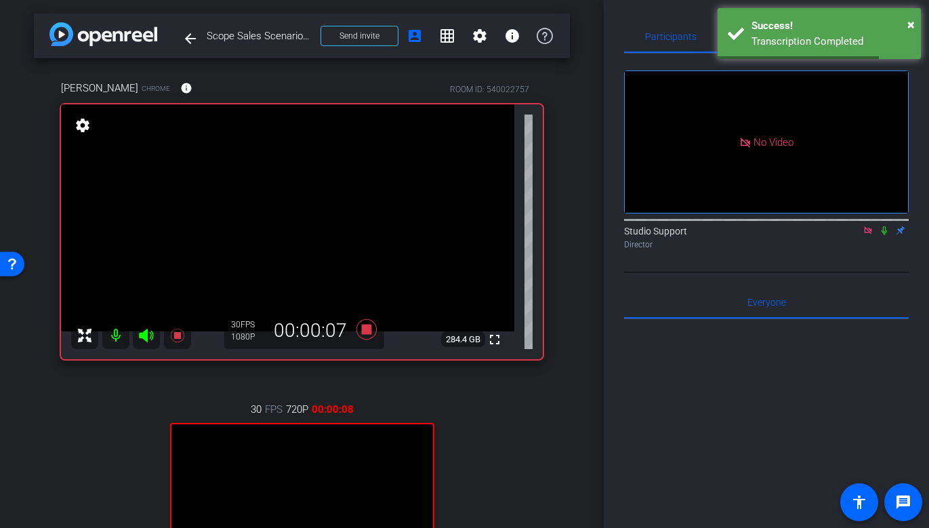
click at [828, 235] on icon at bounding box center [883, 230] width 5 height 9
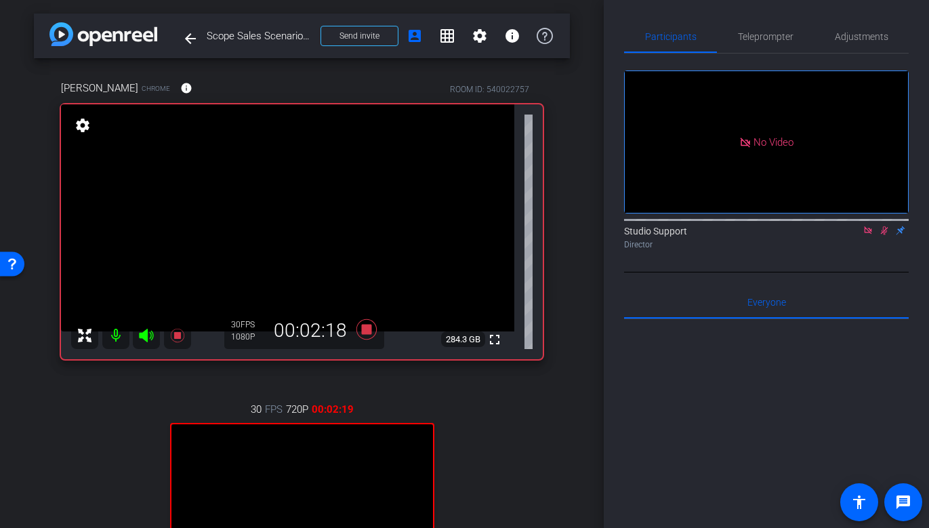
click at [828, 235] on icon at bounding box center [884, 230] width 7 height 9
click at [828, 235] on icon at bounding box center [883, 230] width 5 height 9
click at [828, 234] on icon at bounding box center [867, 229] width 7 height 7
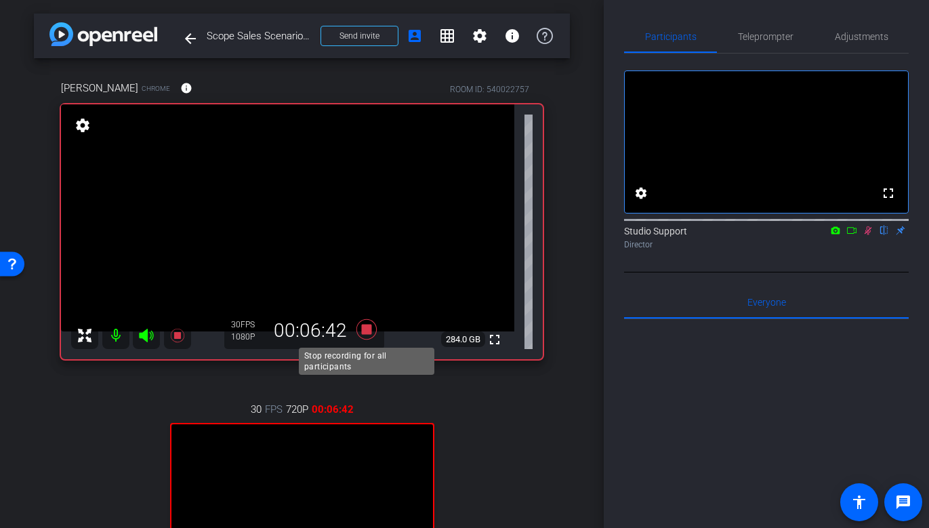
click at [367, 330] on icon at bounding box center [366, 329] width 20 height 20
click at [828, 235] on icon at bounding box center [867, 230] width 11 height 9
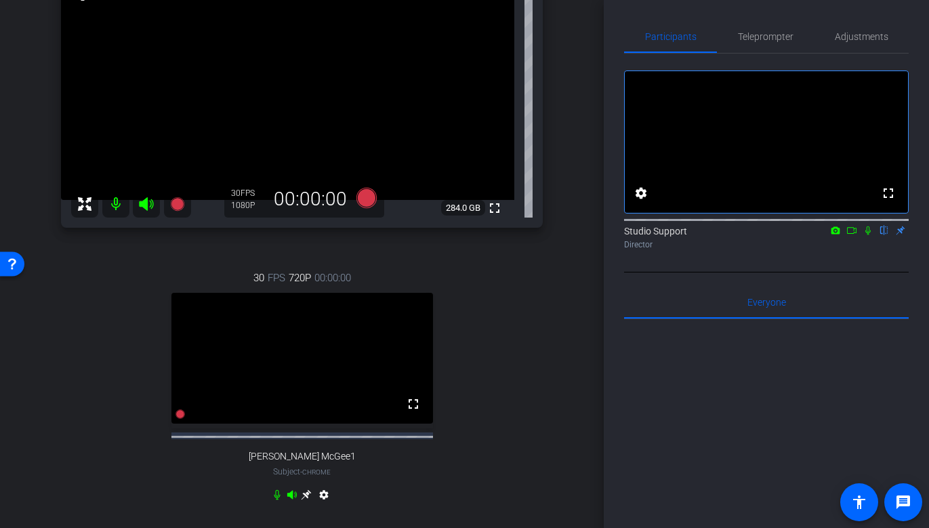
scroll to position [130, 0]
click at [370, 201] on icon at bounding box center [366, 199] width 20 height 20
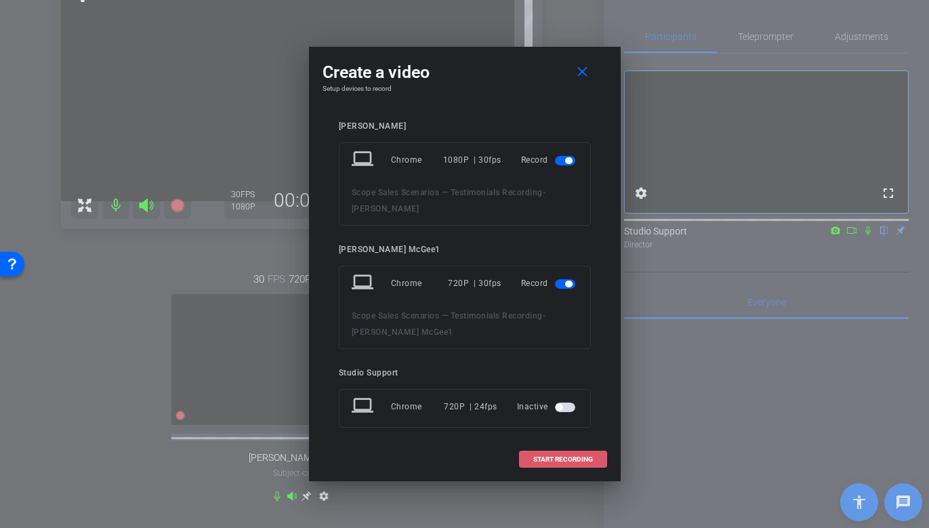
click at [553, 460] on span "START RECORDING" at bounding box center [563, 459] width 60 height 7
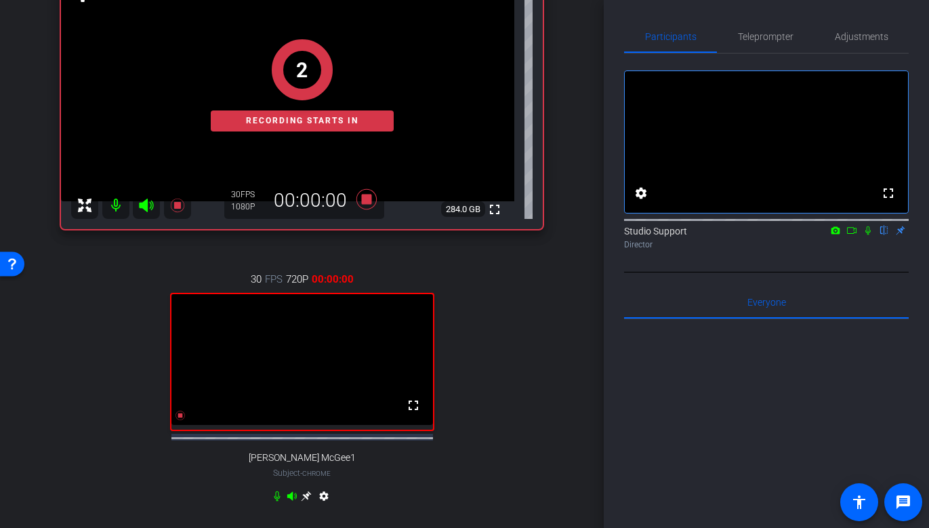
scroll to position [0, 0]
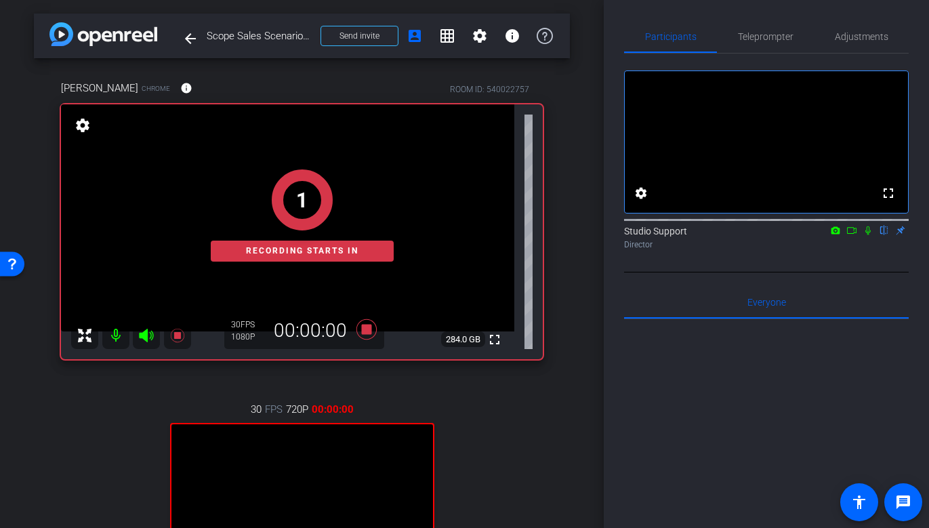
click at [828, 235] on icon at bounding box center [867, 230] width 11 height 9
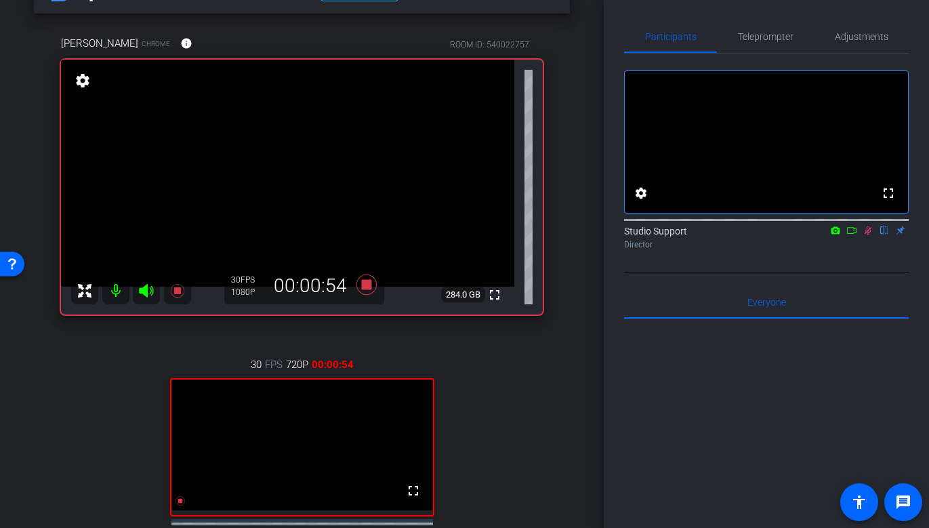
scroll to position [41, 0]
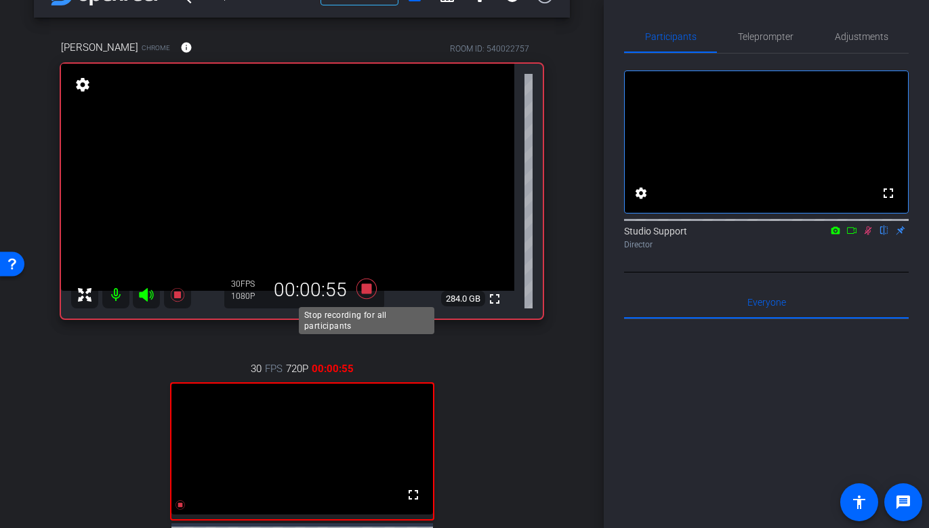
click at [373, 293] on icon at bounding box center [366, 288] width 33 height 24
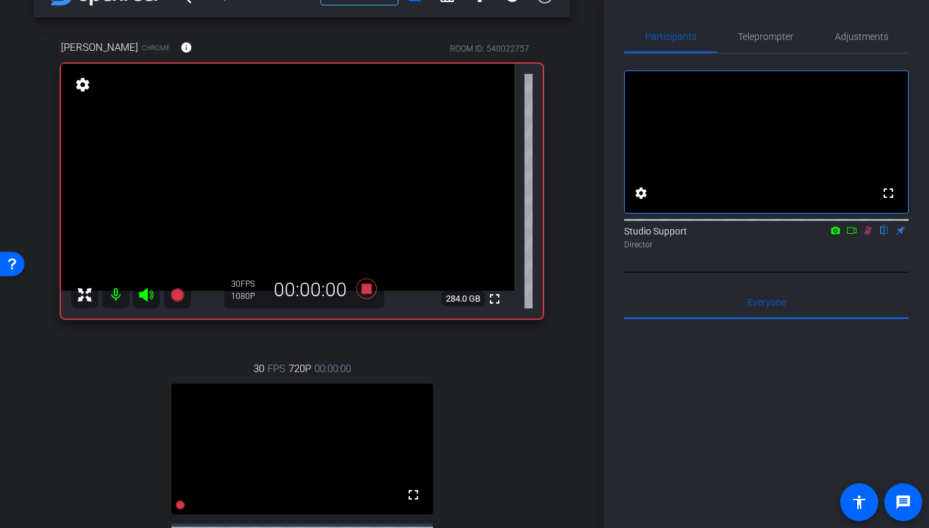
click at [828, 235] on icon at bounding box center [867, 230] width 7 height 9
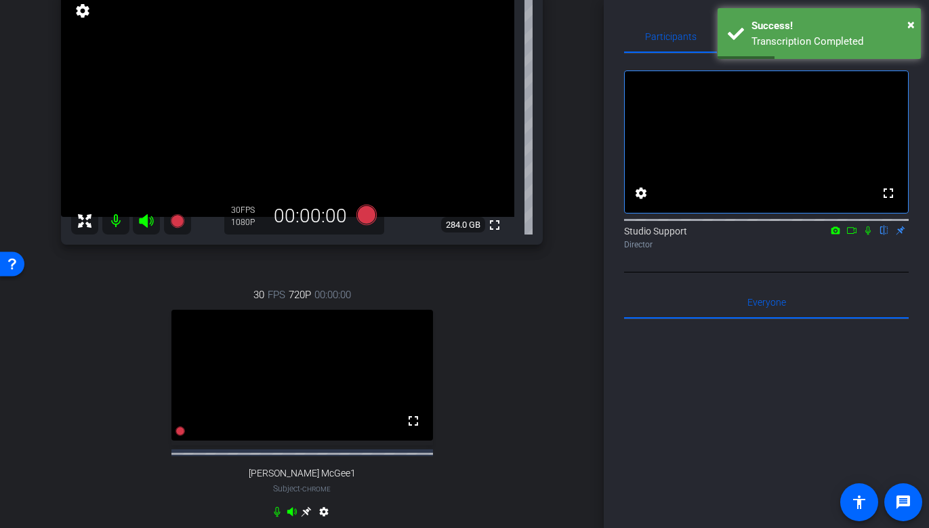
scroll to position [117, 0]
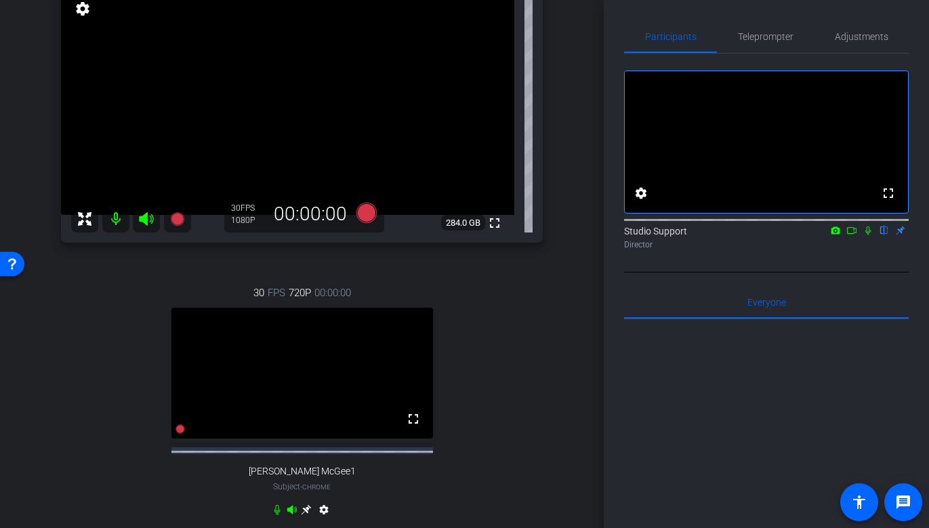
click at [492, 307] on div "30 FPS 720P 00:00:00 fullscreen [PERSON_NAME] McGee1 Subject - Chrome settings" at bounding box center [302, 403] width 482 height 280
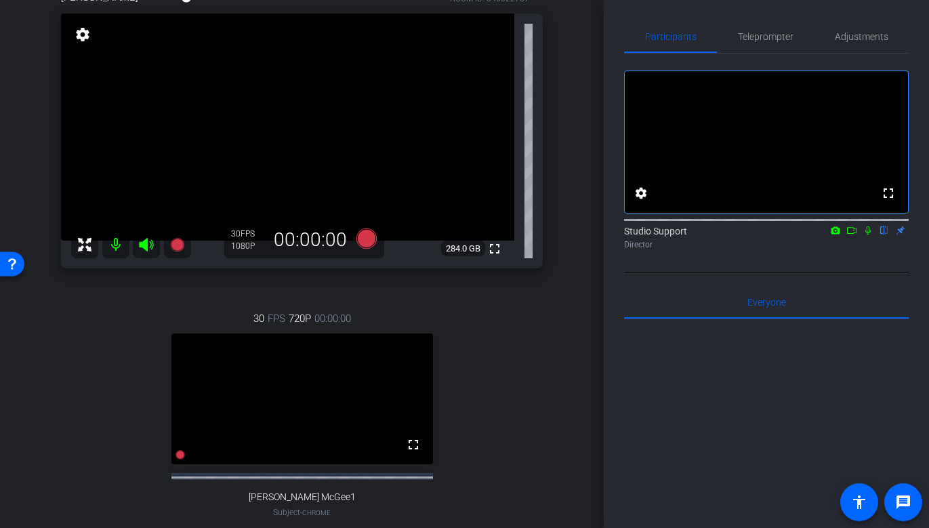
scroll to position [0, 0]
